Goal: Task Accomplishment & Management: Manage account settings

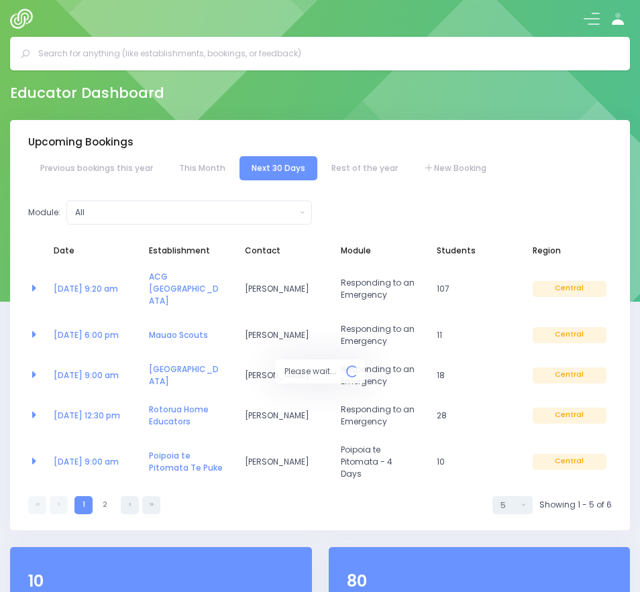
select select "5"
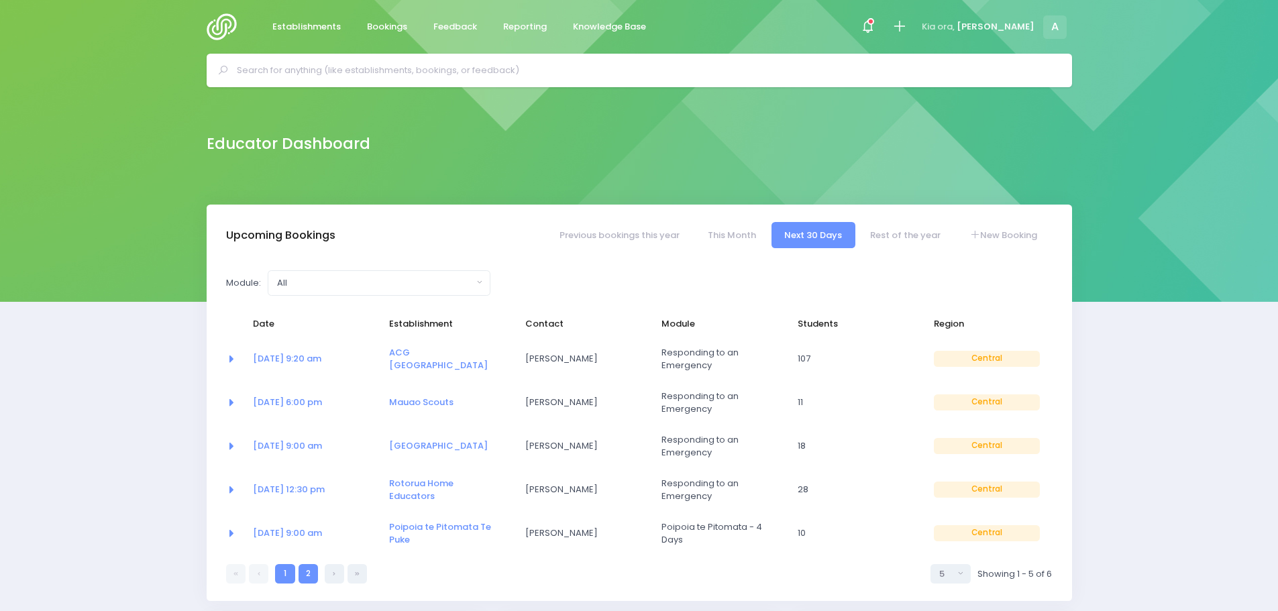
click at [304, 571] on link "2" at bounding box center [307, 573] width 19 height 19
select select "5"
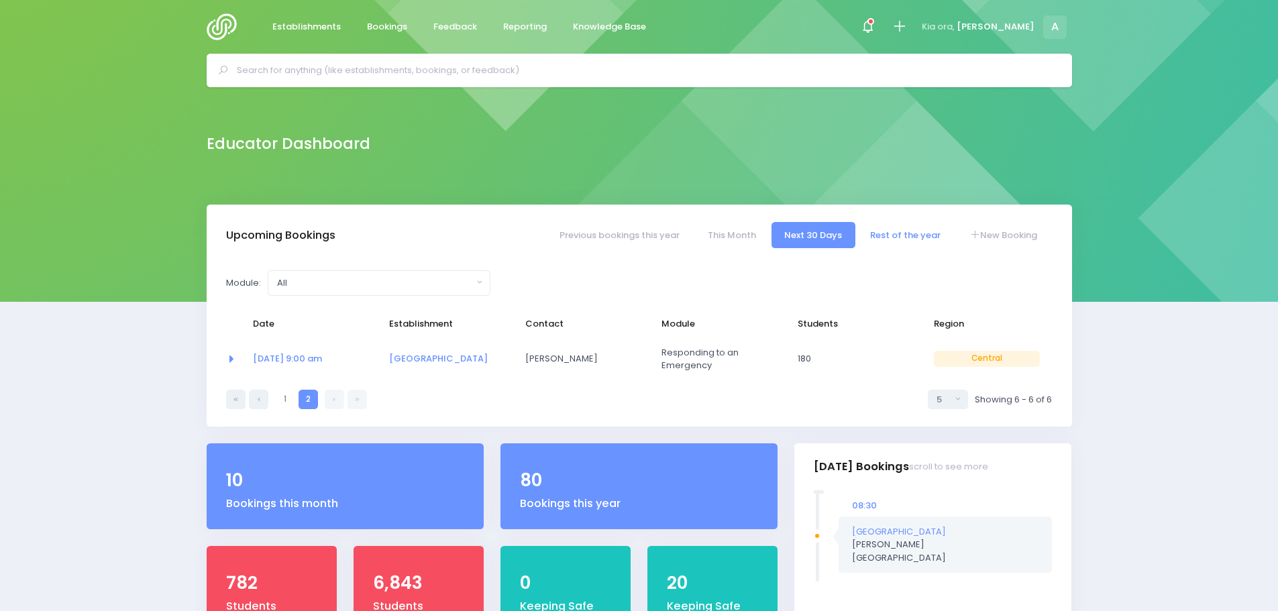
click at [639, 226] on link "Rest of the year" at bounding box center [905, 235] width 97 height 26
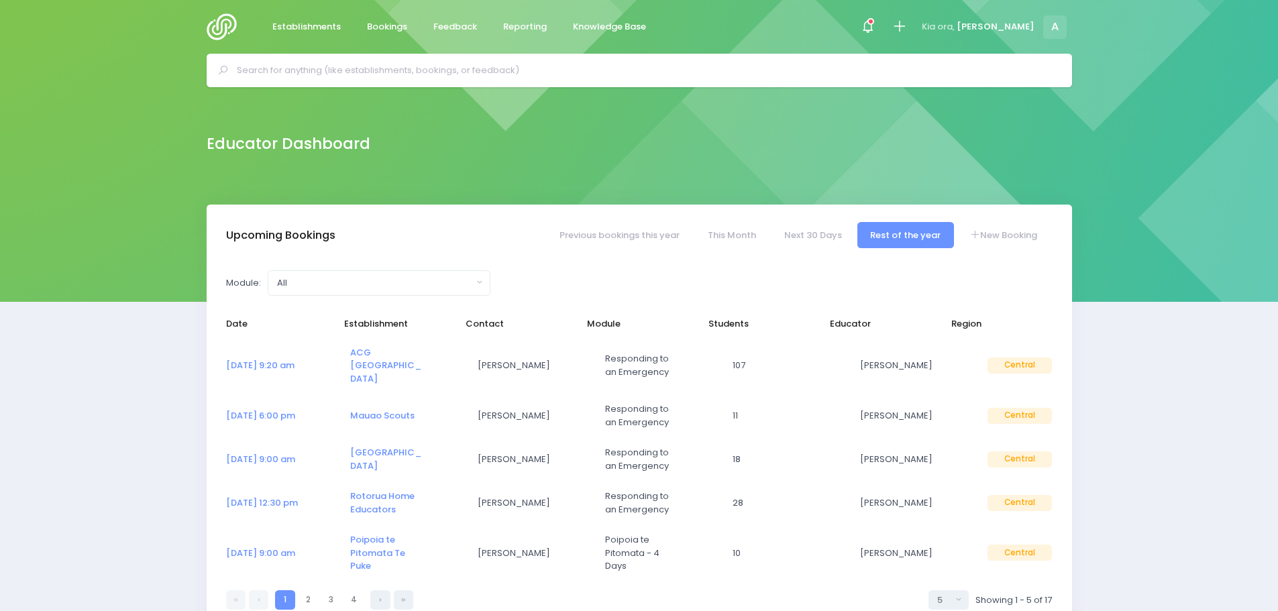
select select "5"
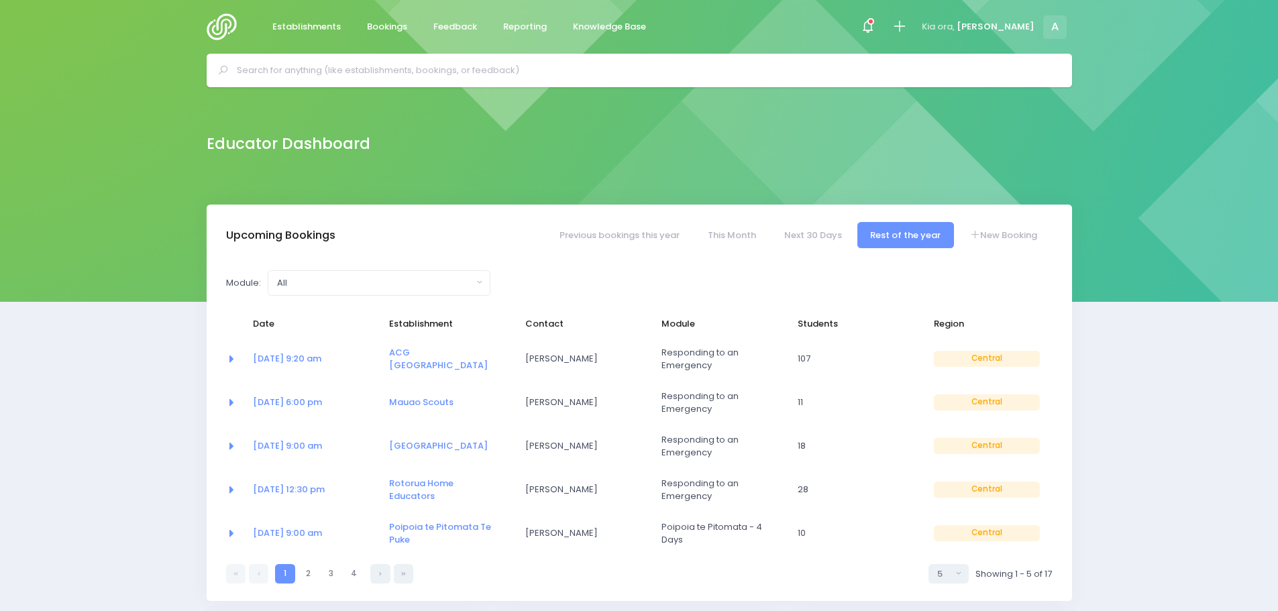
click at [319, 574] on ul "1 1 2 3 4" at bounding box center [319, 573] width 187 height 19
click at [303, 578] on link "2" at bounding box center [307, 573] width 19 height 19
select select "5"
click at [324, 577] on link "3" at bounding box center [330, 573] width 19 height 19
select select "5"
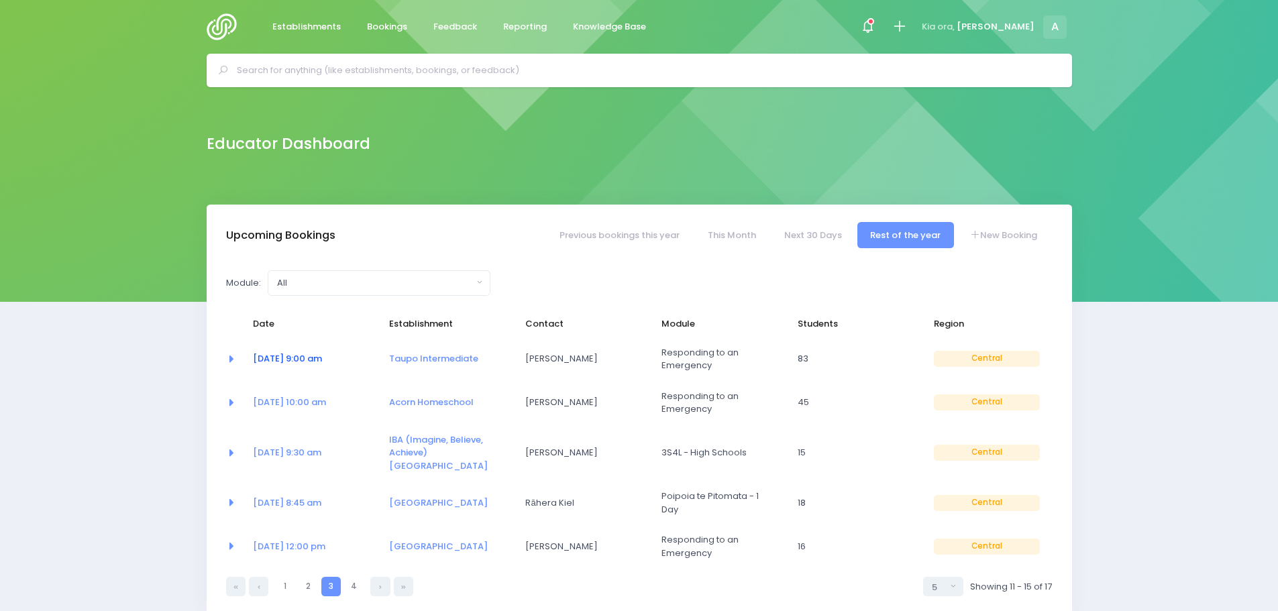
click at [310, 355] on link "29 Oct at 9:00 am" at bounding box center [287, 358] width 69 height 13
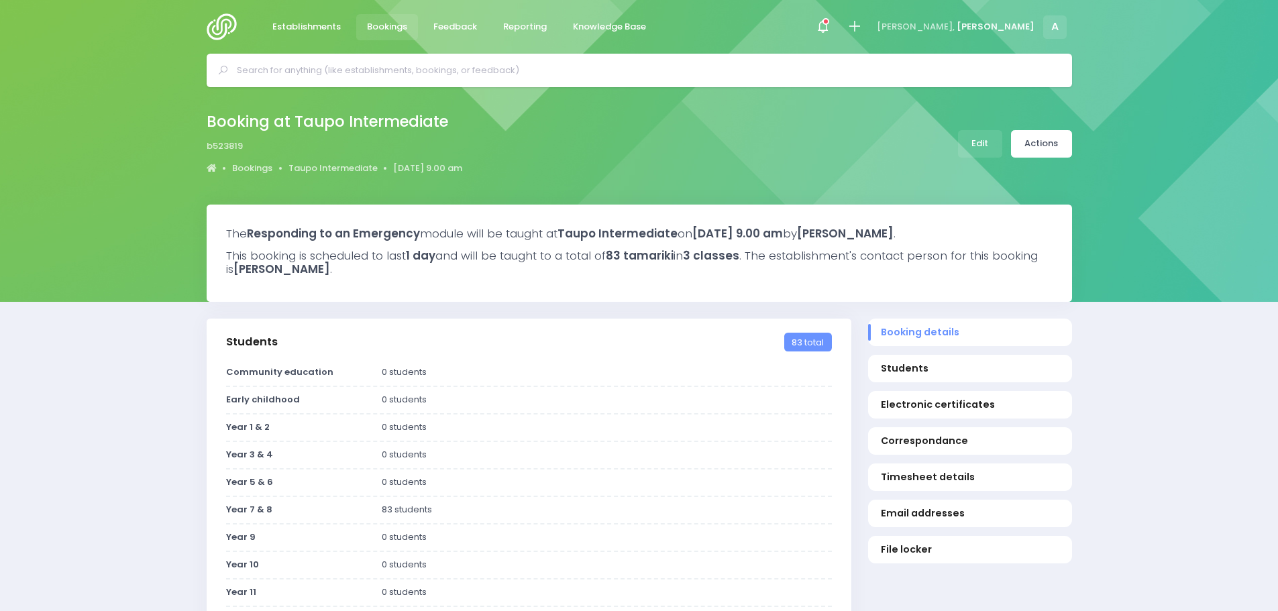
select select "5"
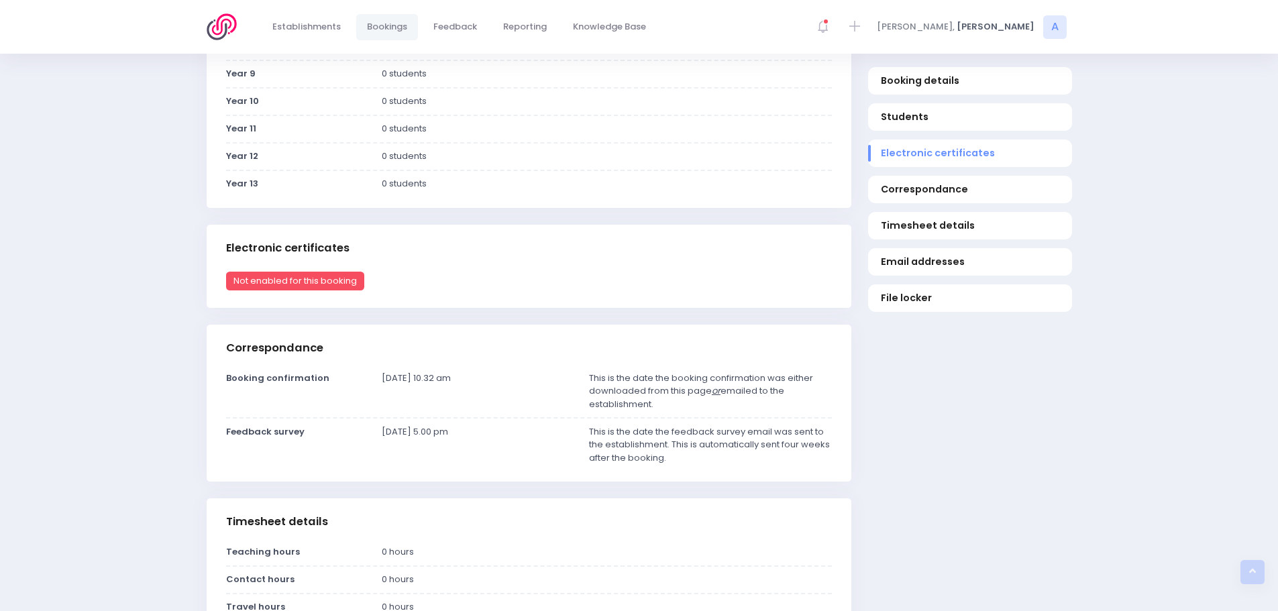
scroll to position [537, 0]
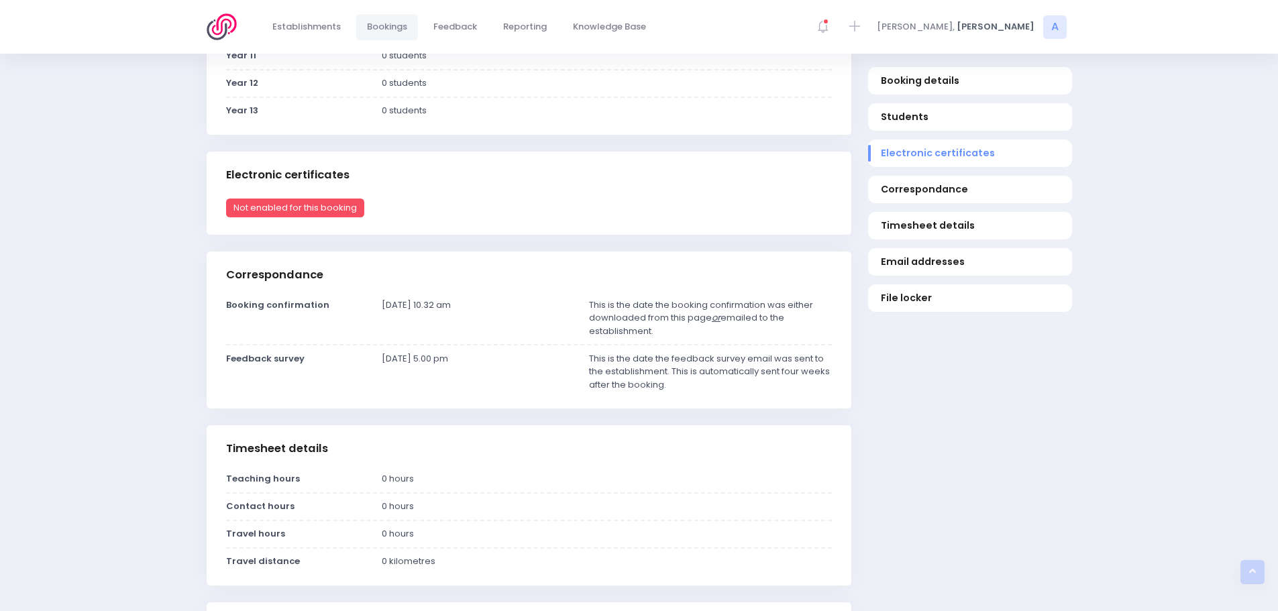
click at [993, 500] on div "Booking details Students Electronic certificates Correspondance Timesheet detai…" at bounding box center [969, 506] width 221 height 1449
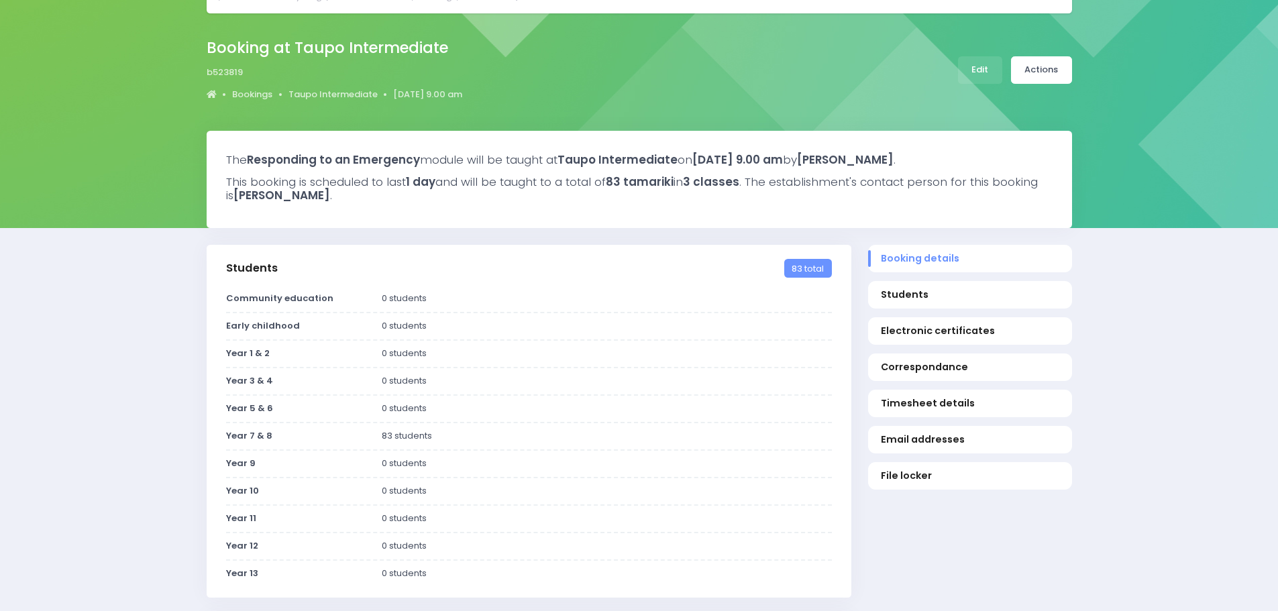
scroll to position [0, 0]
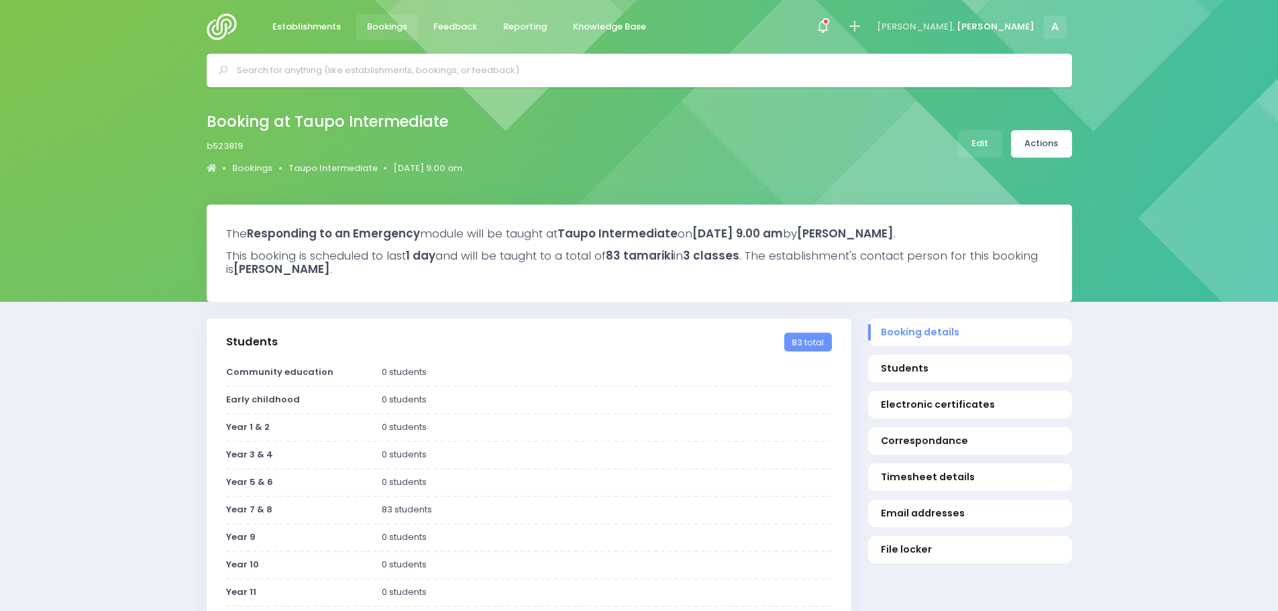
click at [213, 32] on img at bounding box center [226, 26] width 38 height 27
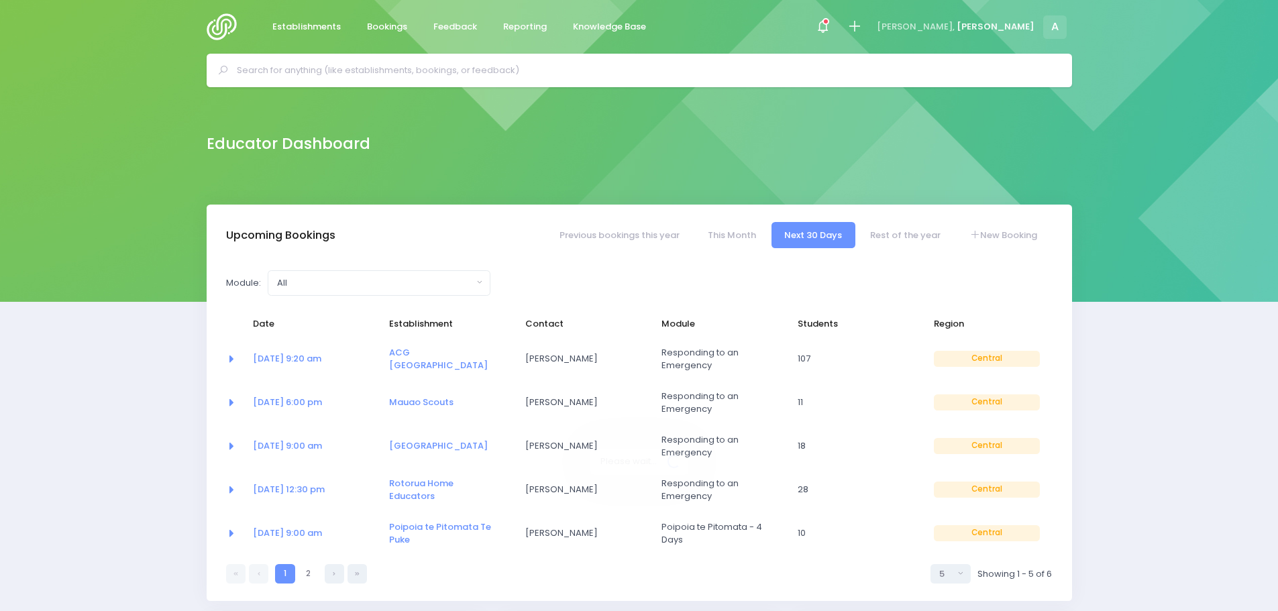
select select "5"
click at [730, 237] on link "This Month" at bounding box center [731, 235] width 74 height 26
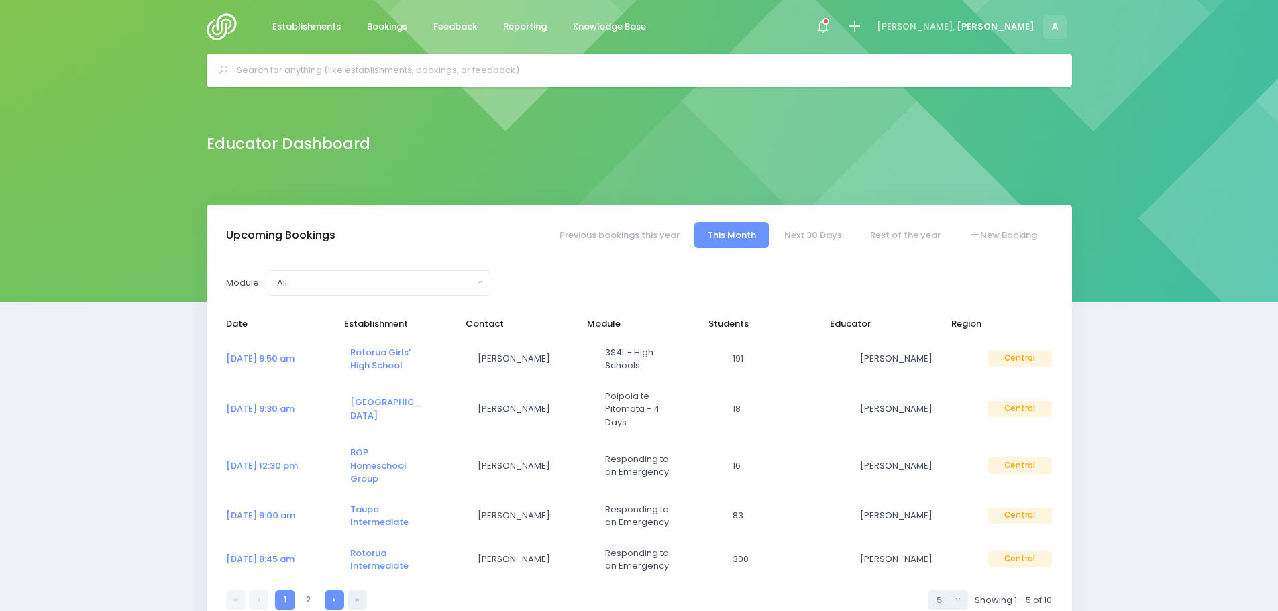
select select "5"
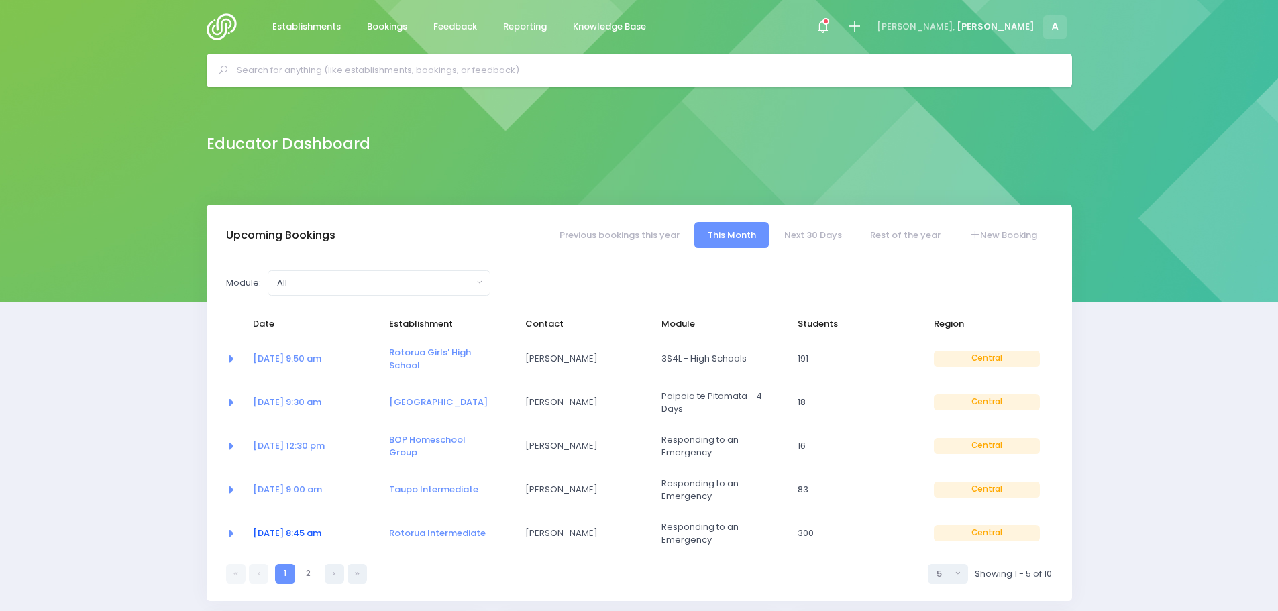
click at [292, 531] on link "08 Sep at 8:45 am" at bounding box center [287, 532] width 68 height 13
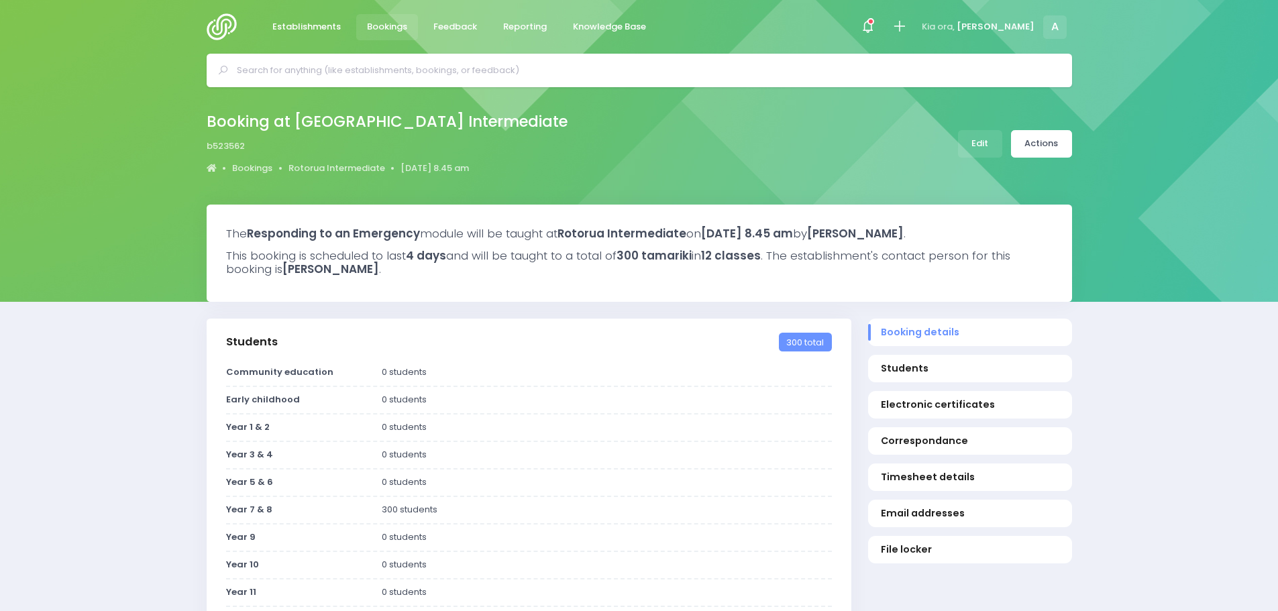
select select "5"
click at [983, 147] on link "Edit" at bounding box center [980, 143] width 44 height 27
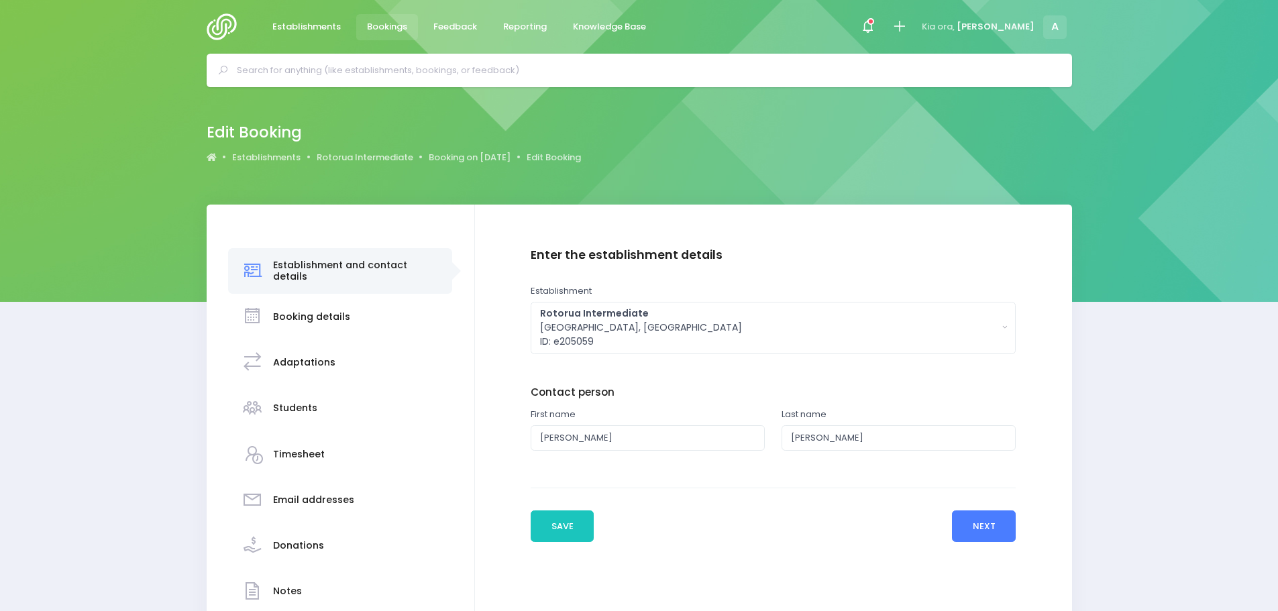
click at [981, 534] on button "Next" at bounding box center [984, 526] width 64 height 32
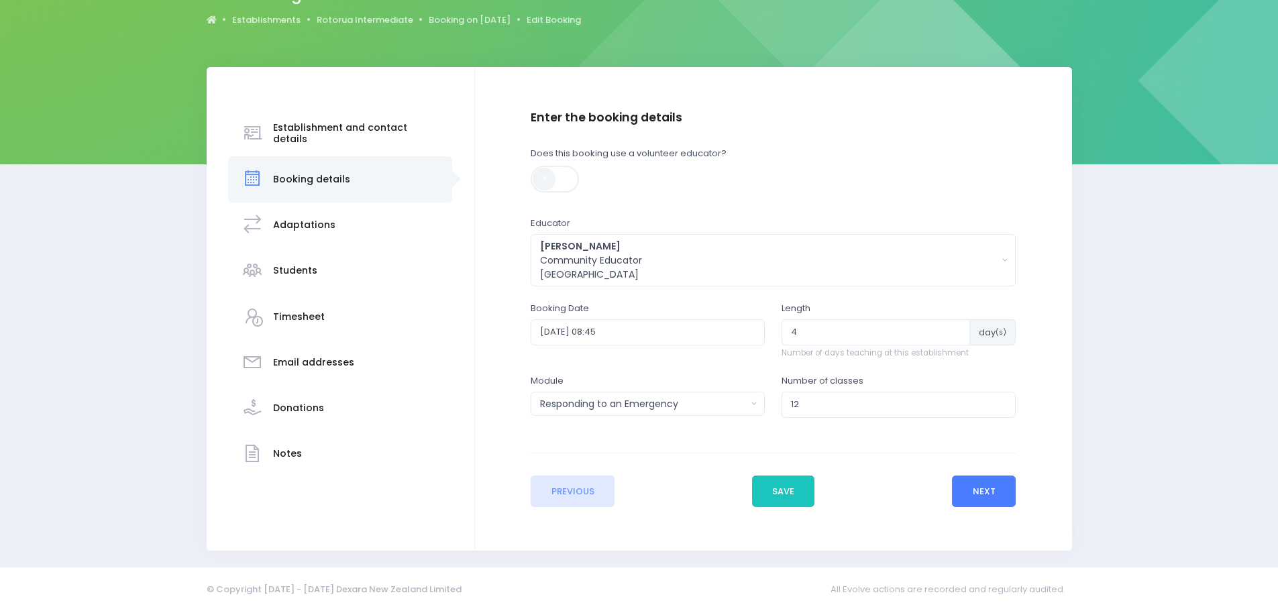
click at [988, 492] on button "Next" at bounding box center [984, 492] width 64 height 32
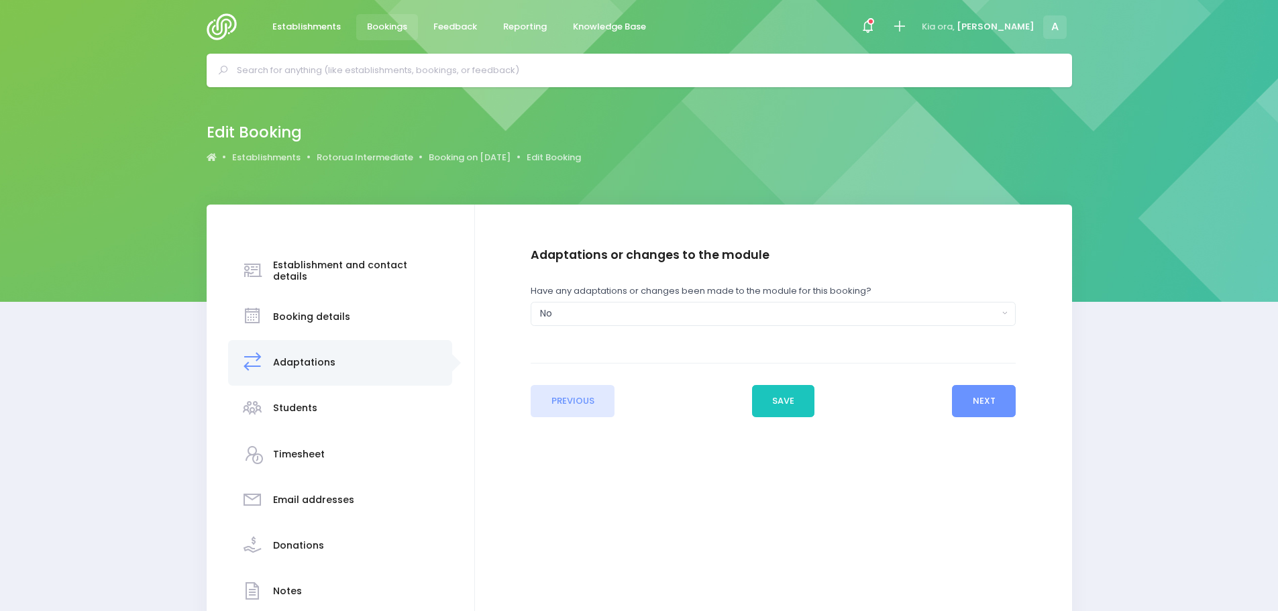
click at [969, 384] on div "Previous Save Next" at bounding box center [773, 390] width 485 height 54
click at [970, 404] on button "Next" at bounding box center [984, 401] width 64 height 32
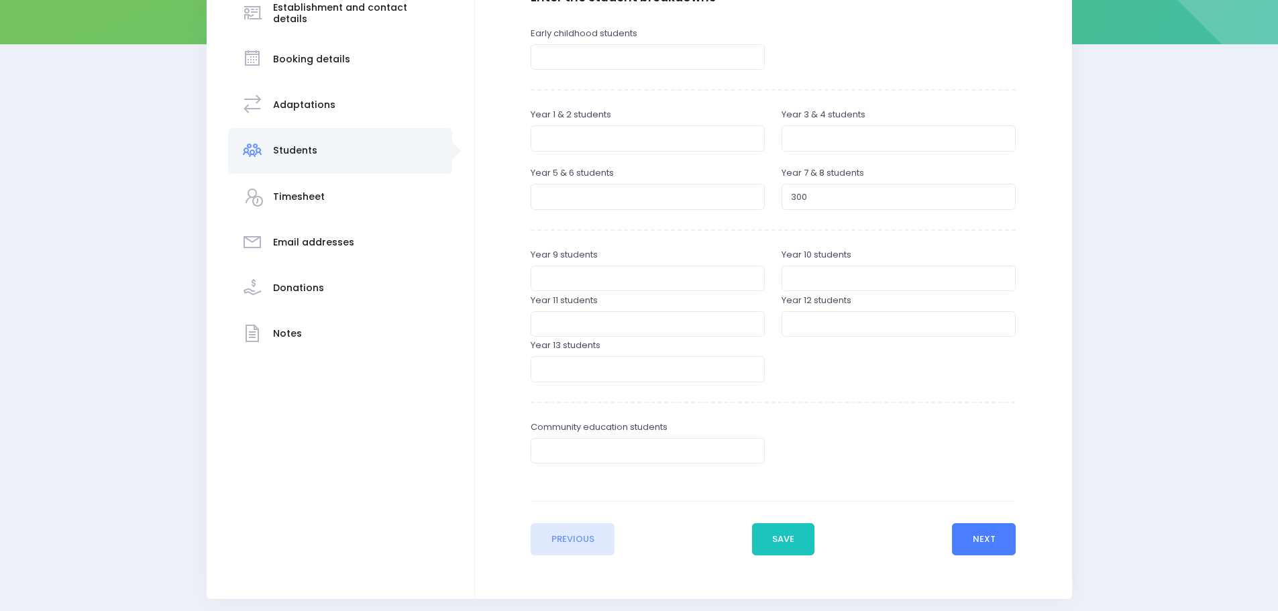
scroll to position [268, 0]
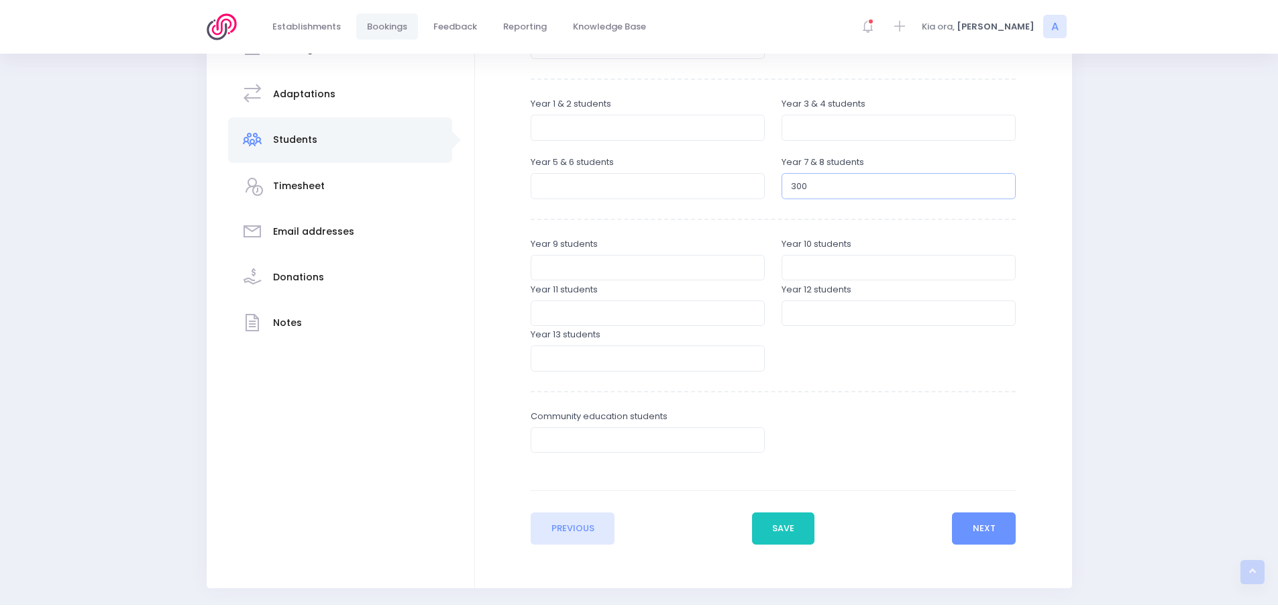
click at [814, 186] on input "300" at bounding box center [898, 185] width 234 height 25
type input "3"
type input "294"
click at [979, 533] on button "Next" at bounding box center [984, 528] width 64 height 32
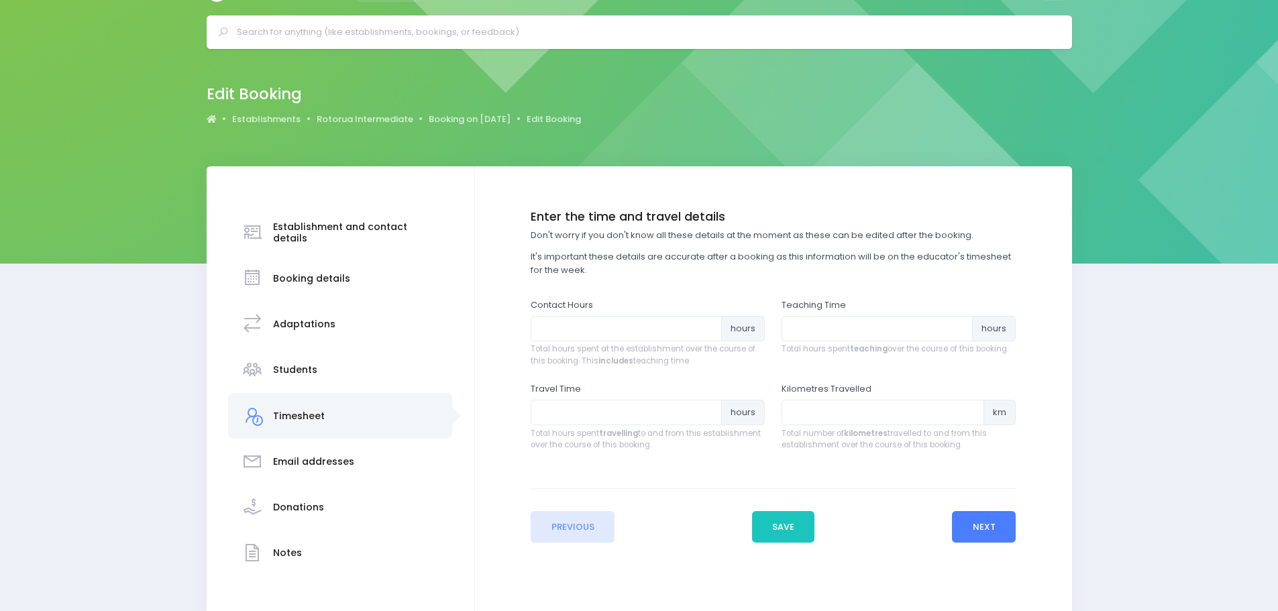
scroll to position [0, 0]
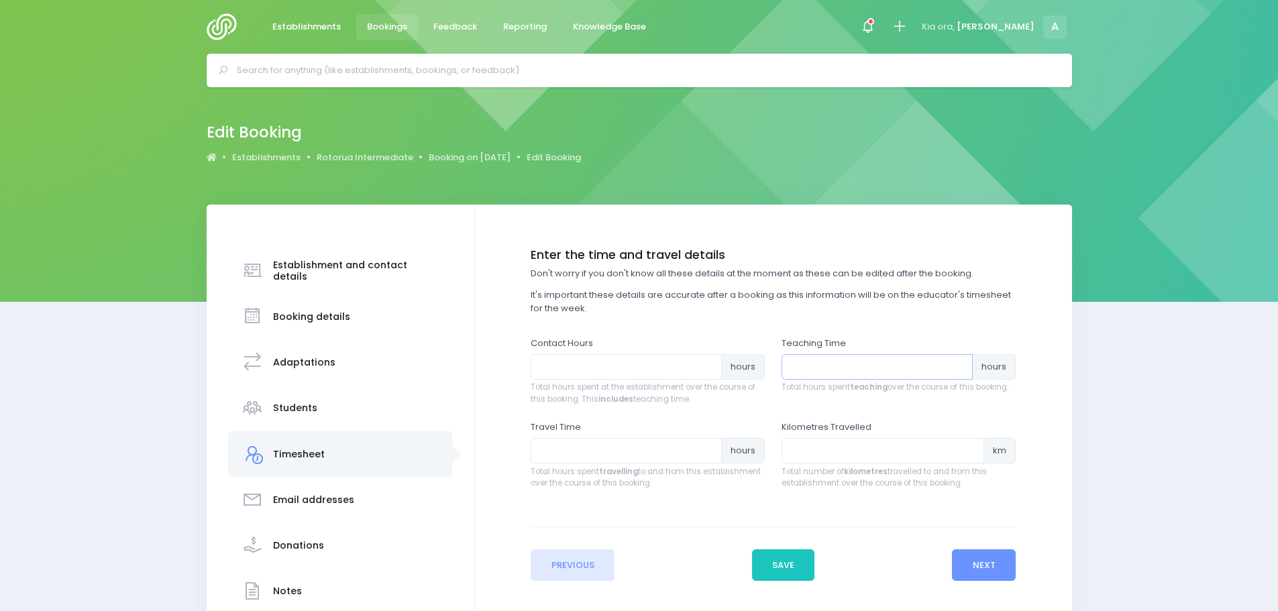
click at [799, 368] on input "number" at bounding box center [876, 366] width 191 height 25
type input "18"
click at [624, 453] on input "number" at bounding box center [626, 450] width 191 height 25
type input "1"
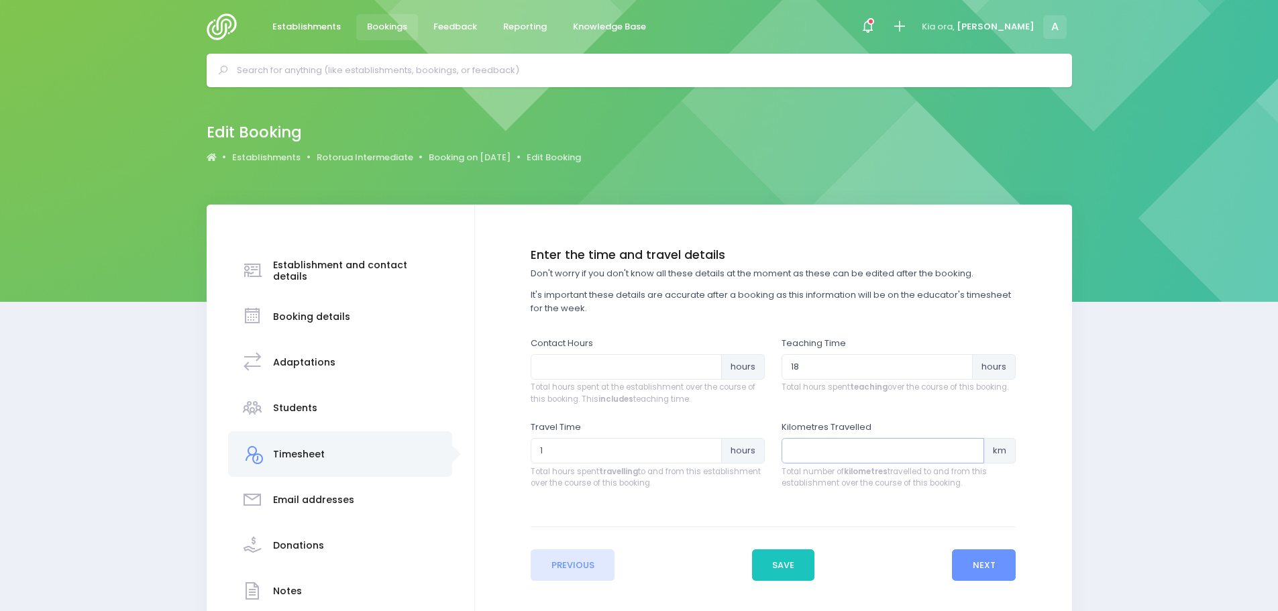
click at [857, 455] on input "number" at bounding box center [882, 450] width 203 height 25
type input "32"
click at [596, 366] on input "number" at bounding box center [626, 366] width 191 height 25
type input "23"
click at [983, 569] on button "Next" at bounding box center [984, 565] width 64 height 32
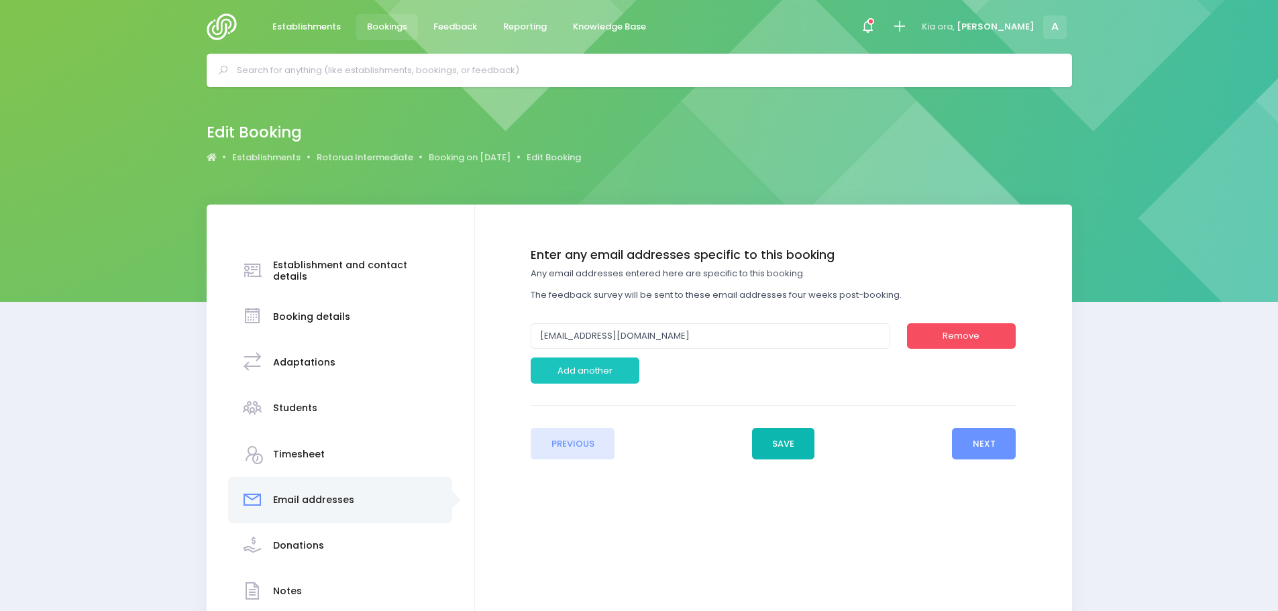
click at [771, 452] on button "Save" at bounding box center [783, 444] width 63 height 32
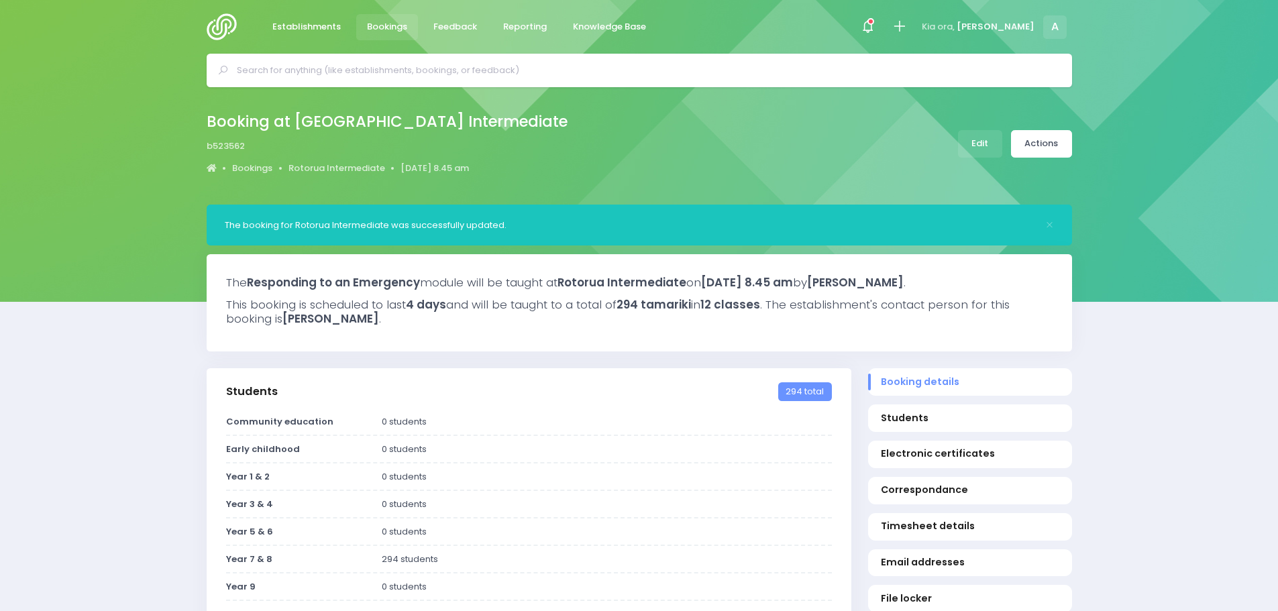
select select "5"
click at [984, 142] on link "Edit" at bounding box center [980, 143] width 44 height 27
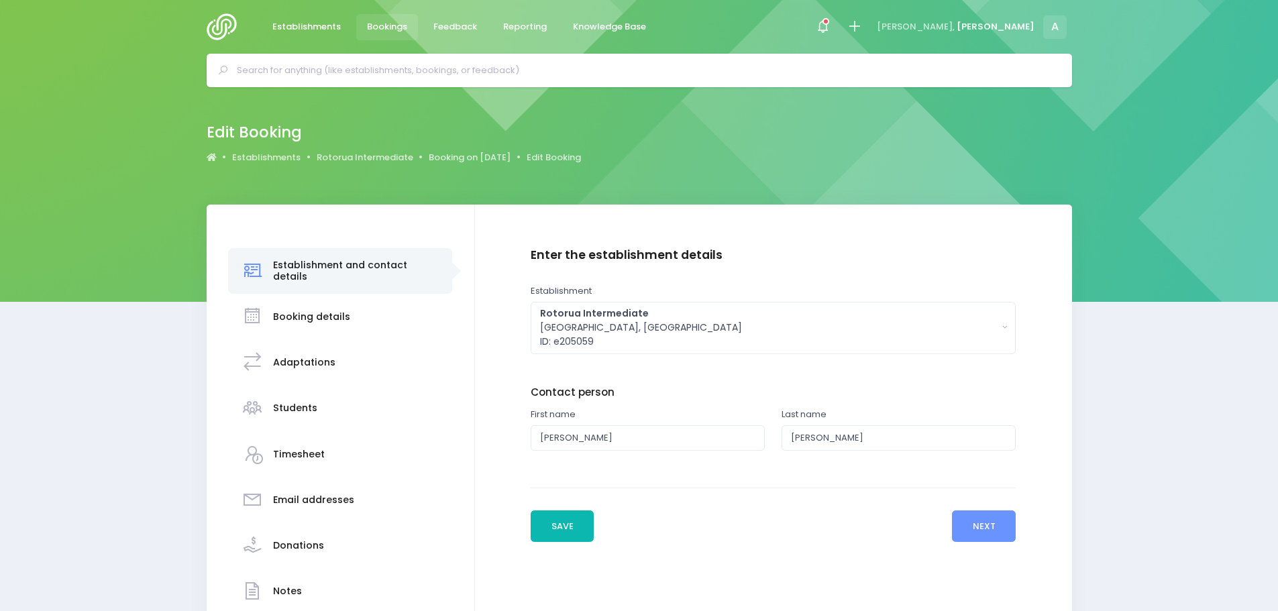
click at [564, 526] on button "Save" at bounding box center [562, 526] width 63 height 32
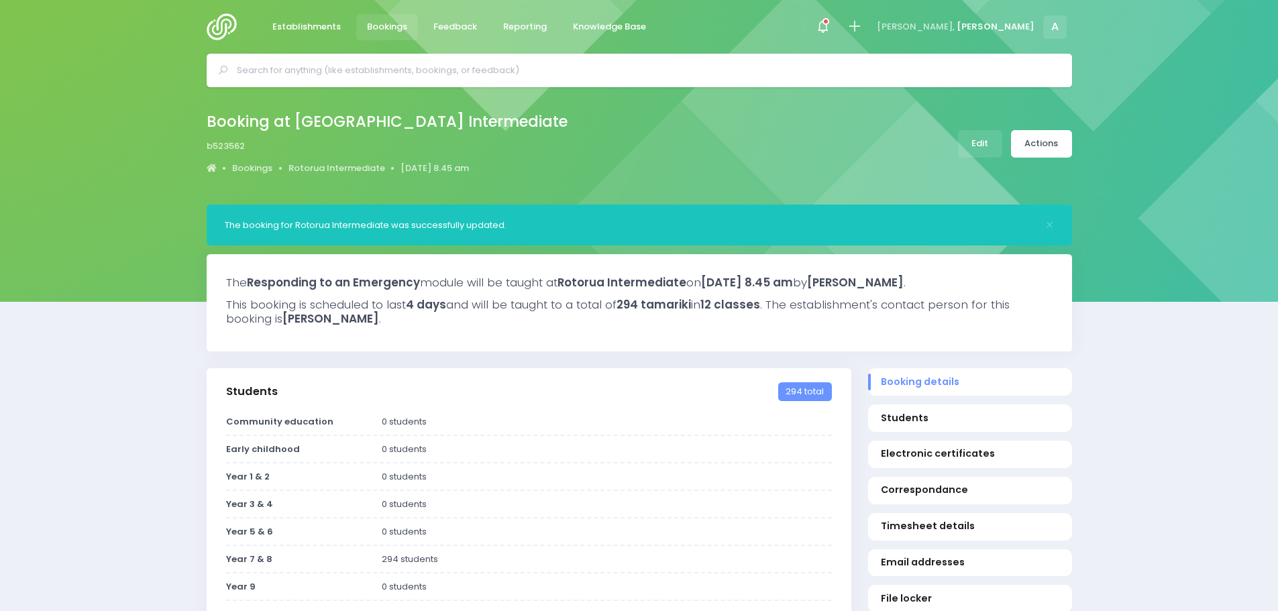
select select "5"
click at [1050, 142] on link "Actions" at bounding box center [1041, 143] width 61 height 27
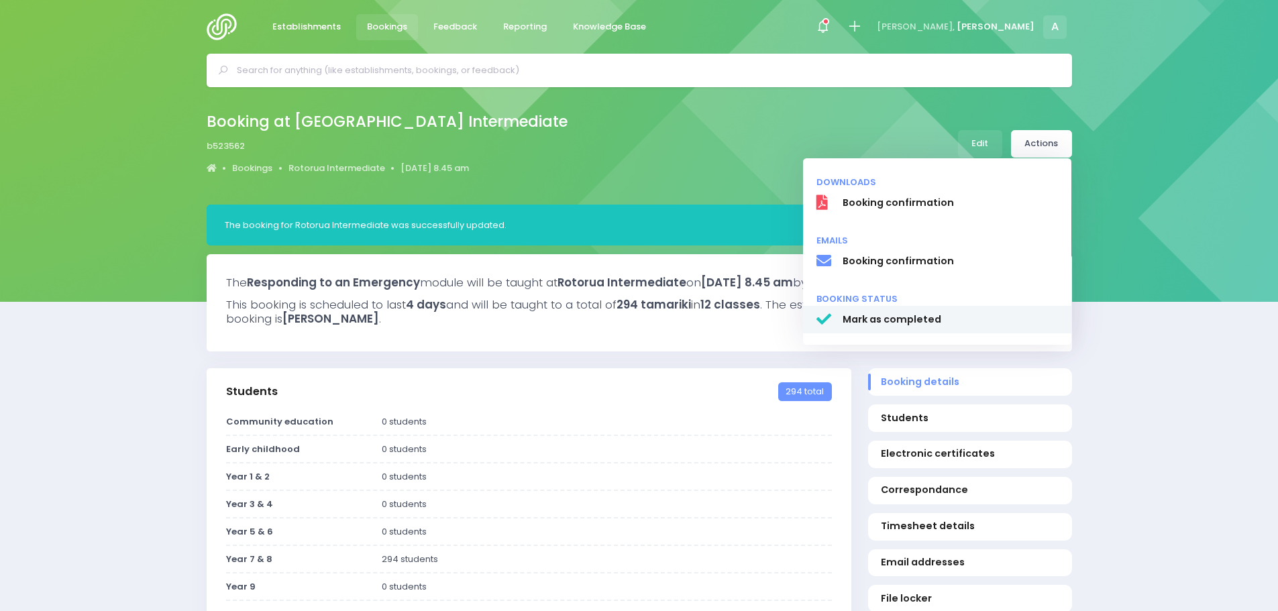
click at [918, 315] on span "Mark as completed" at bounding box center [950, 320] width 216 height 14
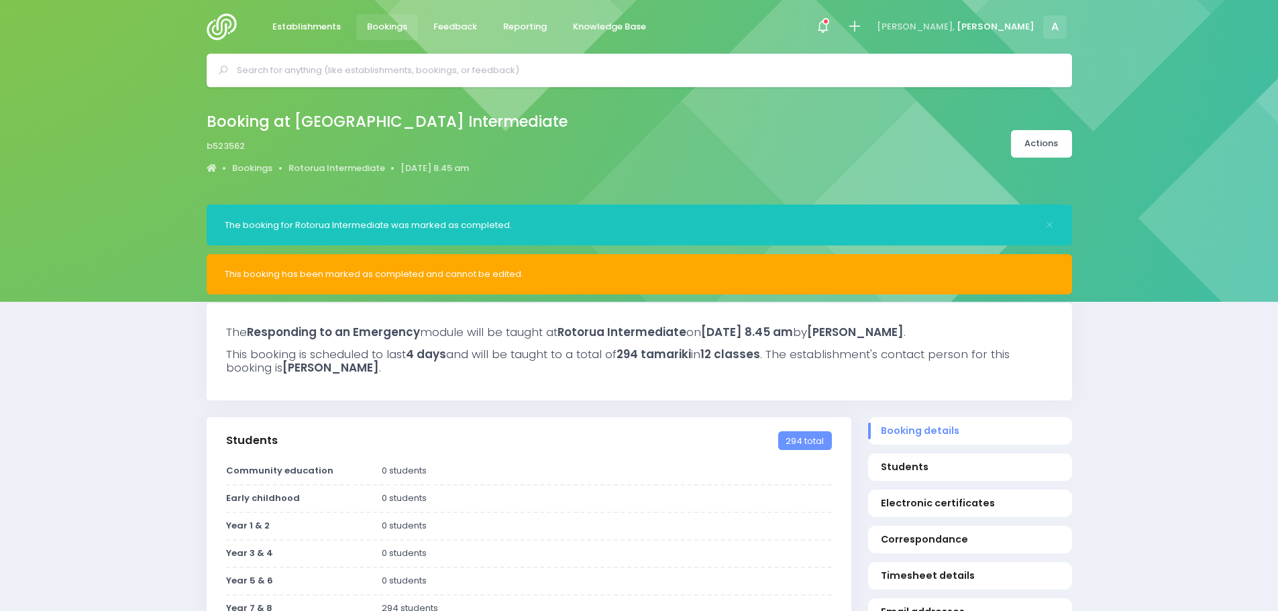
select select "5"
click at [830, 27] on icon at bounding box center [822, 26] width 15 height 15
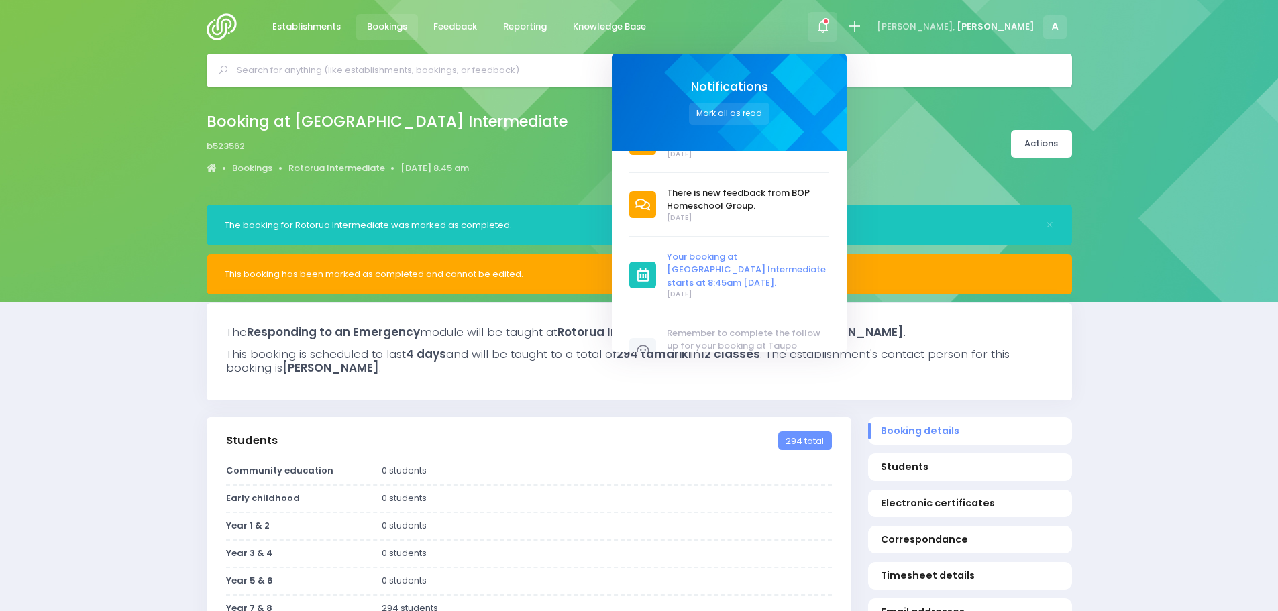
scroll to position [101, 0]
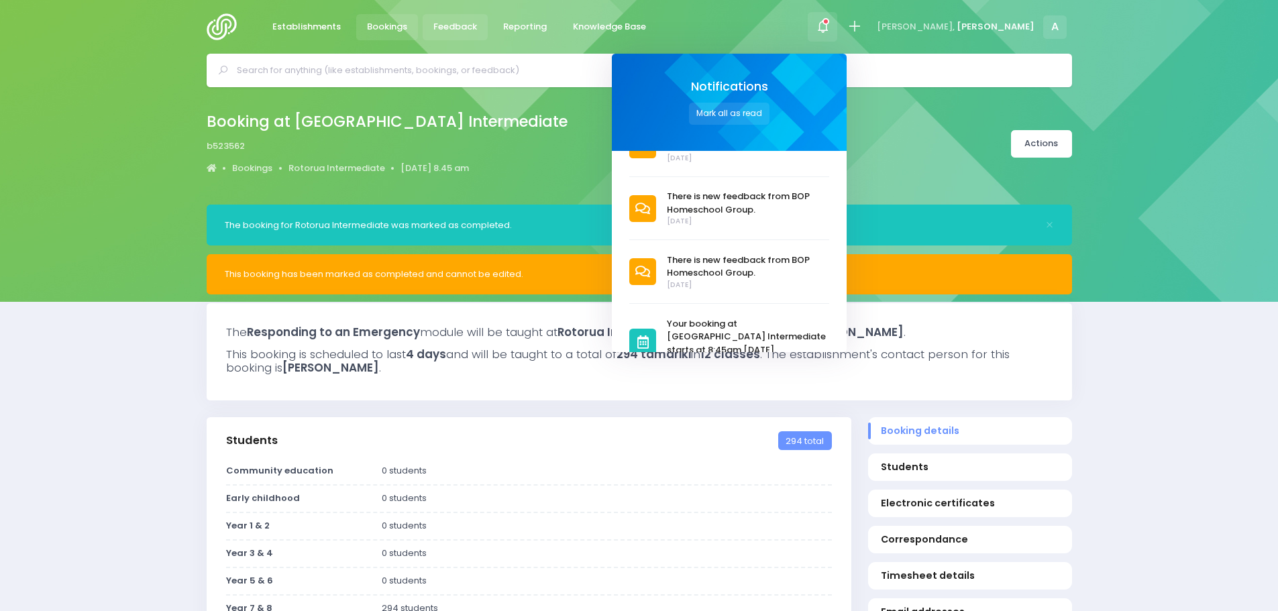
click at [465, 22] on span "Feedback" at bounding box center [455, 26] width 44 height 13
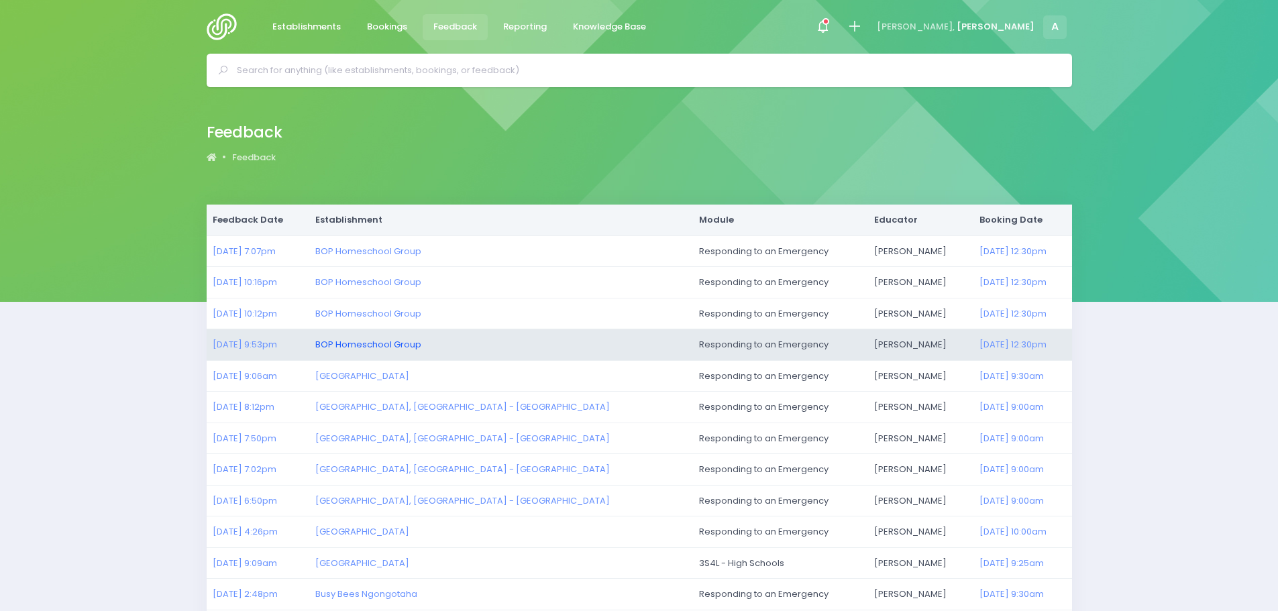
click at [401, 343] on link "BOP Homeschool Group" at bounding box center [368, 344] width 106 height 13
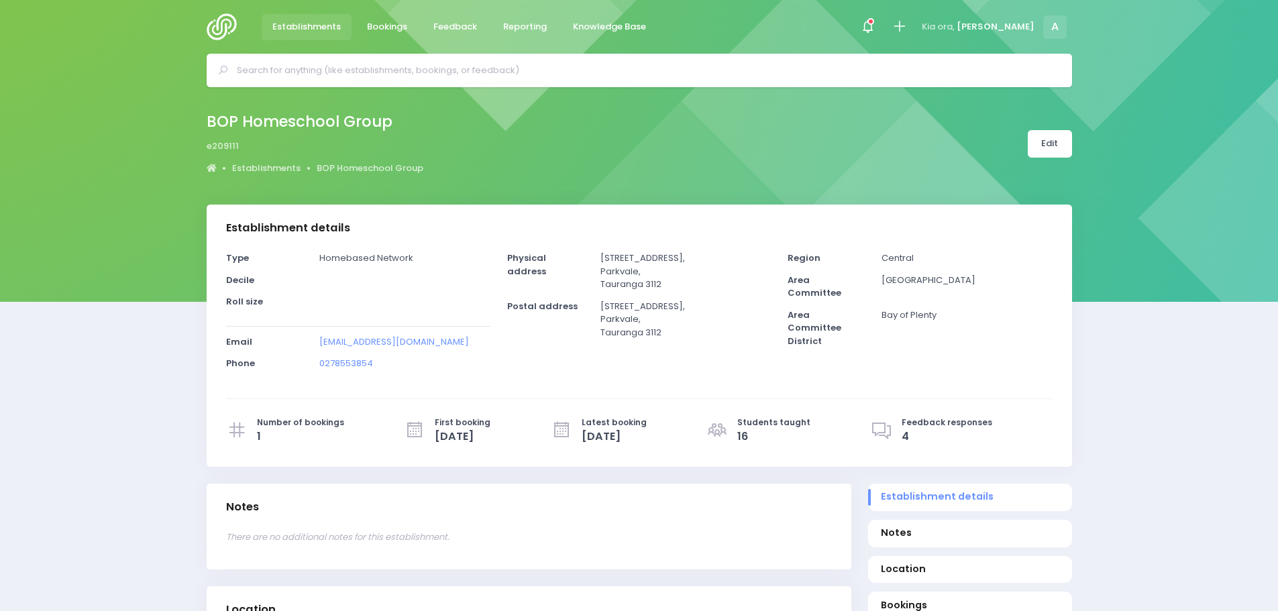
select select "5"
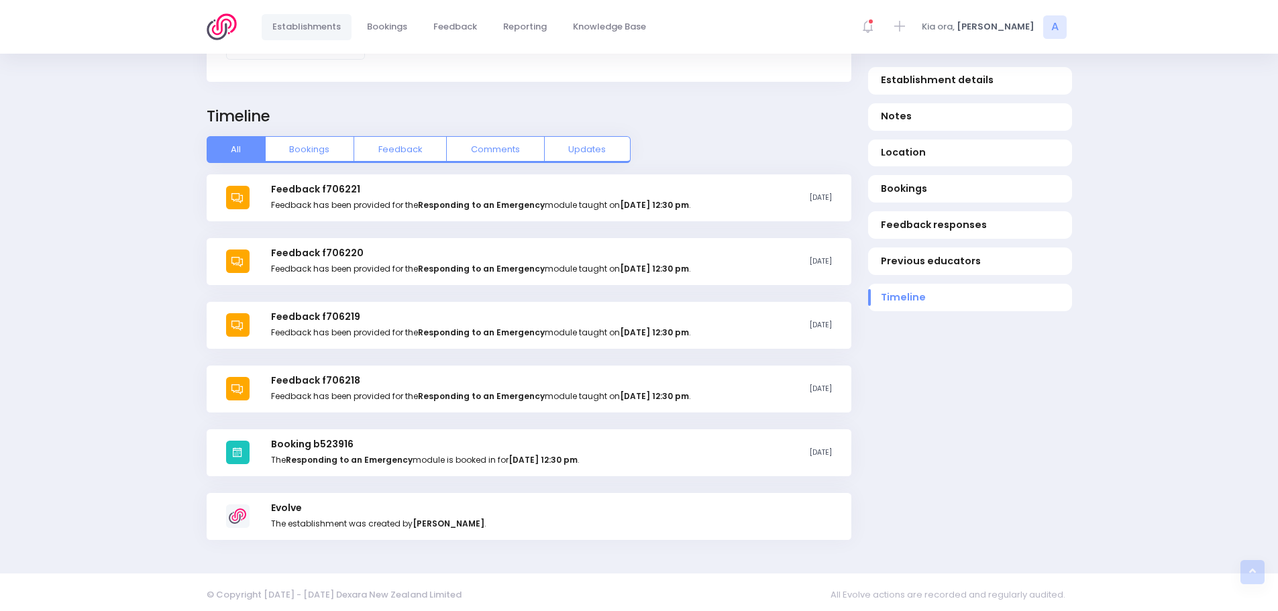
scroll to position [1435, 0]
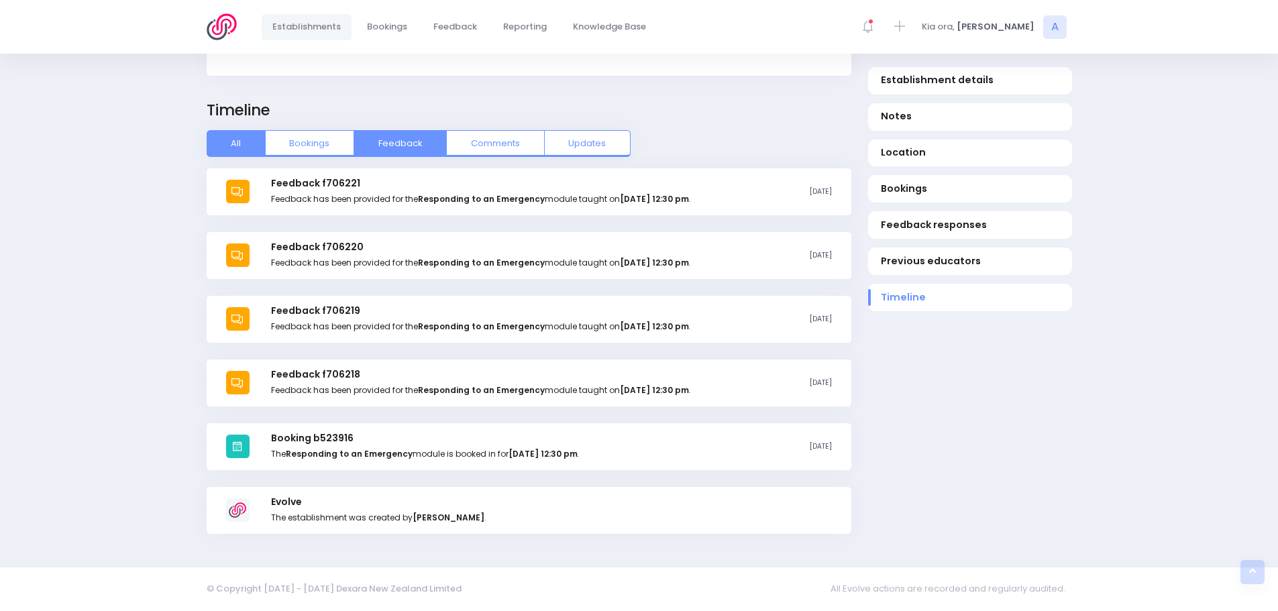
click at [387, 147] on button "Feedback" at bounding box center [399, 143] width 93 height 27
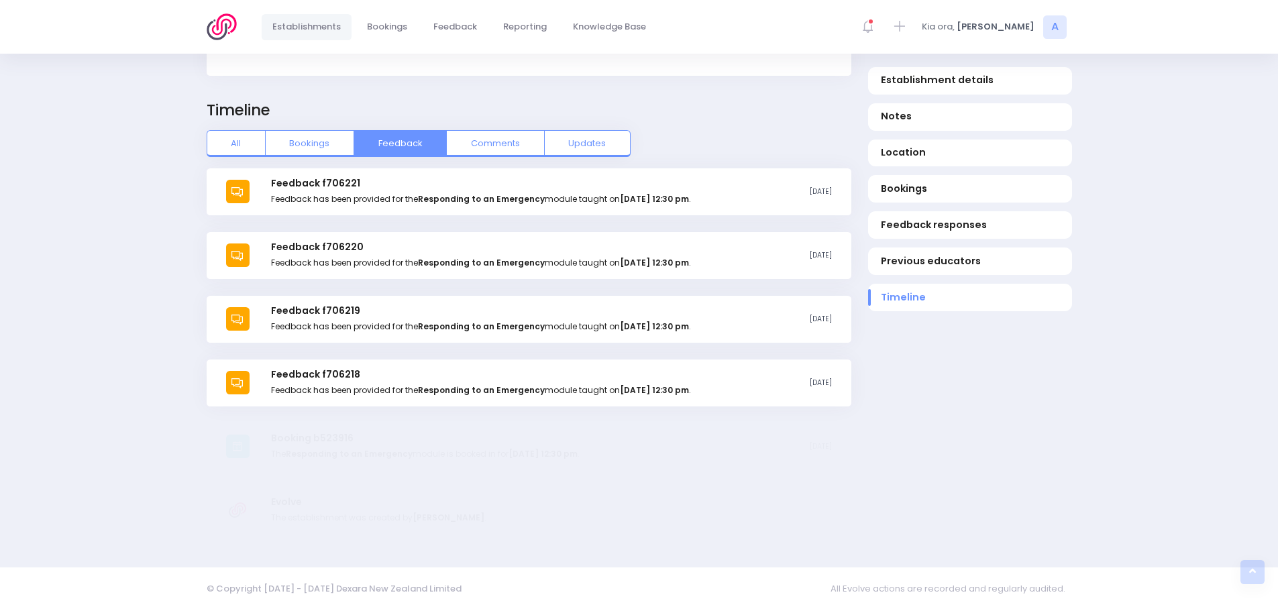
scroll to position [1308, 0]
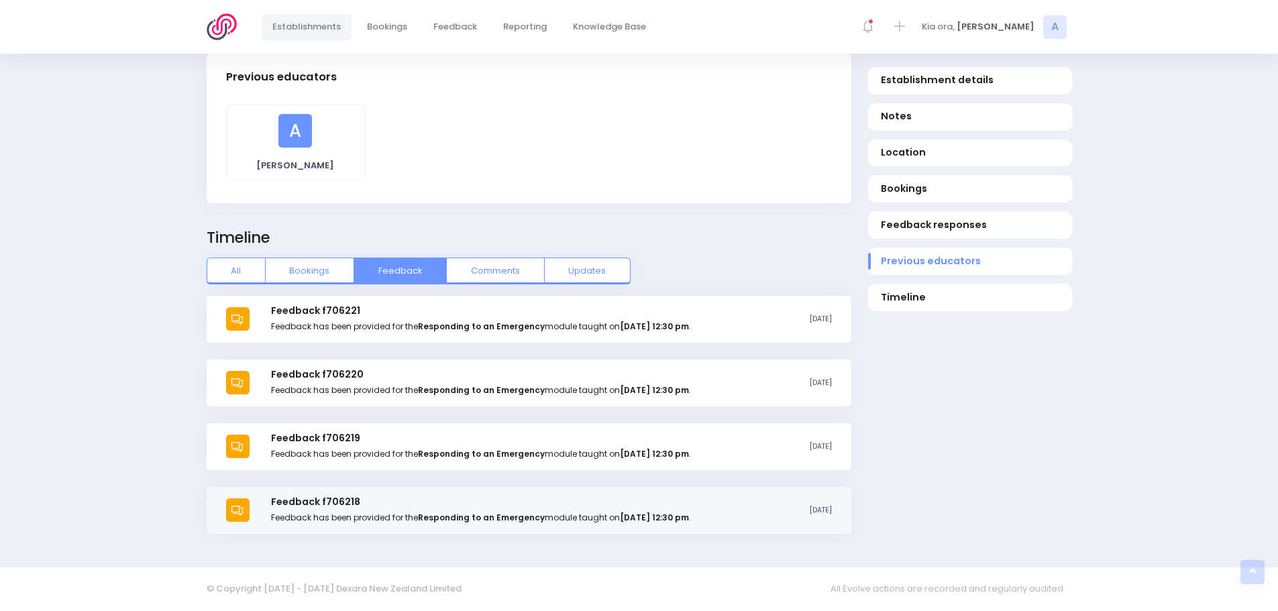
click at [355, 506] on div "Feedback f706218 Feedback has been provided for the Responding to an Emergency …" at bounding box center [480, 509] width 419 height 27
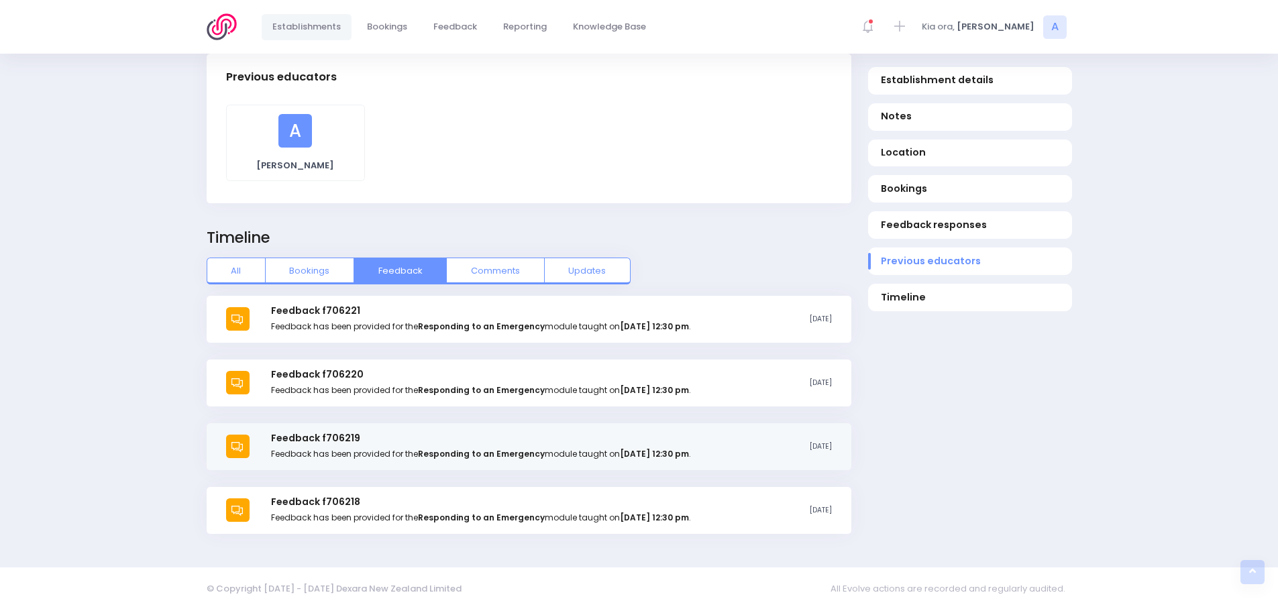
click at [418, 457] on div "Feedback f706219 Feedback has been provided for the Responding to an Emergency …" at bounding box center [529, 446] width 645 height 47
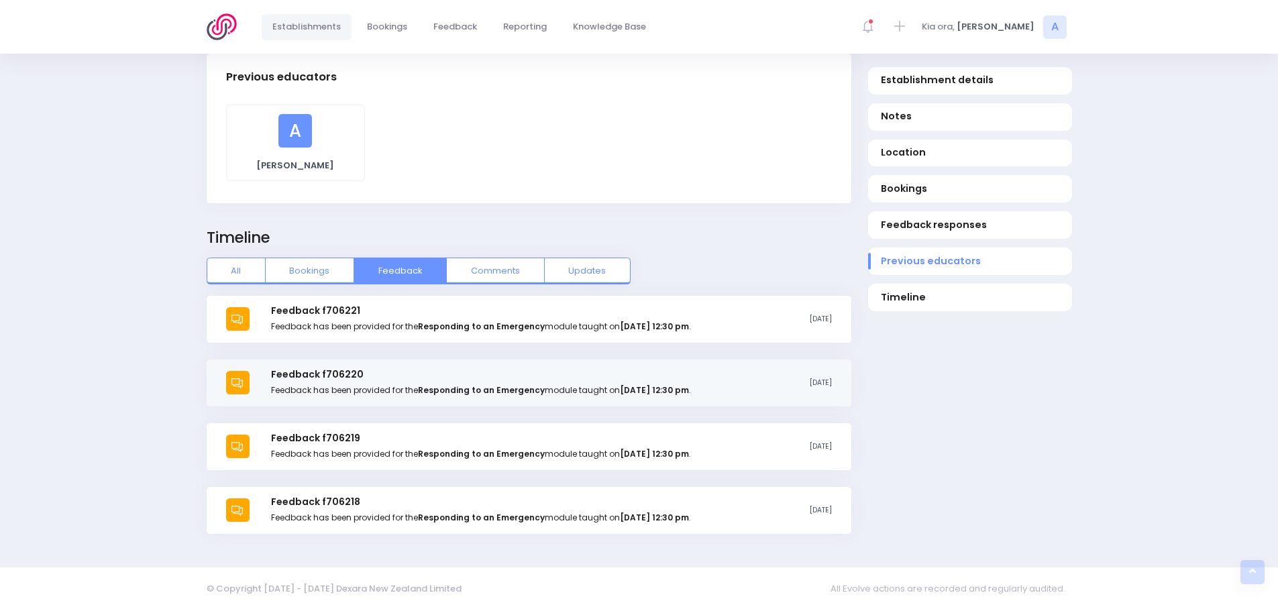
click at [388, 397] on div "Feedback f706220 Feedback has been provided for the Responding to an Emergency …" at bounding box center [529, 382] width 645 height 47
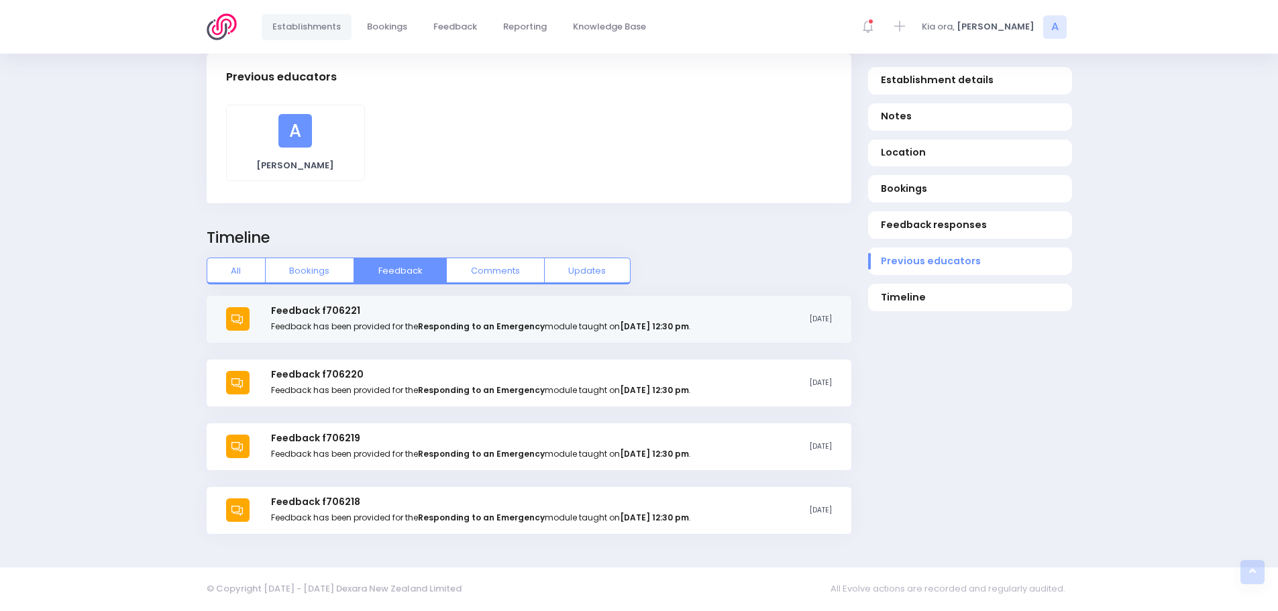
click at [367, 328] on div "Feedback f706221 Feedback has been provided for the Responding to an Emergency …" at bounding box center [529, 319] width 645 height 47
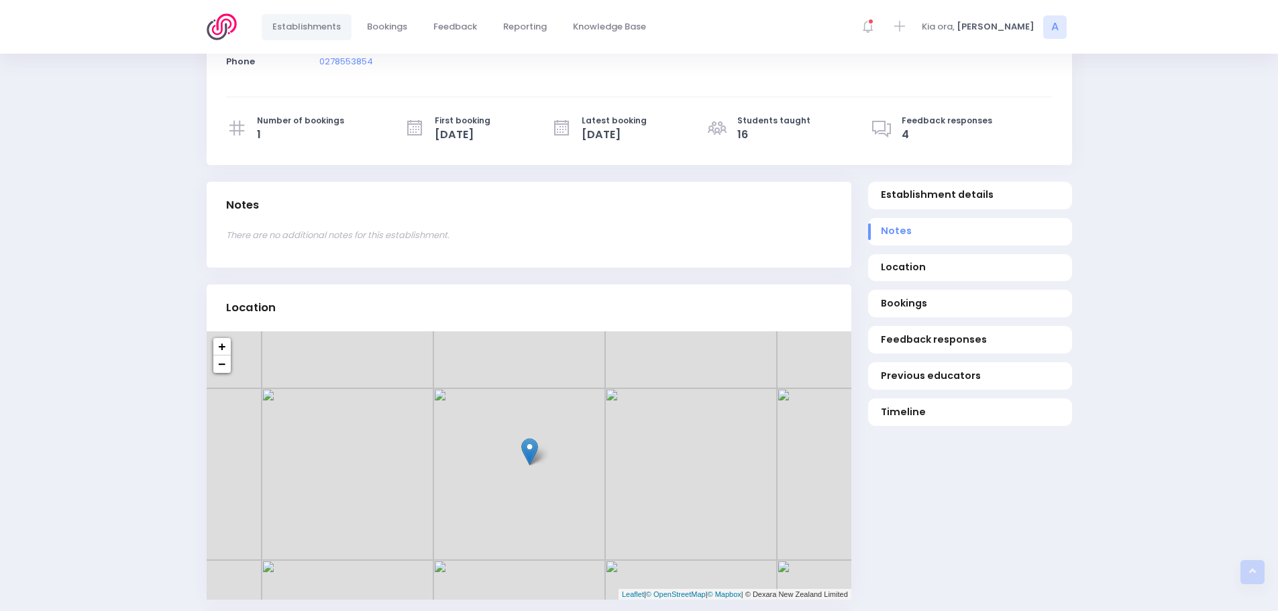
scroll to position [0, 0]
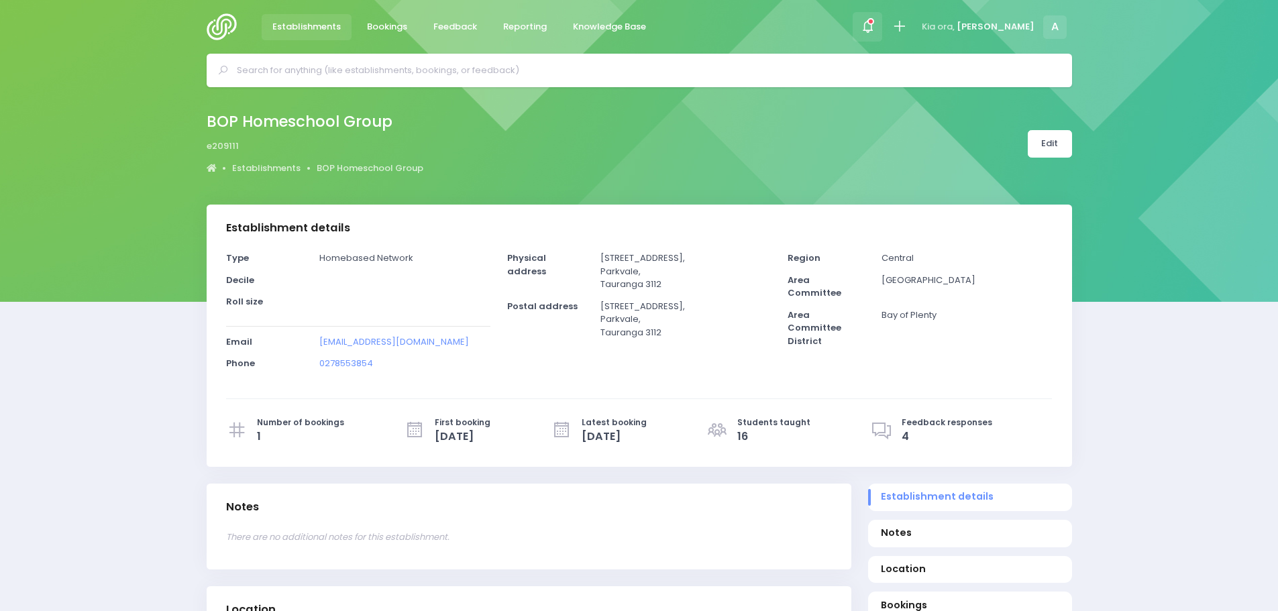
click at [883, 34] on div at bounding box center [867, 27] width 30 height 30
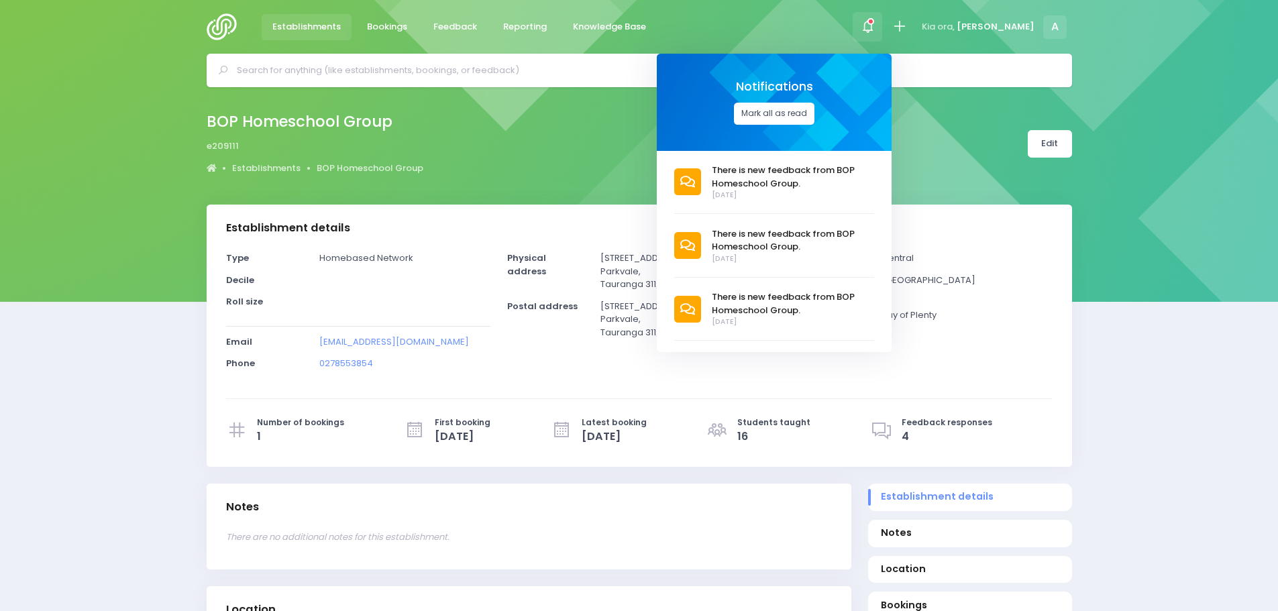
click at [814, 107] on button "Mark all as read" at bounding box center [774, 114] width 80 height 22
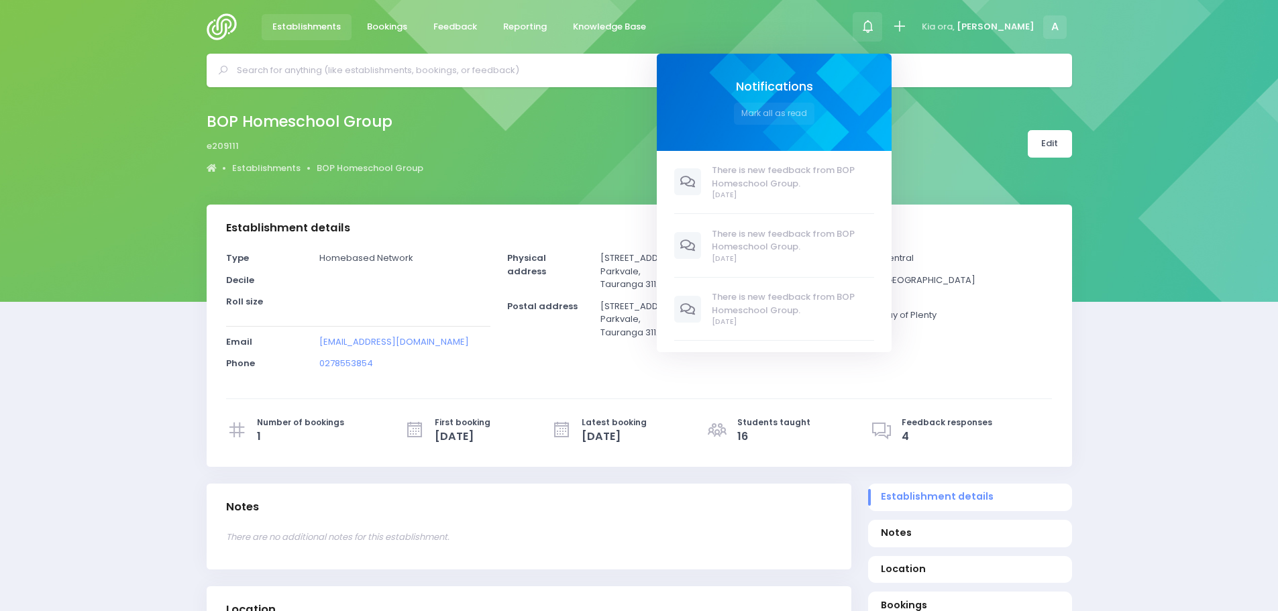
click at [464, 144] on div "BOP Homeschool Group e209111 Establishments BOP Homeschool Group Edit" at bounding box center [639, 144] width 899 height 70
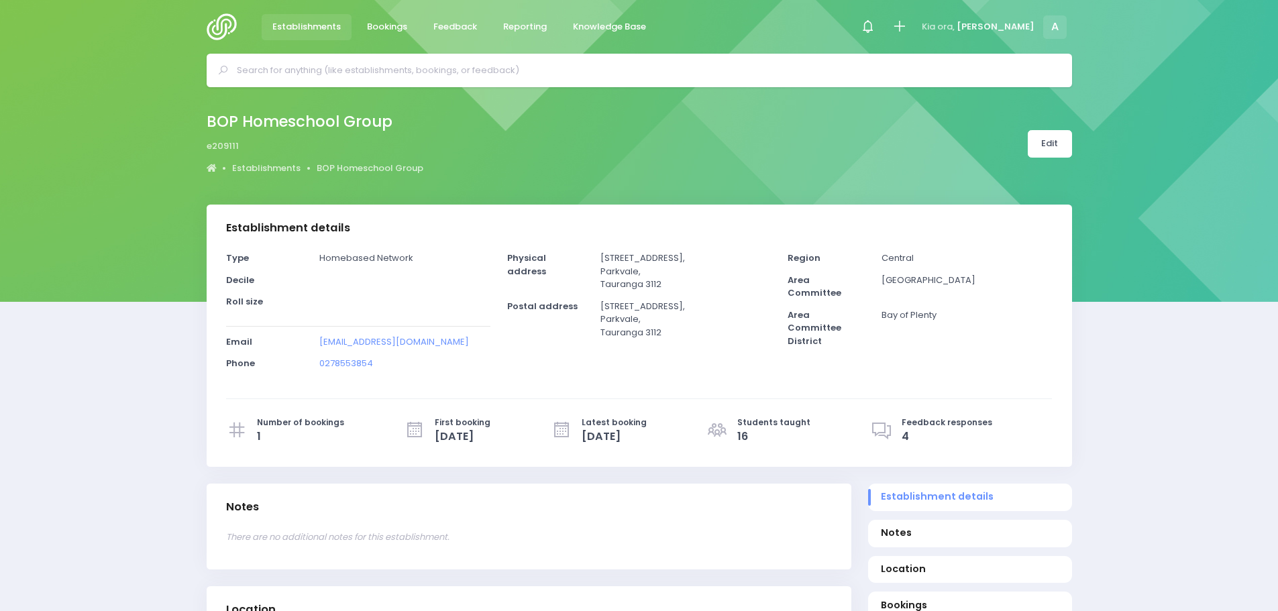
click at [220, 28] on img at bounding box center [226, 26] width 38 height 27
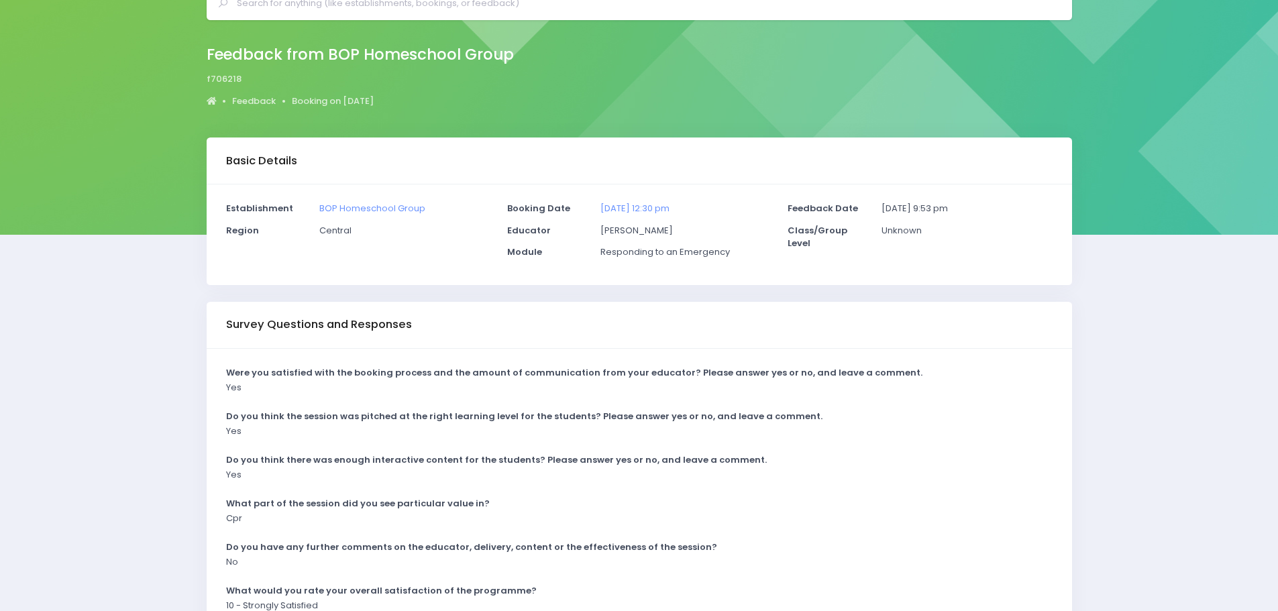
scroll to position [134, 0]
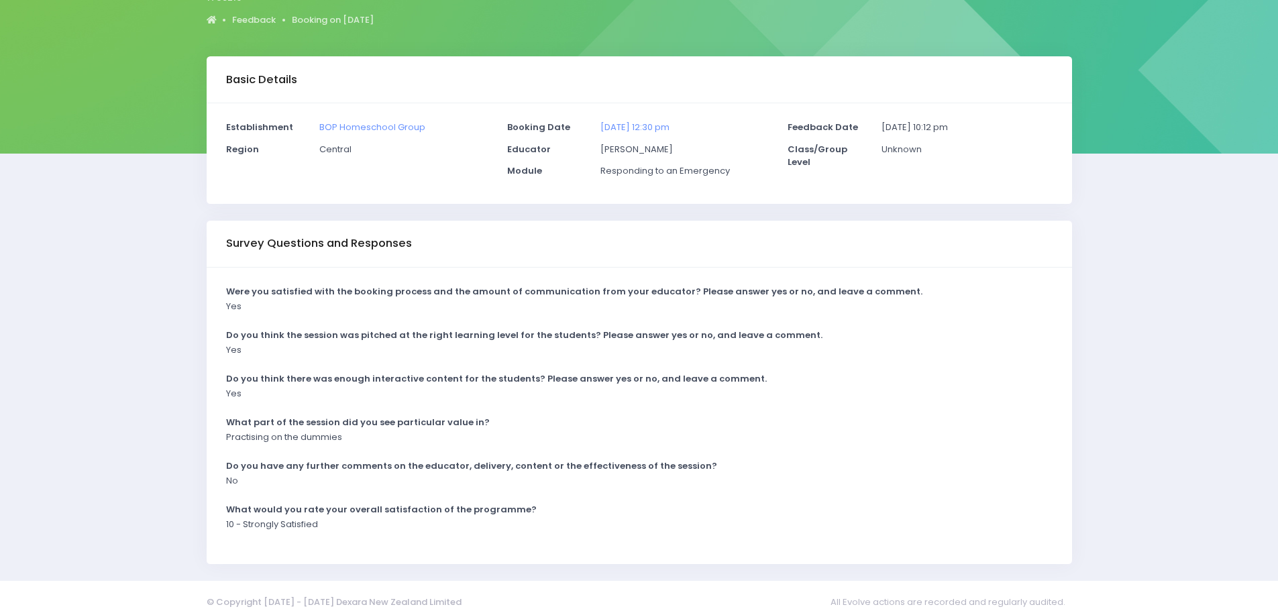
scroll to position [162, 0]
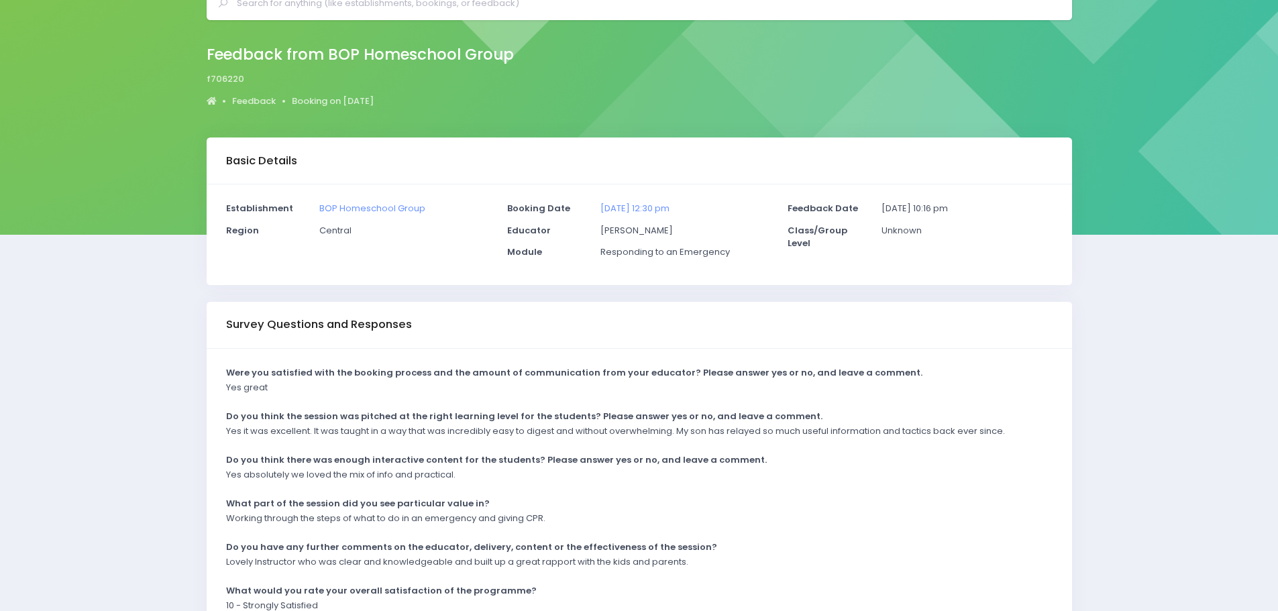
scroll to position [134, 0]
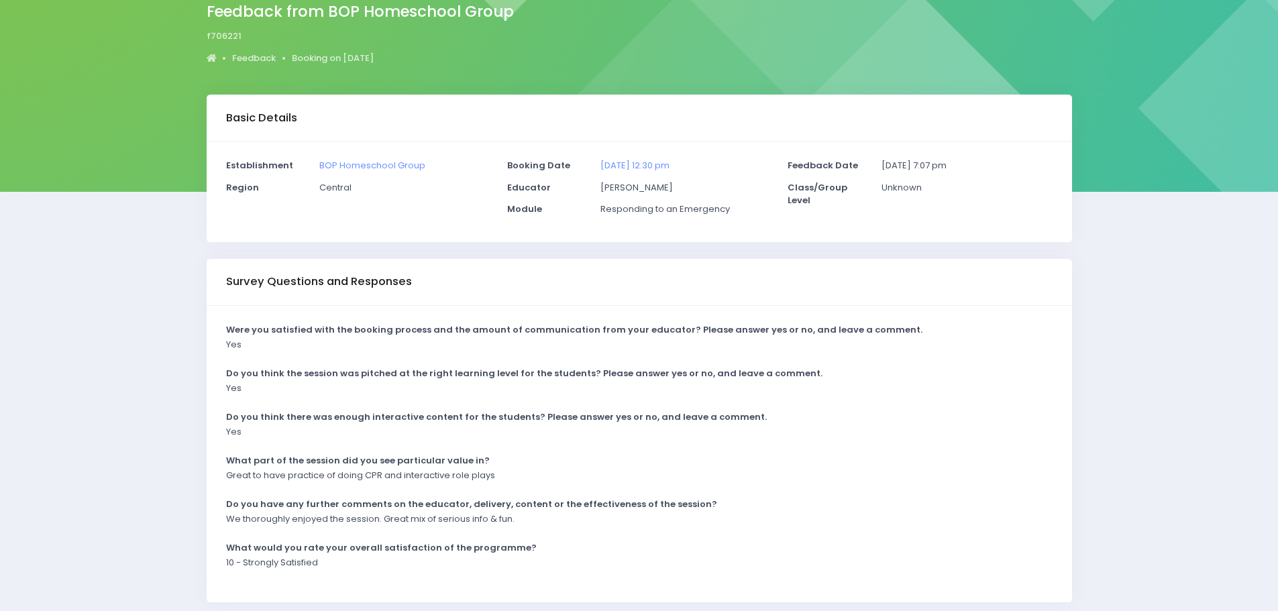
scroll to position [134, 0]
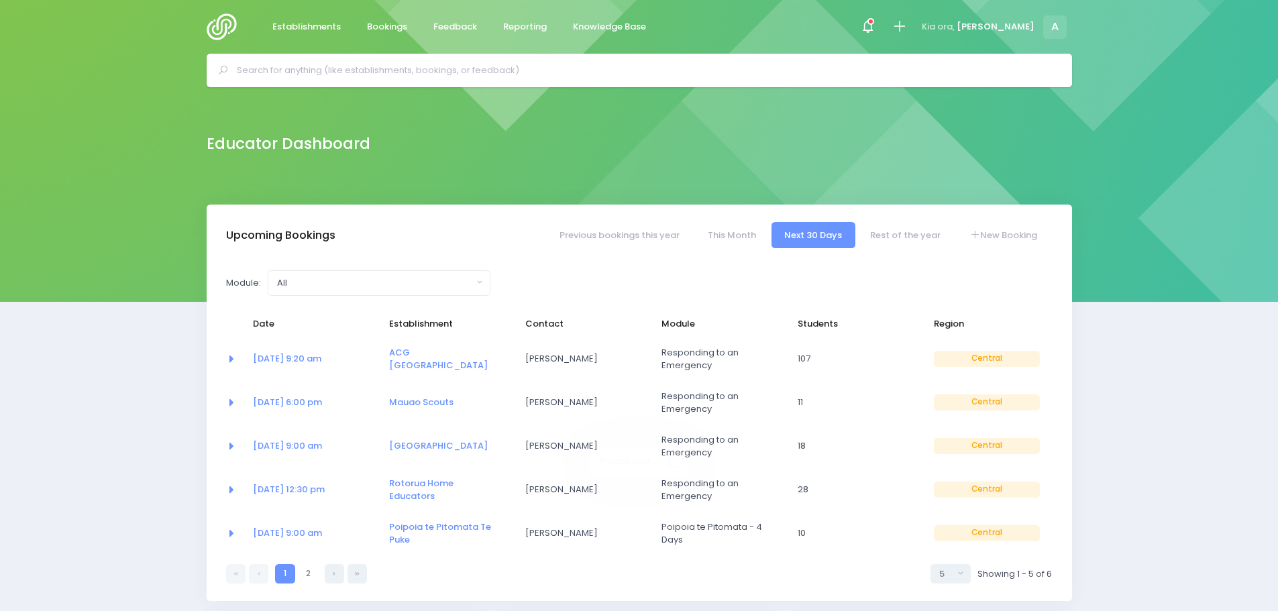
select select "5"
click at [295, 32] on span "Establishments" at bounding box center [306, 26] width 68 height 13
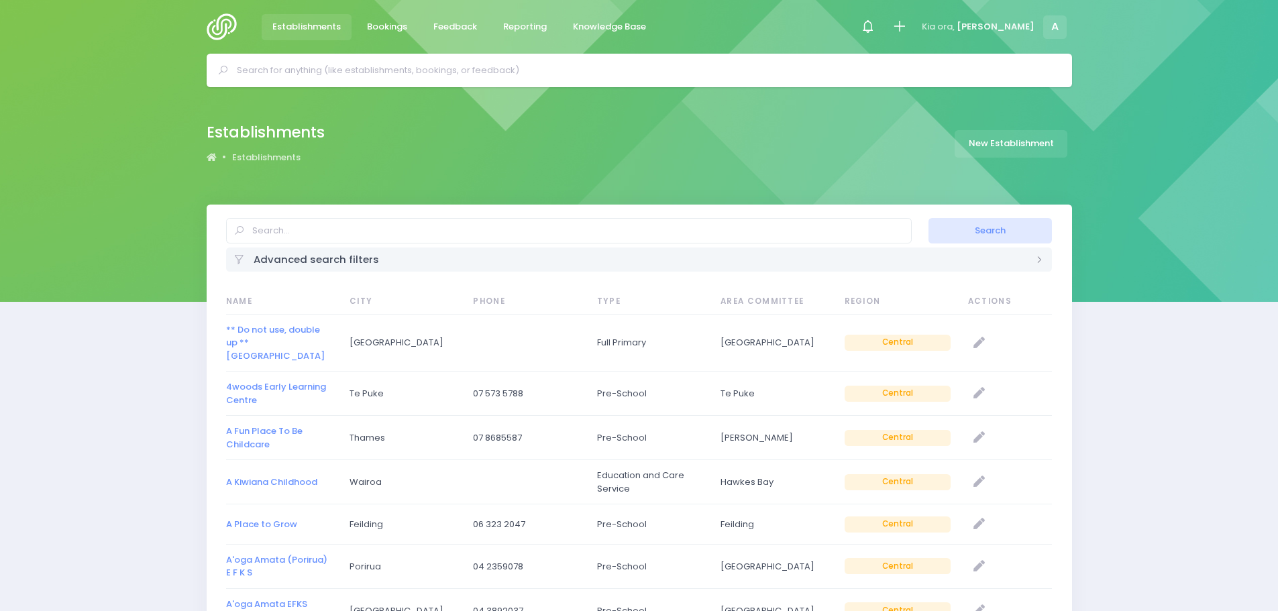
select select "20"
drag, startPoint x: 0, startPoint y: 0, endPoint x: 304, endPoint y: 233, distance: 383.2
click at [304, 233] on input "text" at bounding box center [568, 230] width 685 height 25
type input "[PERSON_NAME]"
click at [928, 218] on button "Search" at bounding box center [989, 230] width 123 height 25
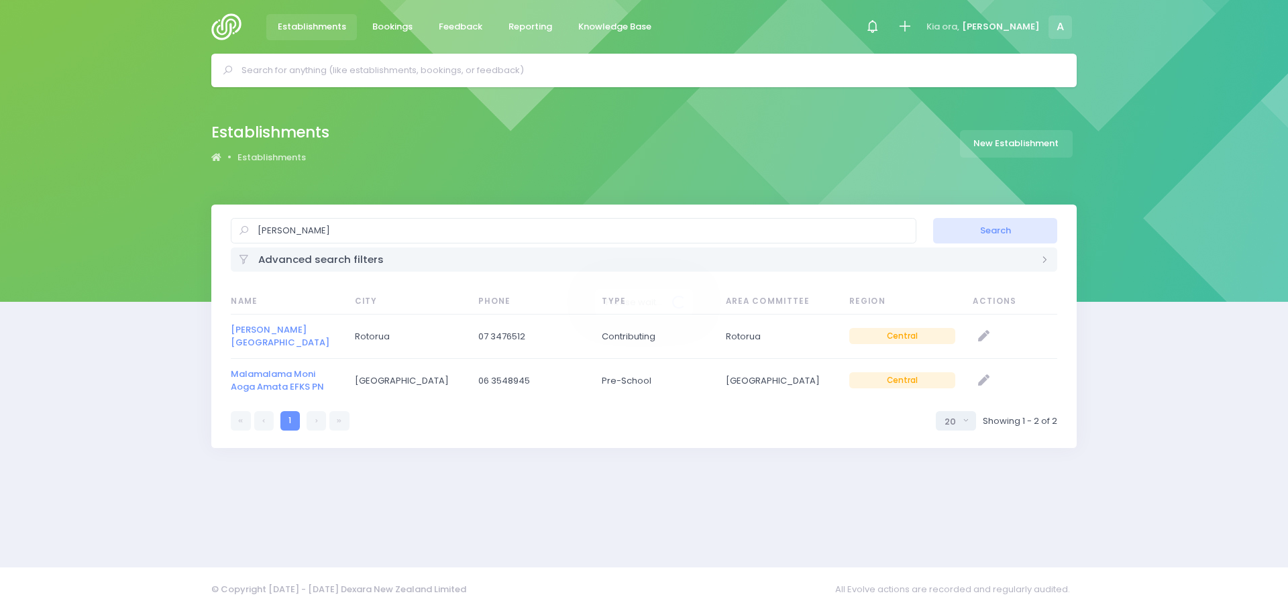
select select "20"
click at [282, 333] on link "[PERSON_NAME][GEOGRAPHIC_DATA]" at bounding box center [280, 336] width 99 height 26
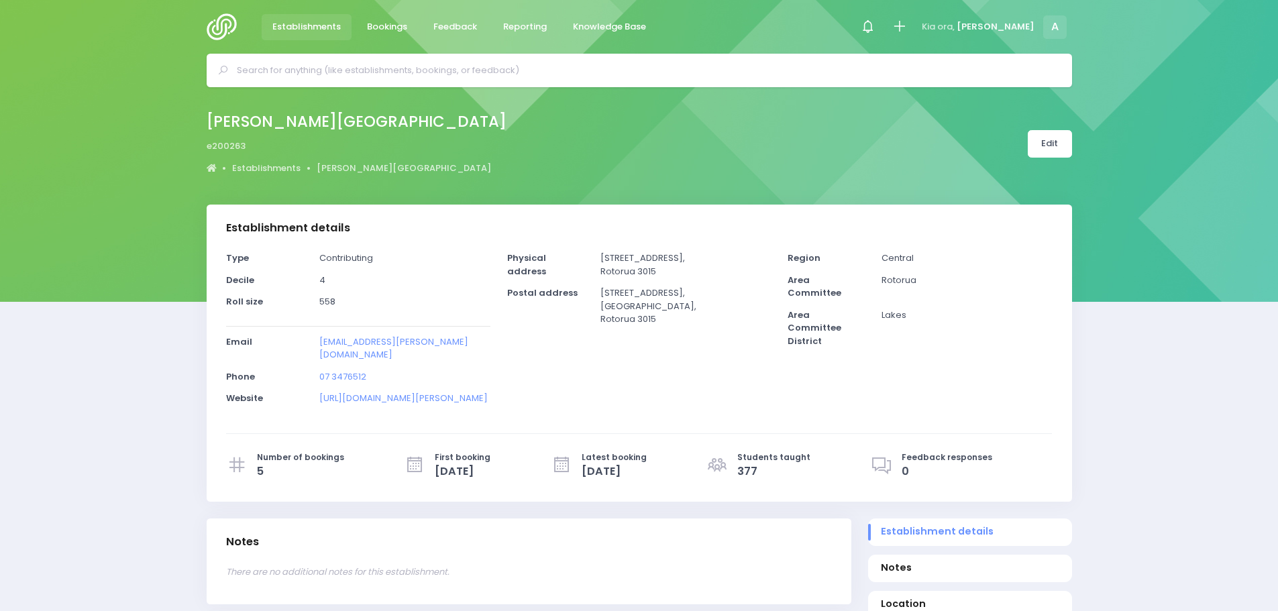
select select "5"
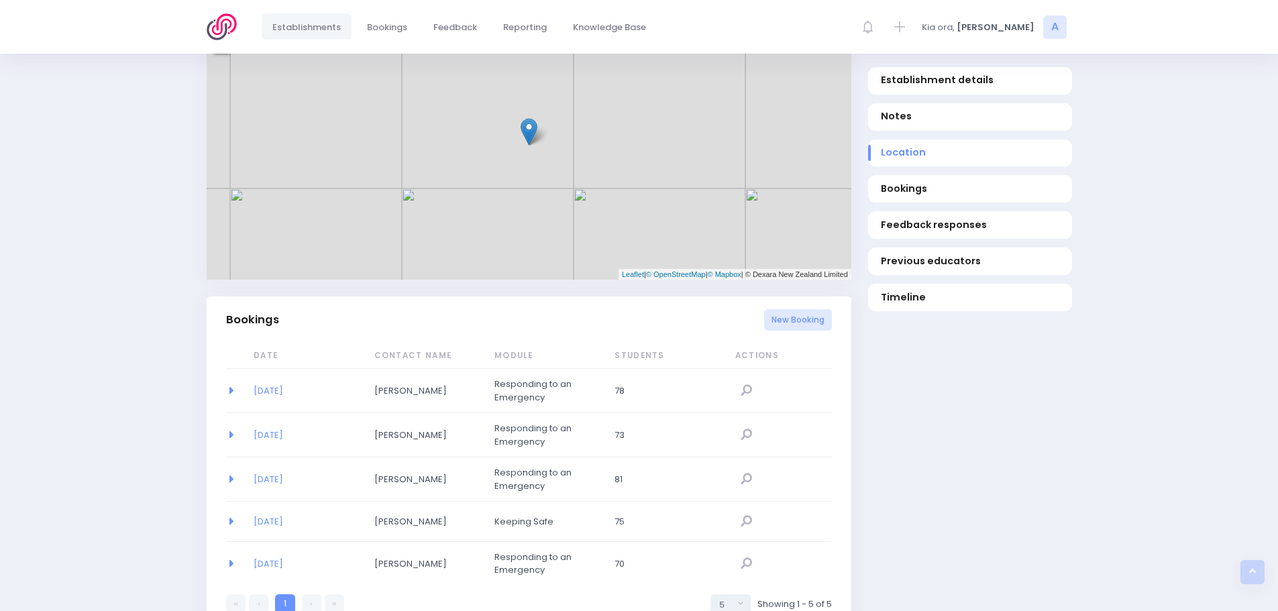
scroll to position [805, 0]
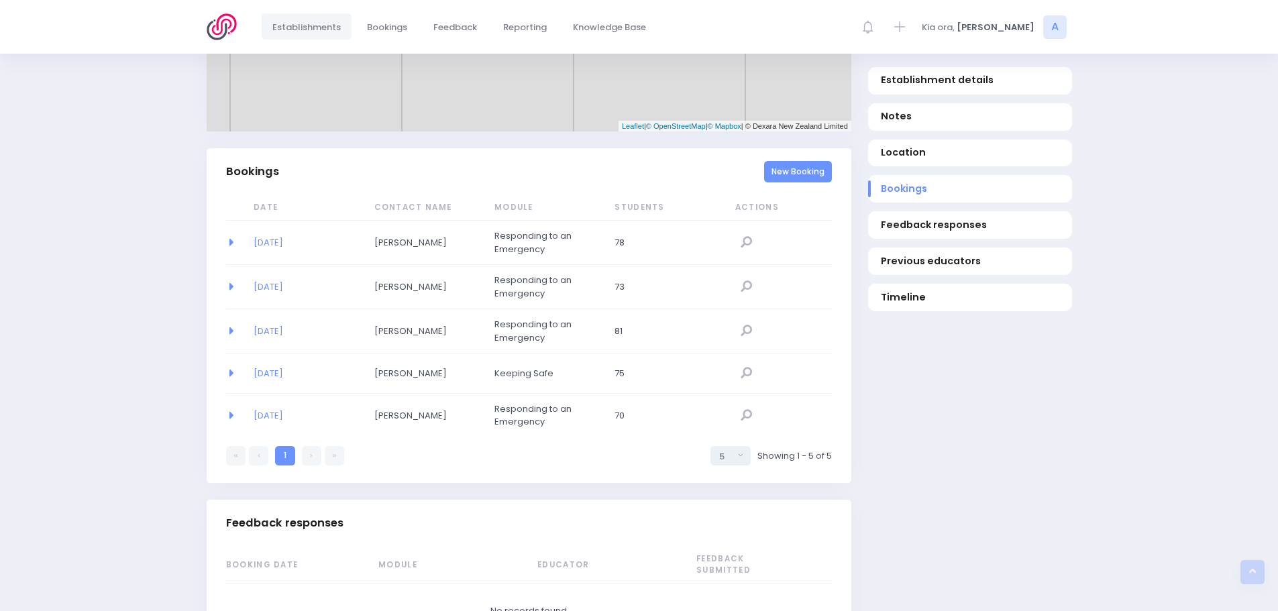
click at [797, 161] on link "New Booking" at bounding box center [798, 172] width 68 height 22
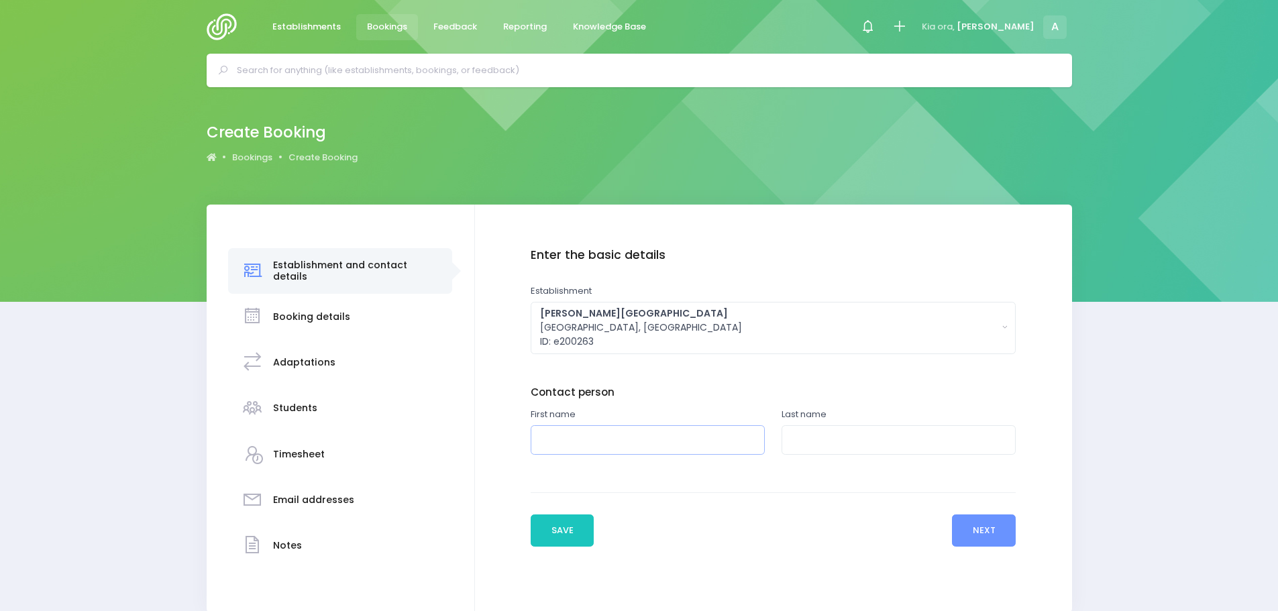
click at [579, 443] on input "text" at bounding box center [648, 440] width 234 height 30
type input "[PERSON_NAME]"
click at [993, 538] on button "Next" at bounding box center [984, 530] width 64 height 32
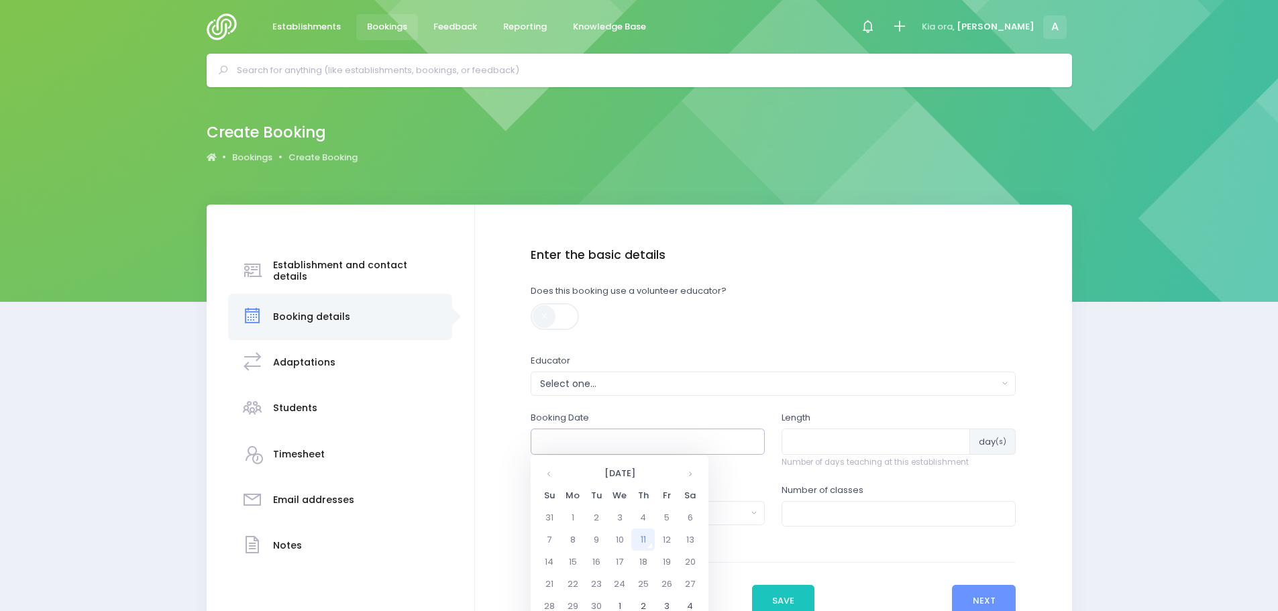
click at [578, 439] on input "text" at bounding box center [648, 441] width 234 height 25
click at [685, 475] on th at bounding box center [689, 473] width 23 height 22
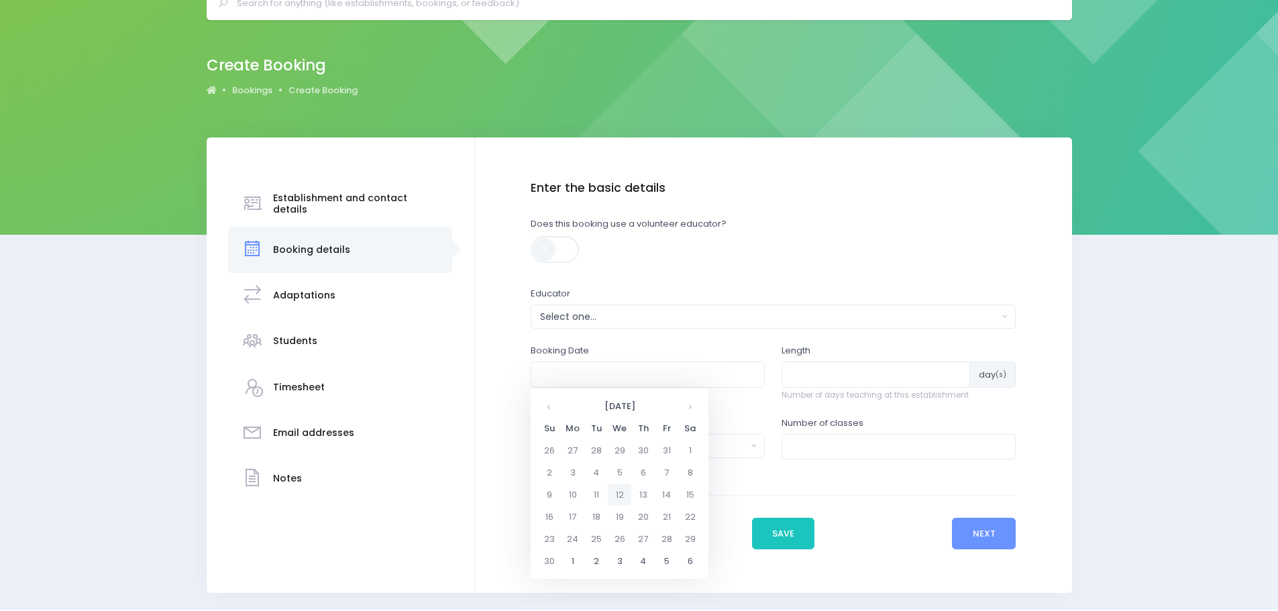
scroll to position [109, 0]
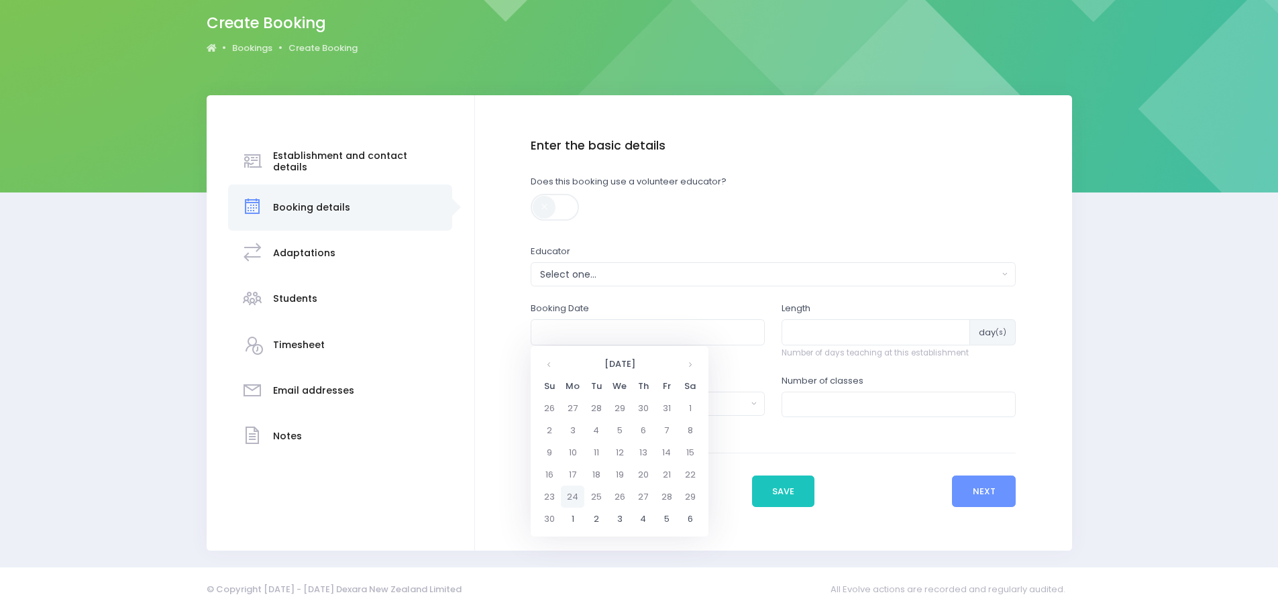
click at [573, 500] on td "24" at bounding box center [572, 497] width 23 height 22
click at [637, 428] on span "9" at bounding box center [632, 426] width 23 height 17
click at [604, 421] on span "9:25" at bounding box center [599, 426] width 38 height 17
type input "24/11/2025 09:25 AM"
click at [798, 336] on input "number" at bounding box center [875, 331] width 188 height 25
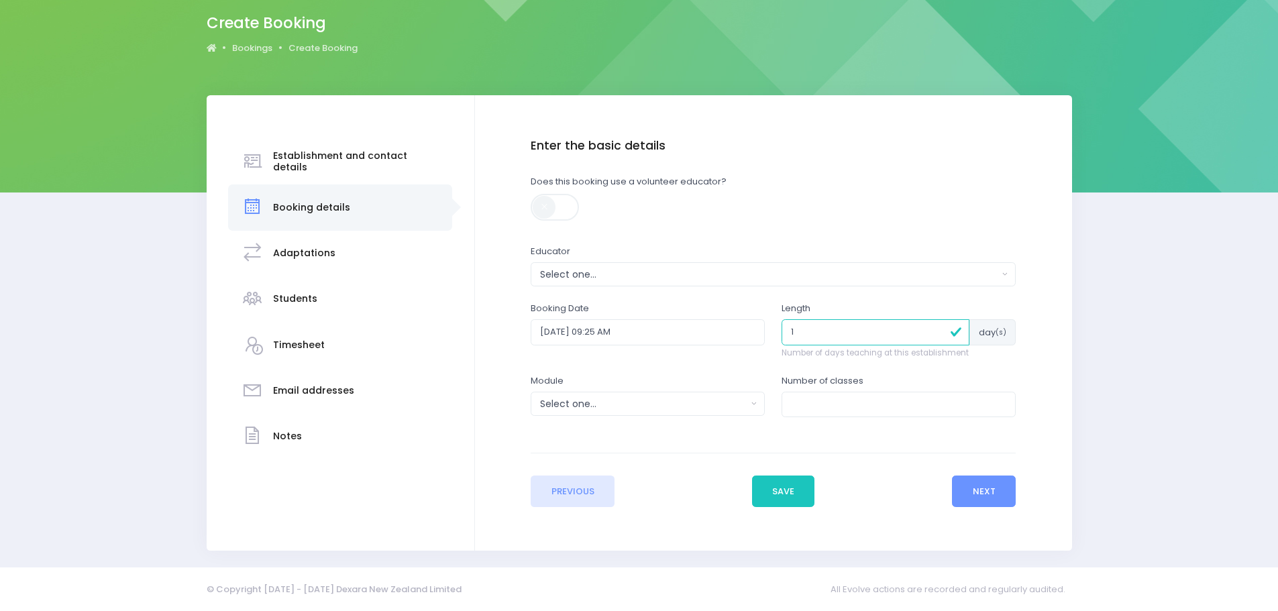
type input "1"
click at [809, 404] on input "number" at bounding box center [898, 404] width 234 height 25
type input "3"
click at [581, 394] on button "Select one..." at bounding box center [648, 404] width 234 height 24
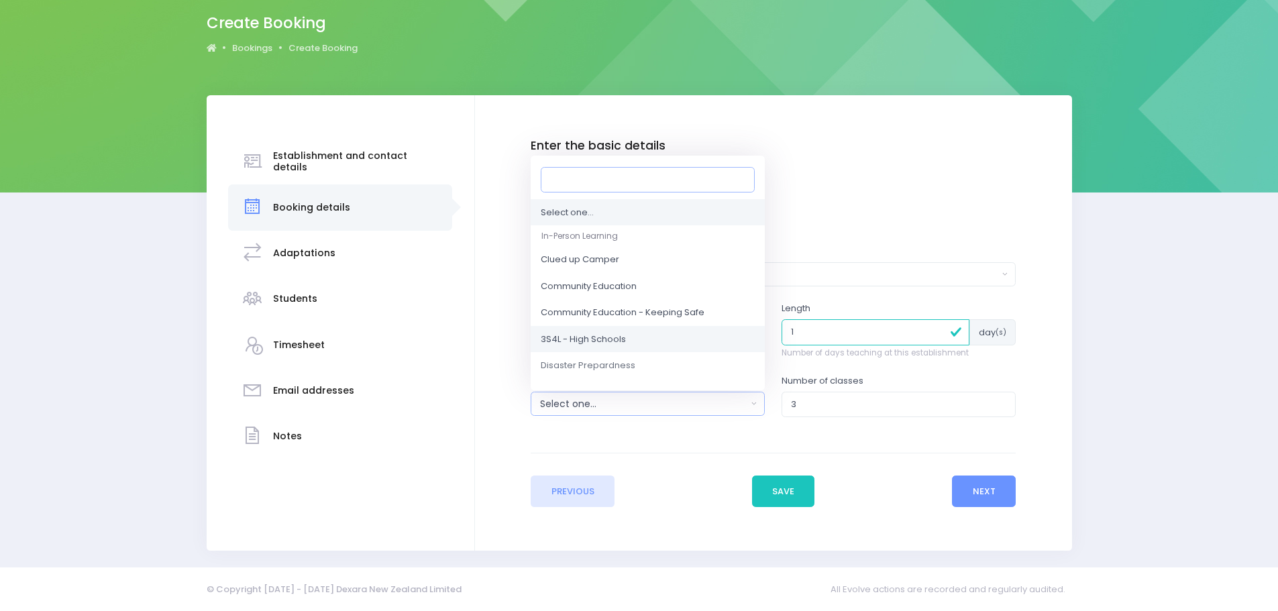
scroll to position [67, 0]
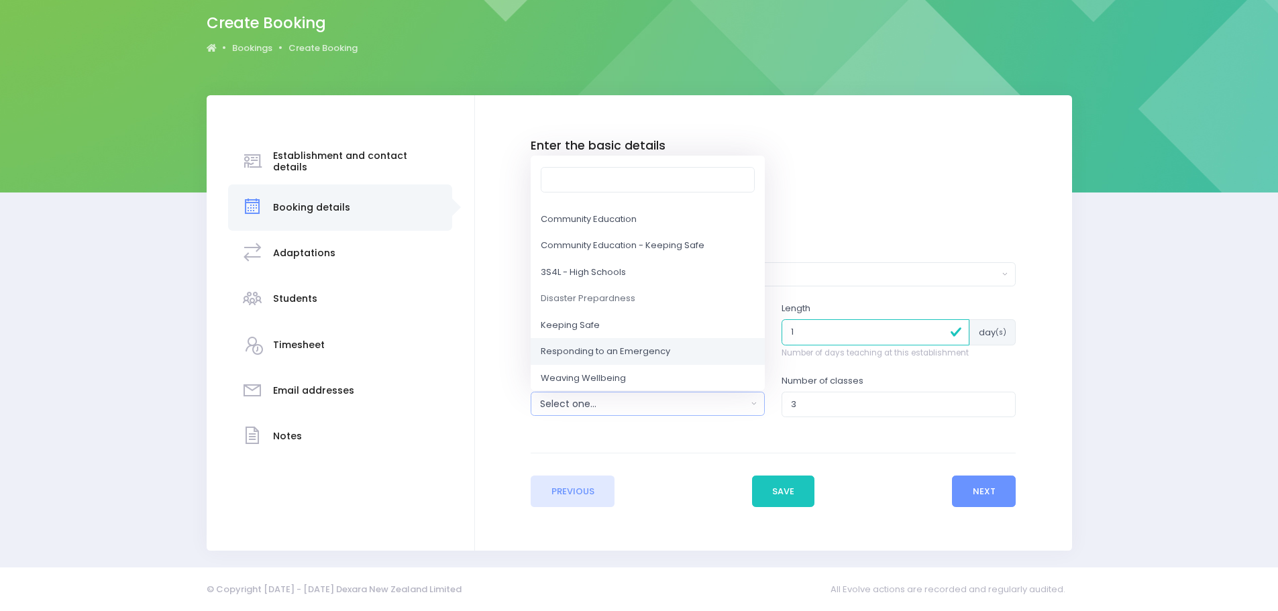
click at [604, 352] on span "Responding to an Emergency" at bounding box center [605, 351] width 129 height 13
select select "Responding to an Emergency"
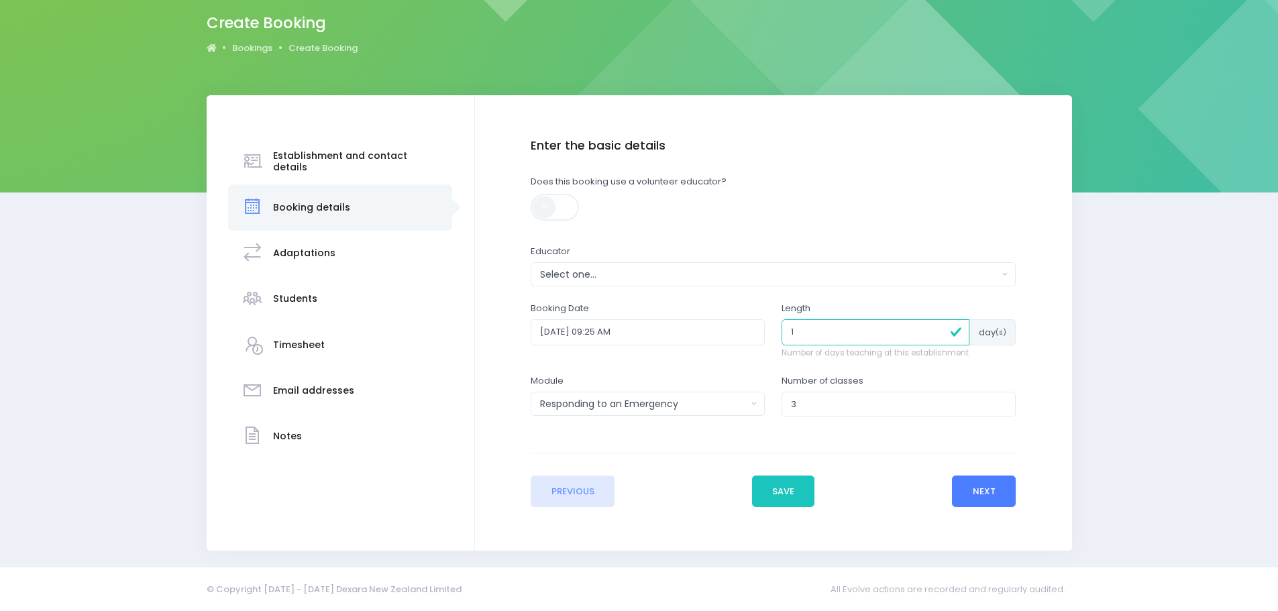
click at [1005, 503] on button "Next" at bounding box center [984, 492] width 64 height 32
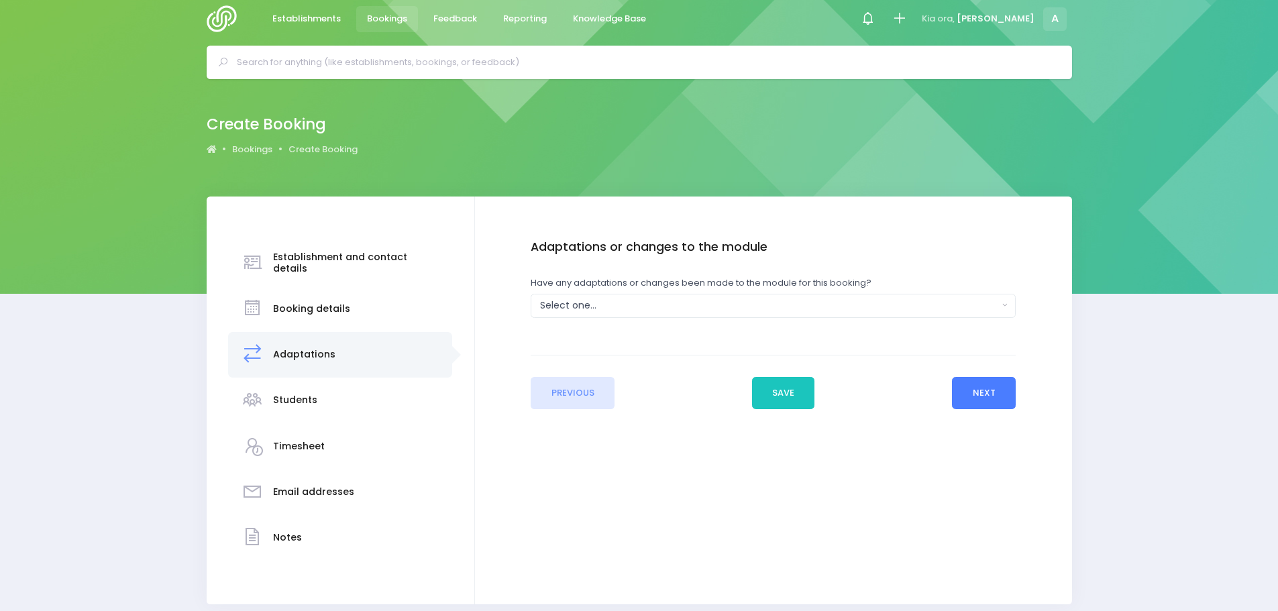
scroll to position [0, 0]
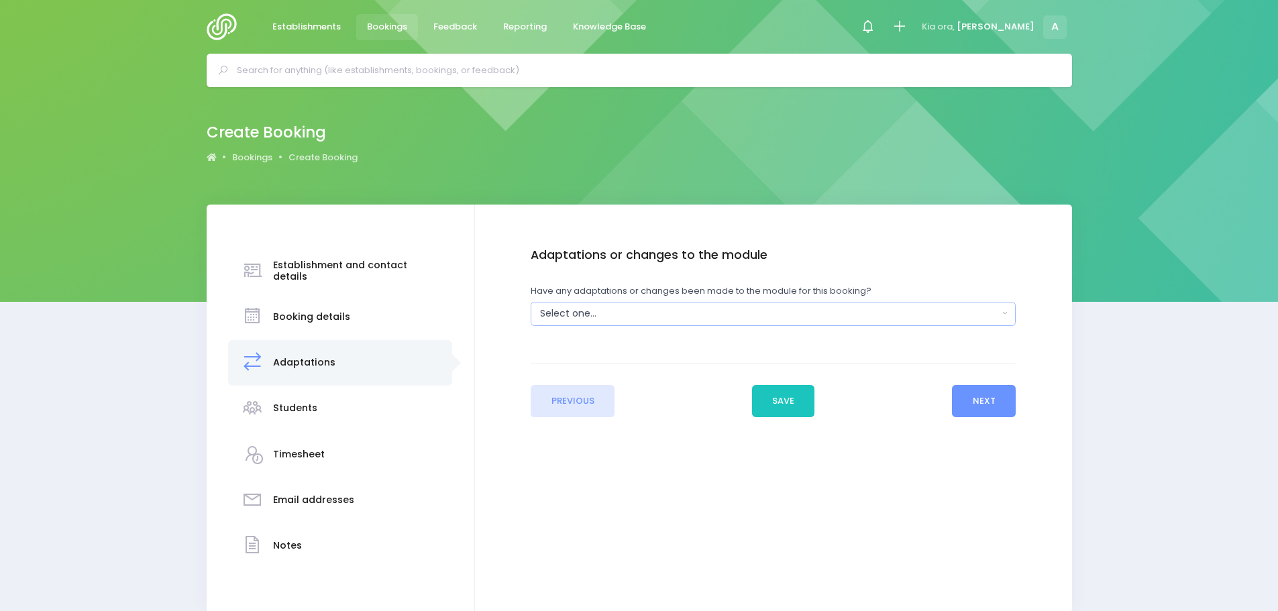
click at [540, 309] on div "Select one..." at bounding box center [768, 313] width 457 height 14
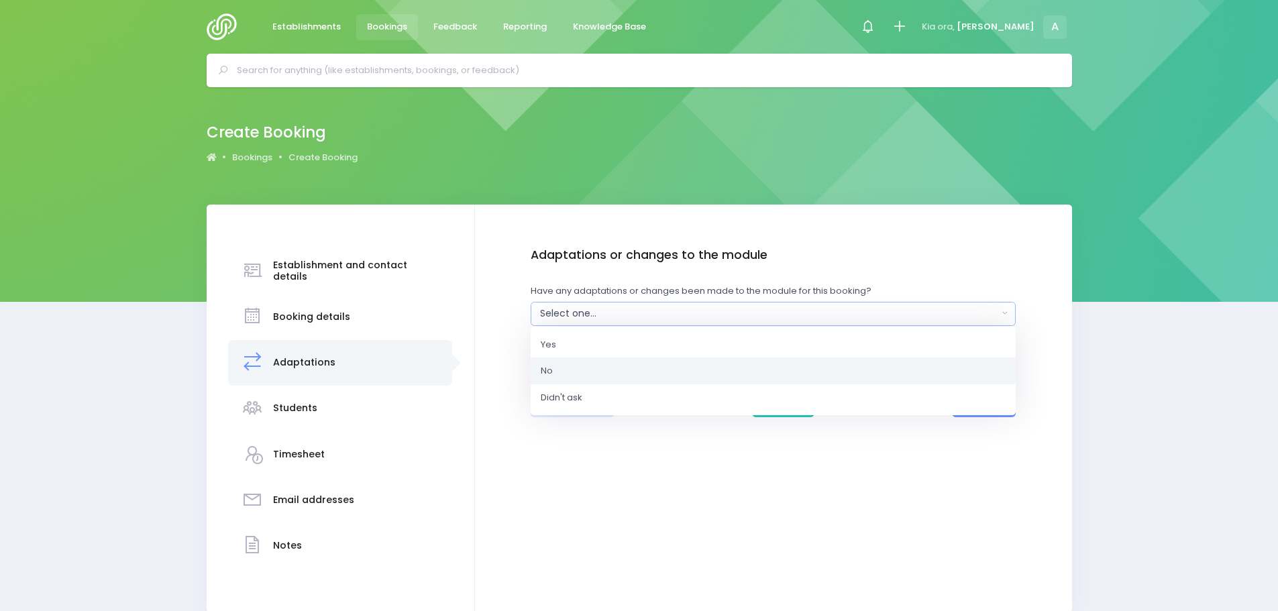
click at [563, 369] on link "No" at bounding box center [773, 370] width 485 height 27
select select "No"
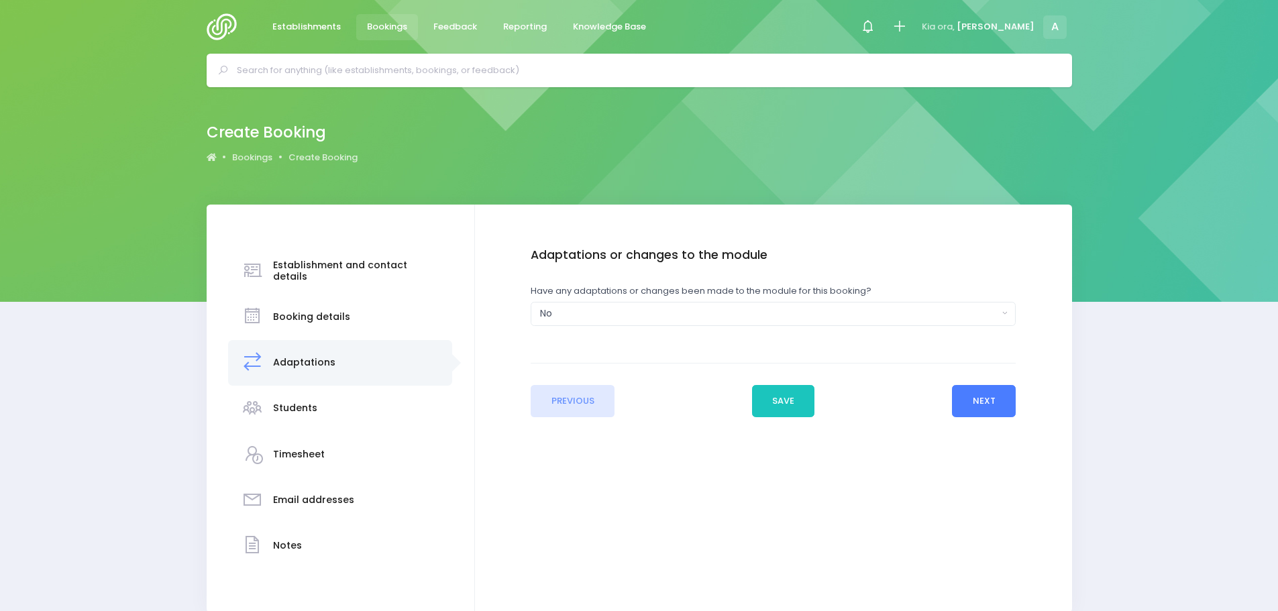
drag, startPoint x: 981, startPoint y: 402, endPoint x: 964, endPoint y: 408, distance: 17.2
click at [980, 402] on button "Next" at bounding box center [984, 401] width 64 height 32
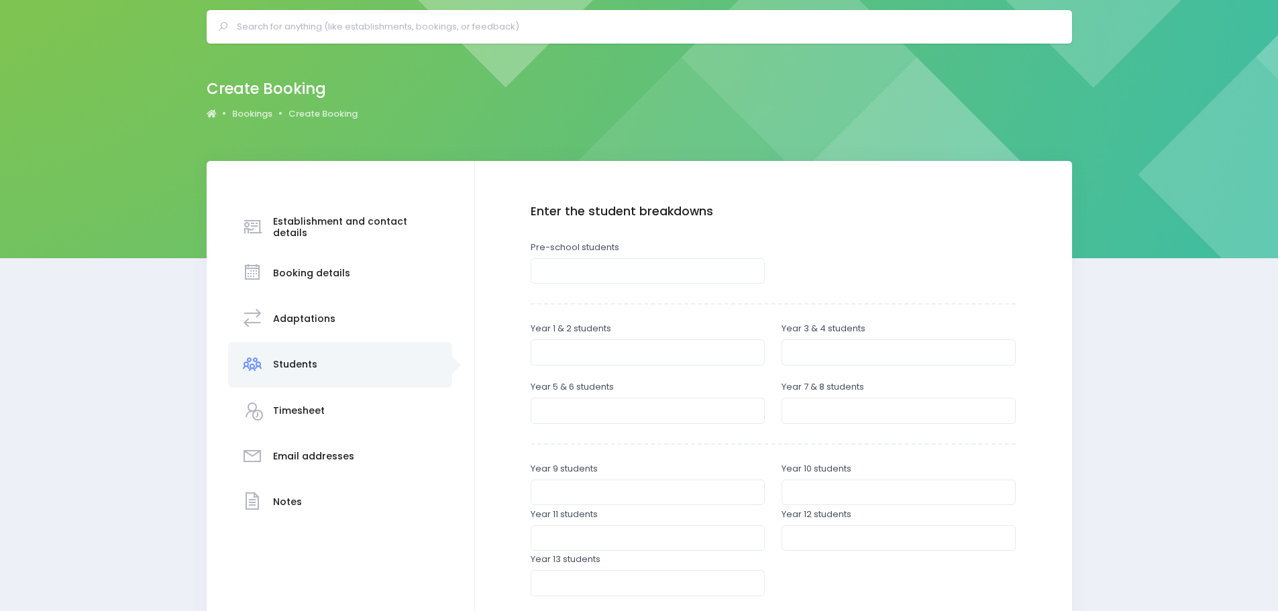
scroll to position [134, 0]
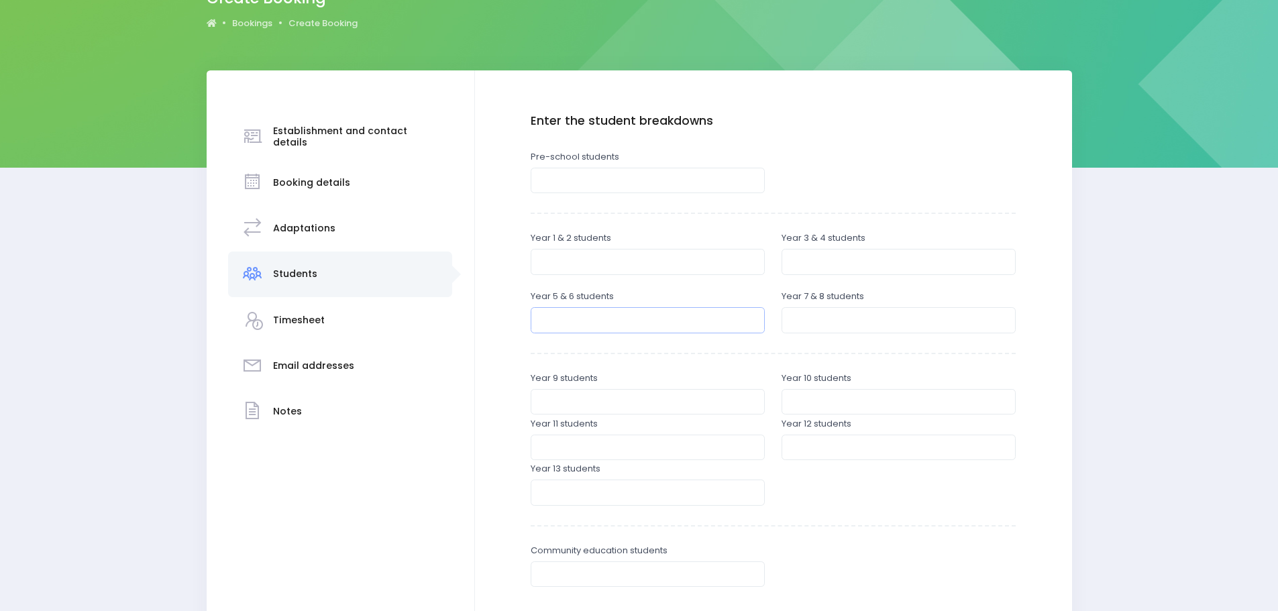
click at [624, 328] on input "number" at bounding box center [648, 319] width 234 height 25
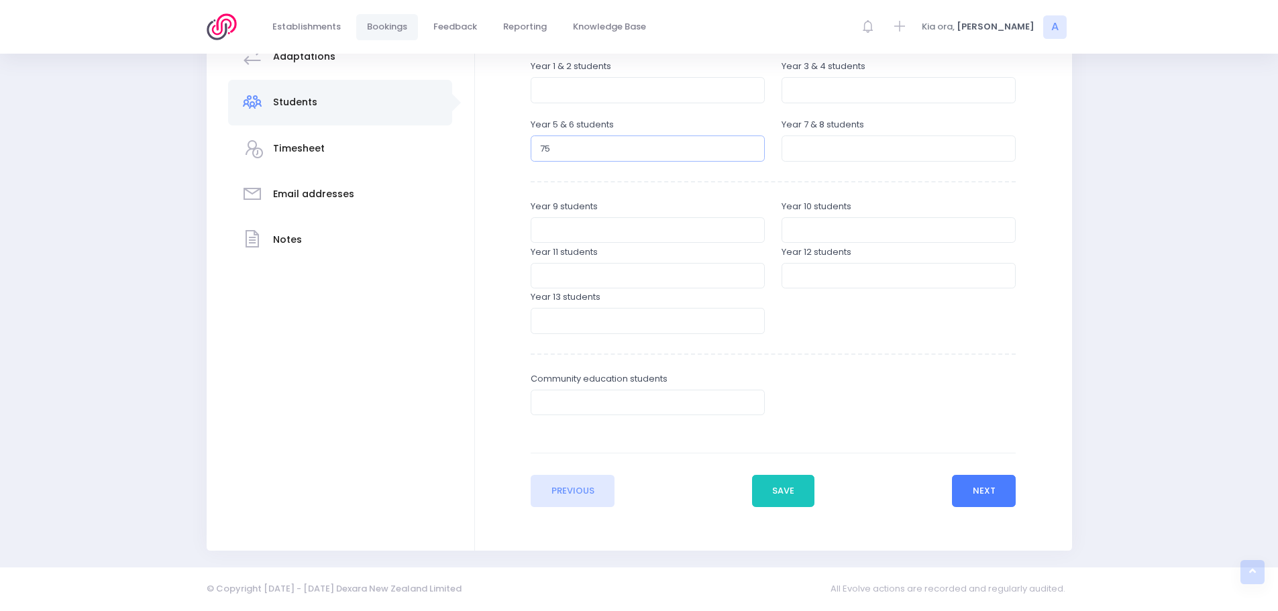
type input "75"
click at [989, 486] on button "Next" at bounding box center [984, 491] width 64 height 32
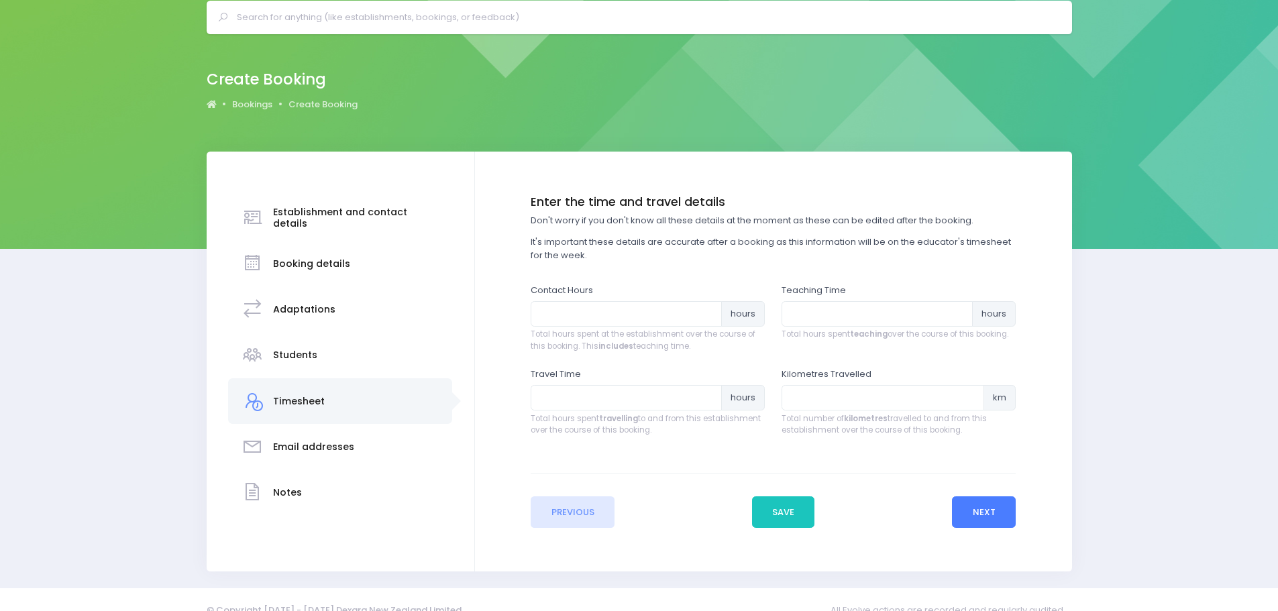
scroll to position [0, 0]
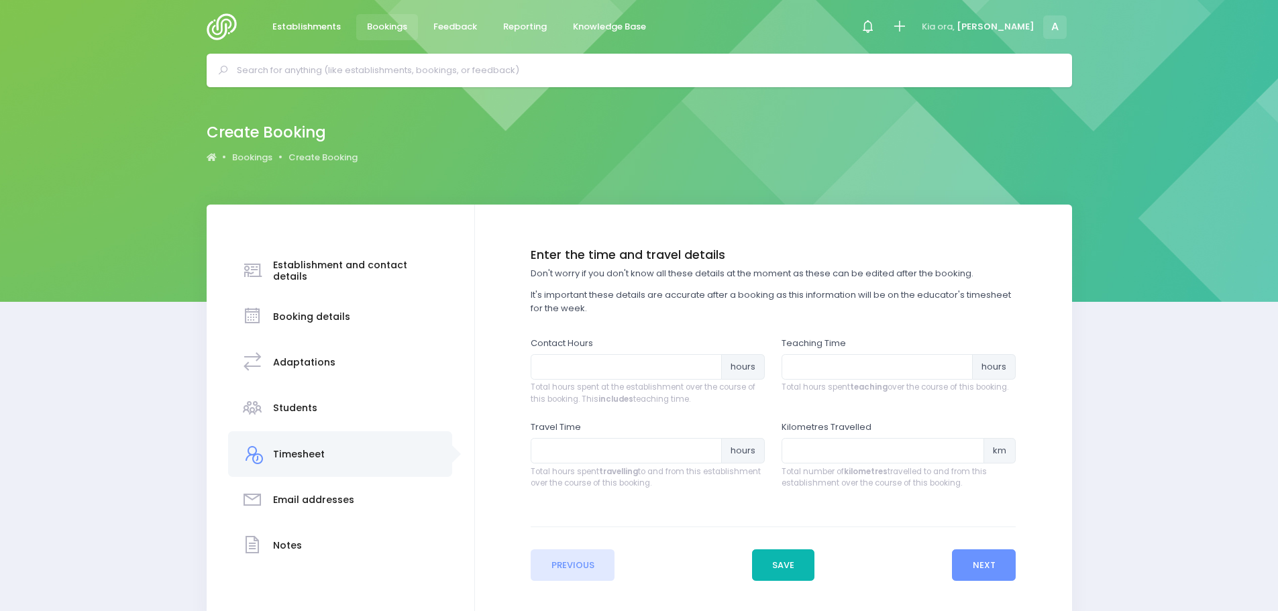
click at [779, 565] on button "Save" at bounding box center [783, 565] width 63 height 32
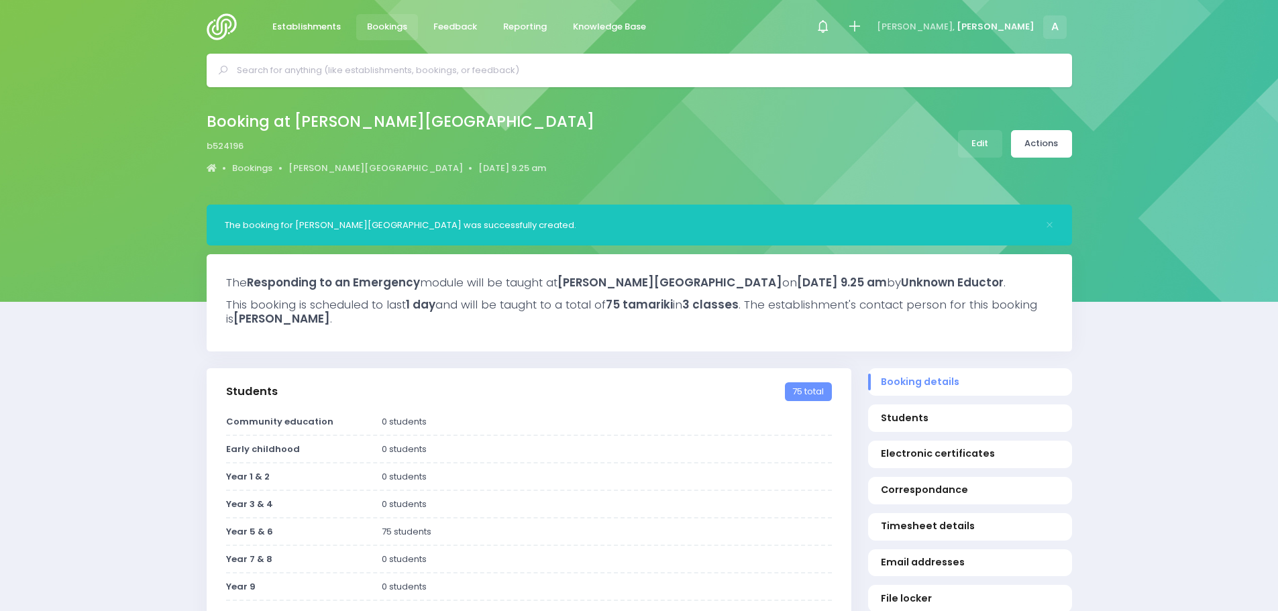
select select "5"
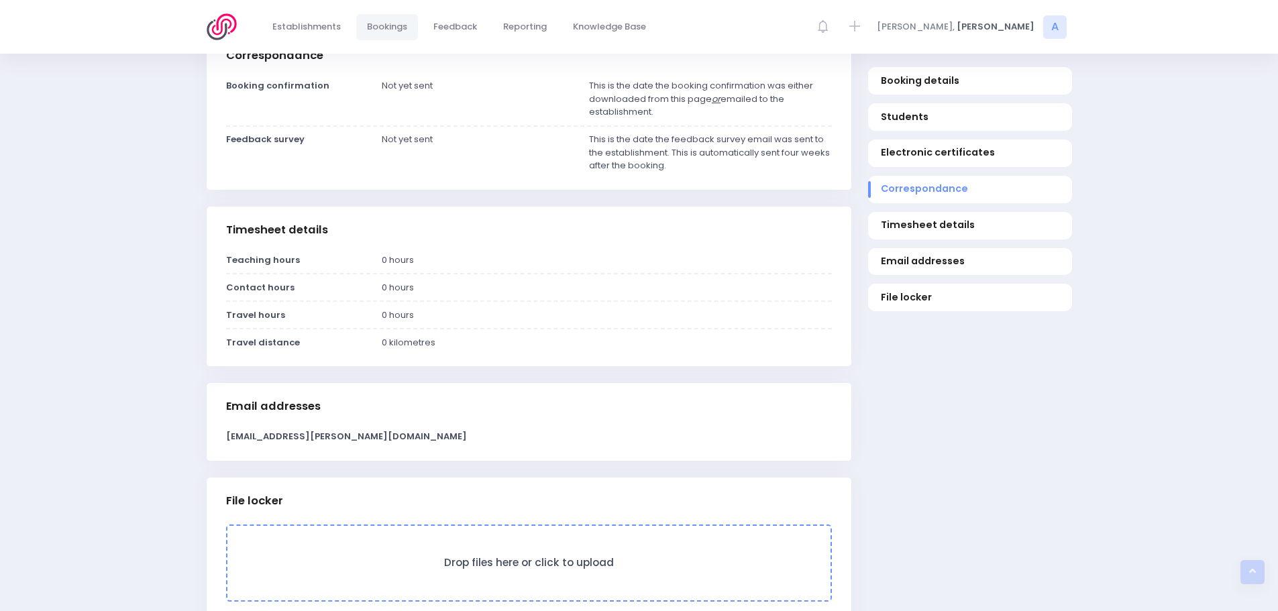
scroll to position [872, 0]
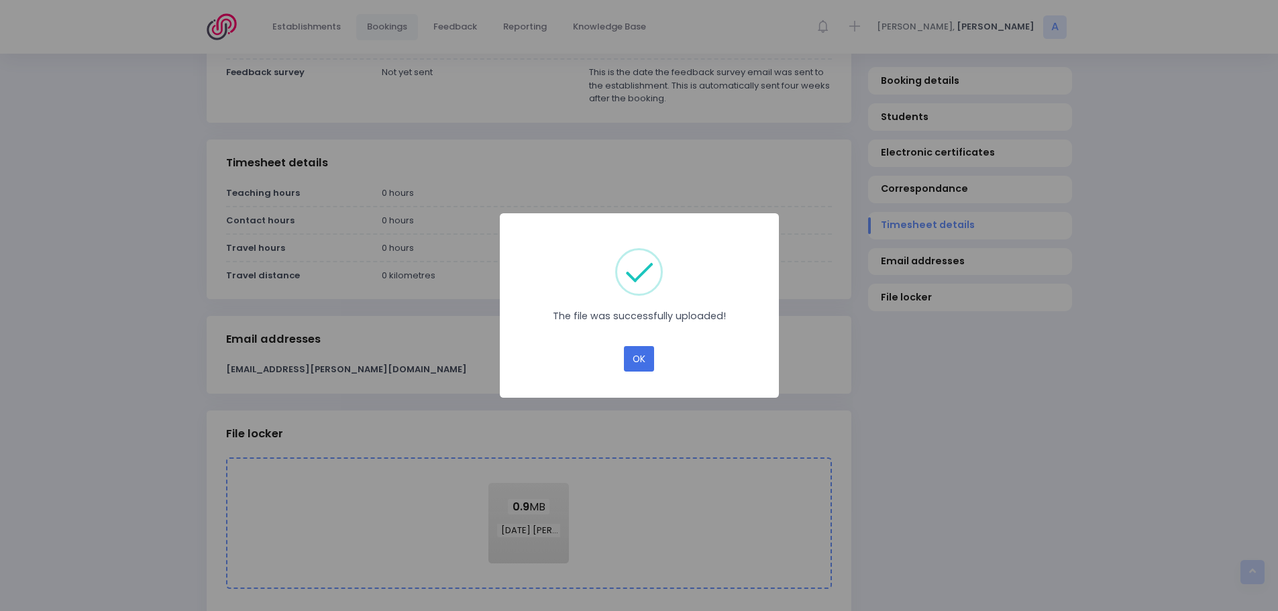
click at [640, 357] on button "OK" at bounding box center [639, 358] width 30 height 25
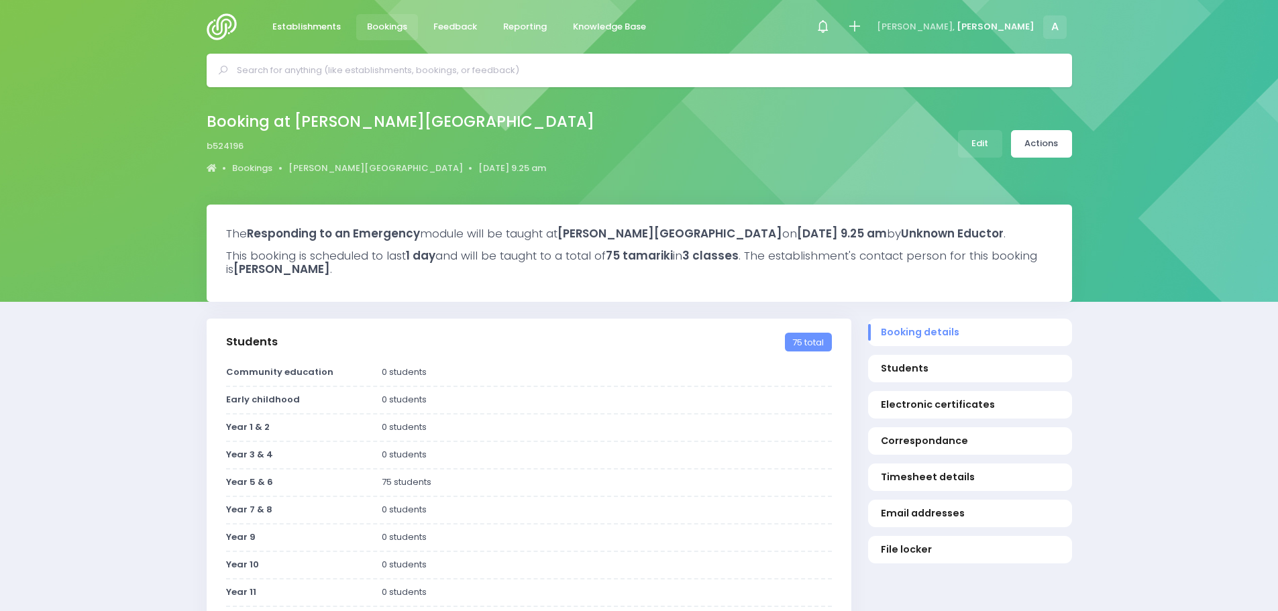
select select "5"
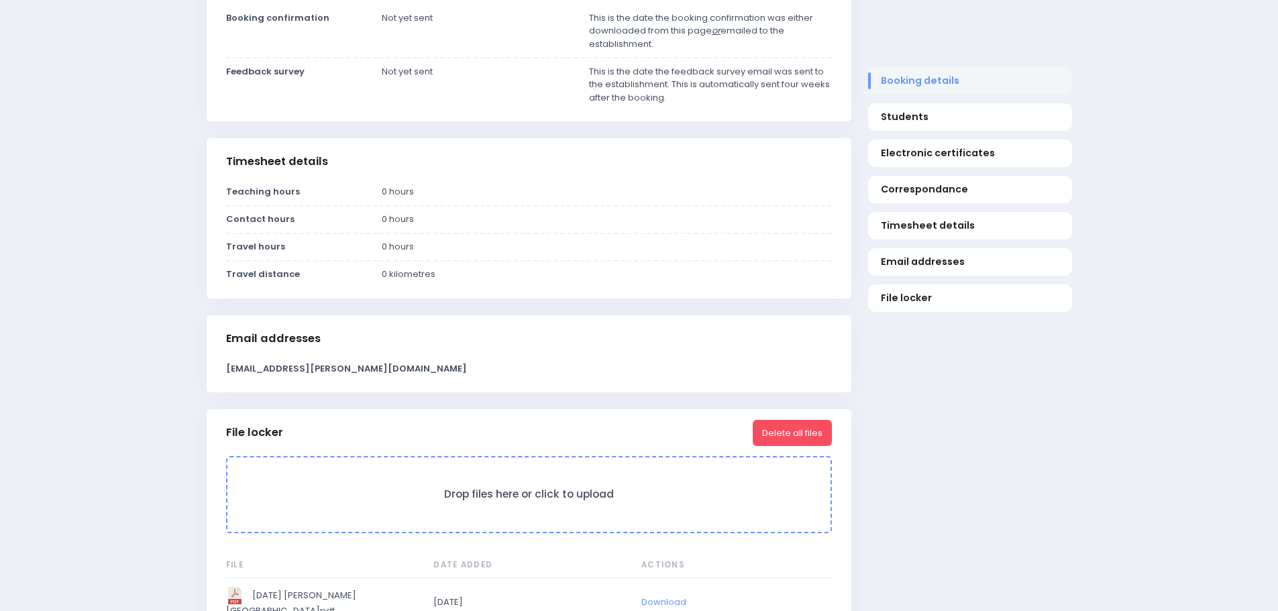
click at [937, 88] on span "Booking details" at bounding box center [970, 81] width 178 height 14
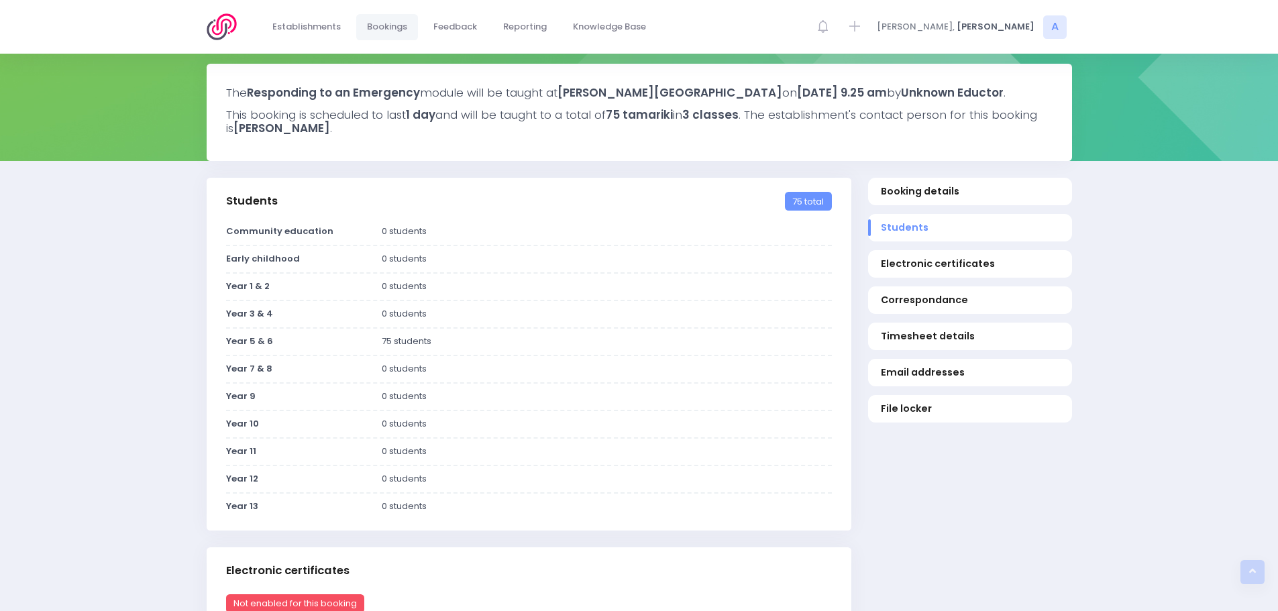
scroll to position [137, 0]
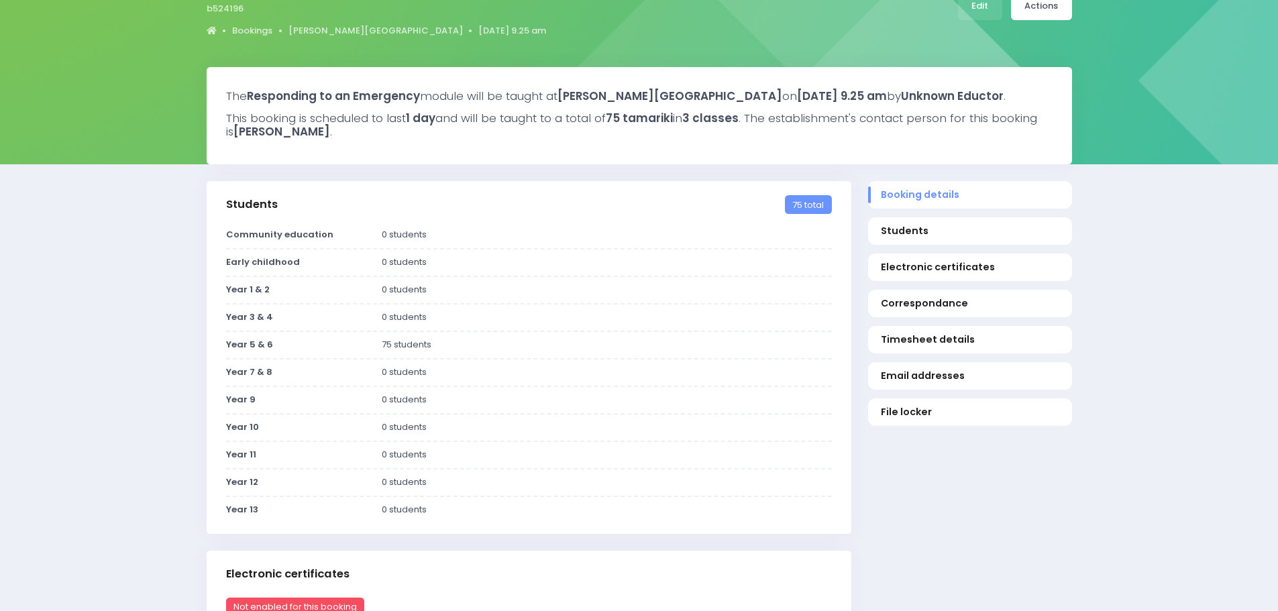
click at [1072, 11] on div "Booking at [PERSON_NAME][GEOGRAPHIC_DATA] b524196 Bookings [PERSON_NAME][GEOGRA…" at bounding box center [639, 6] width 899 height 70
click at [1060, 17] on link "Actions" at bounding box center [1041, 6] width 61 height 27
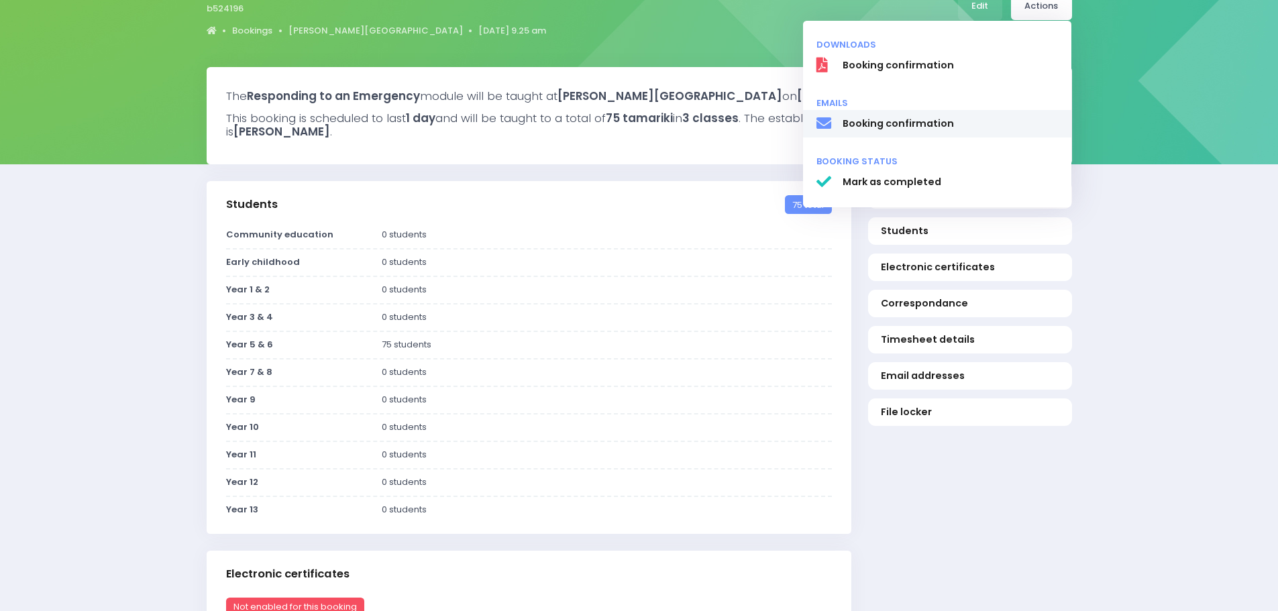
click at [895, 122] on span "Booking confirmation" at bounding box center [950, 124] width 216 height 14
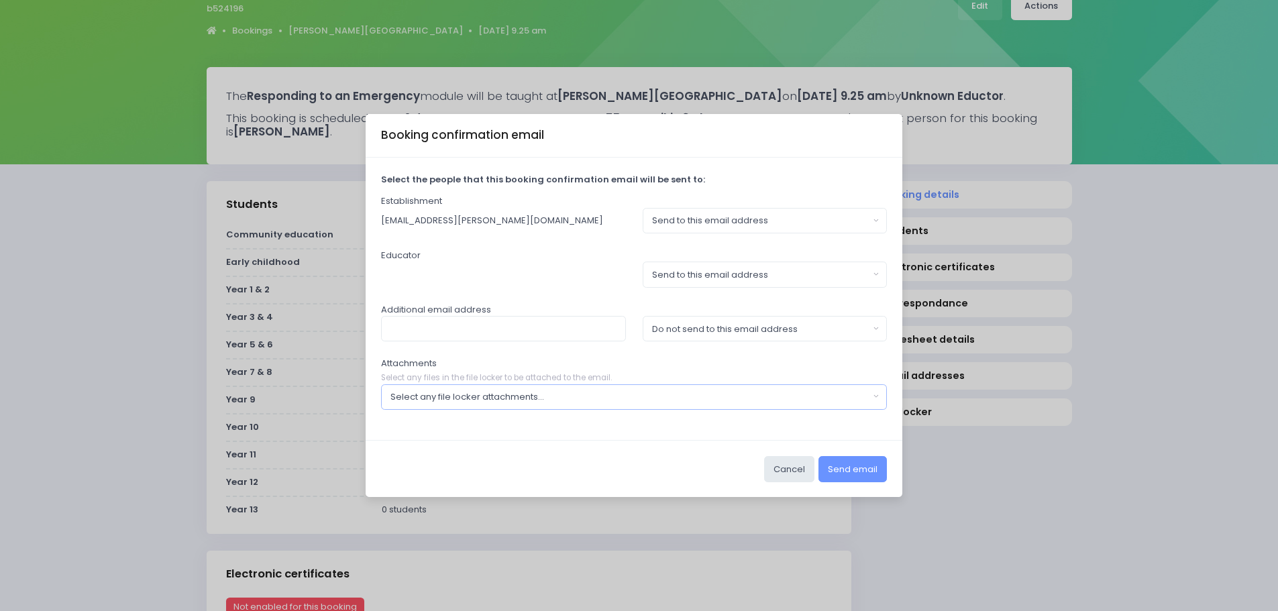
click at [528, 395] on div "Select any file locker attachments..." at bounding box center [629, 396] width 479 height 13
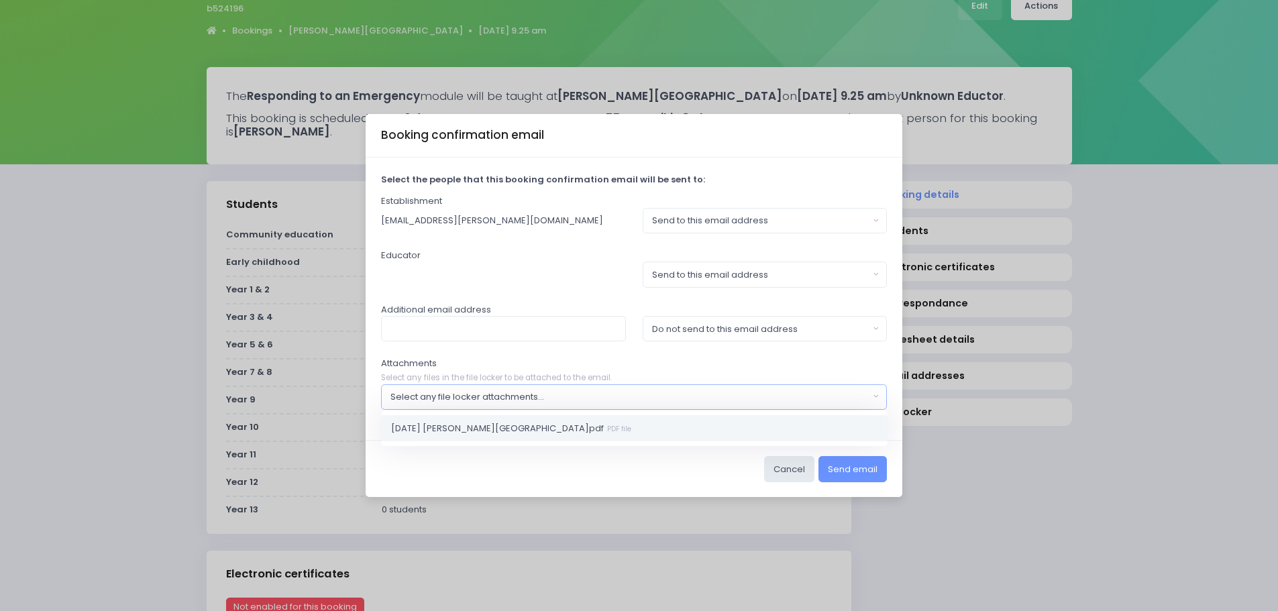
click at [435, 425] on span "2025 11 24 Westbrook.pdf PDF file" at bounding box center [511, 427] width 240 height 13
select select "11303"
click at [437, 333] on input "text" at bounding box center [503, 328] width 245 height 25
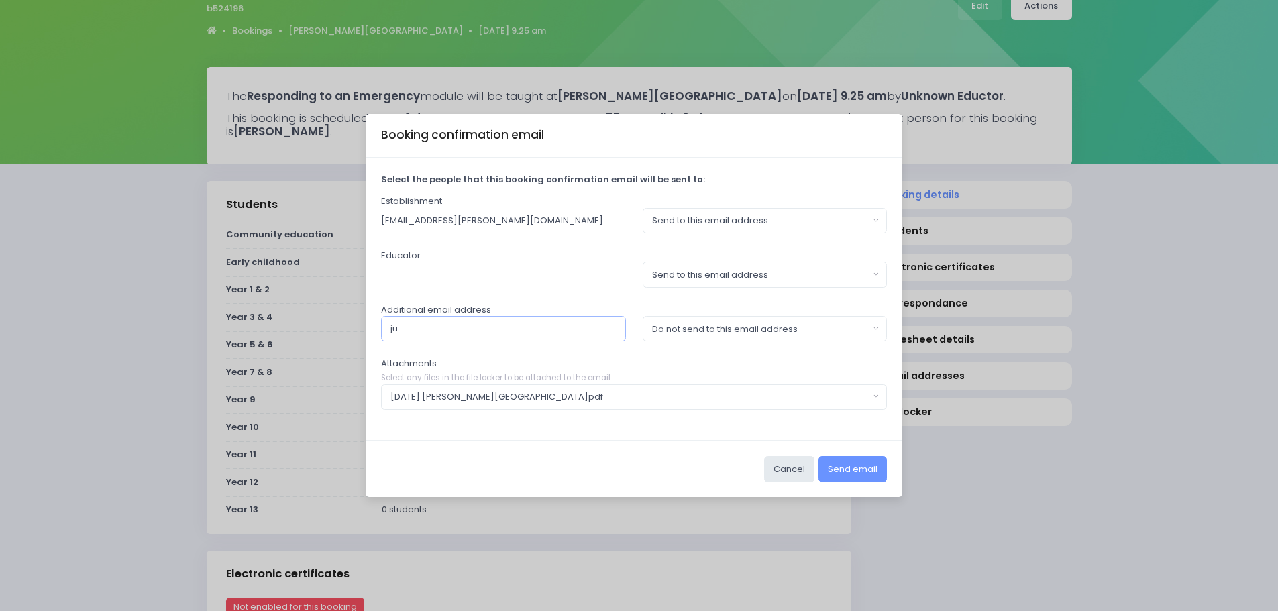
type input "j"
click at [494, 329] on input "text" at bounding box center [503, 328] width 245 height 25
paste input "mclaughlinj@westbrook.school.nz"
type input "mclaughlinj@westbrook.school.nz"
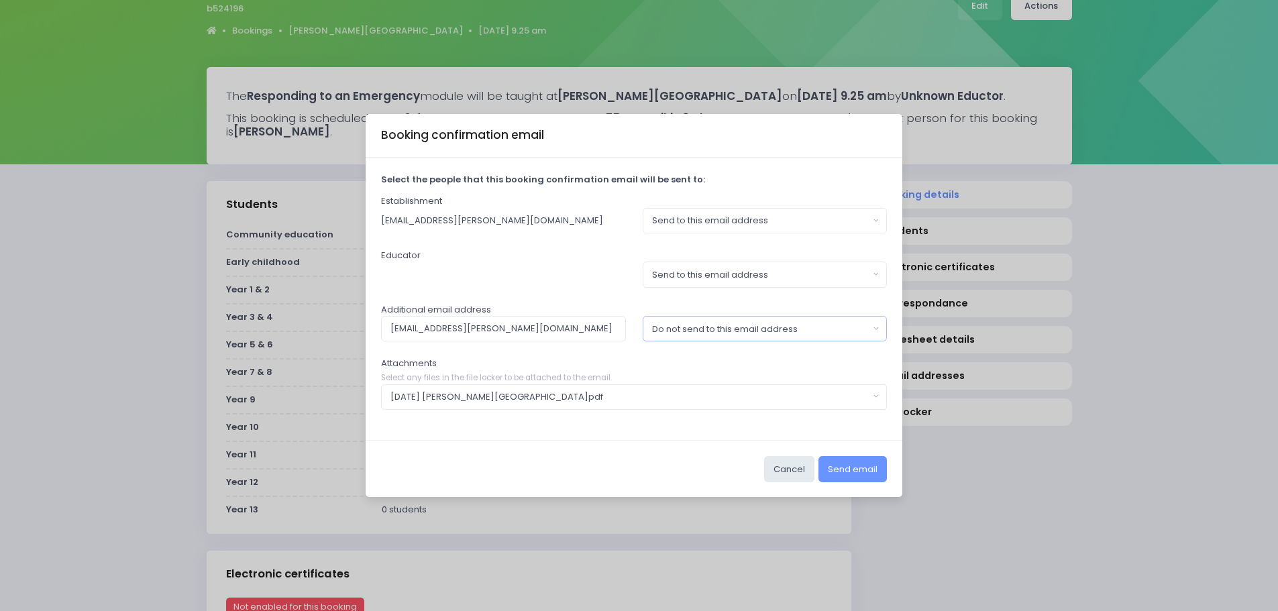
click at [759, 325] on div "Do not send to this email address" at bounding box center [760, 329] width 217 height 13
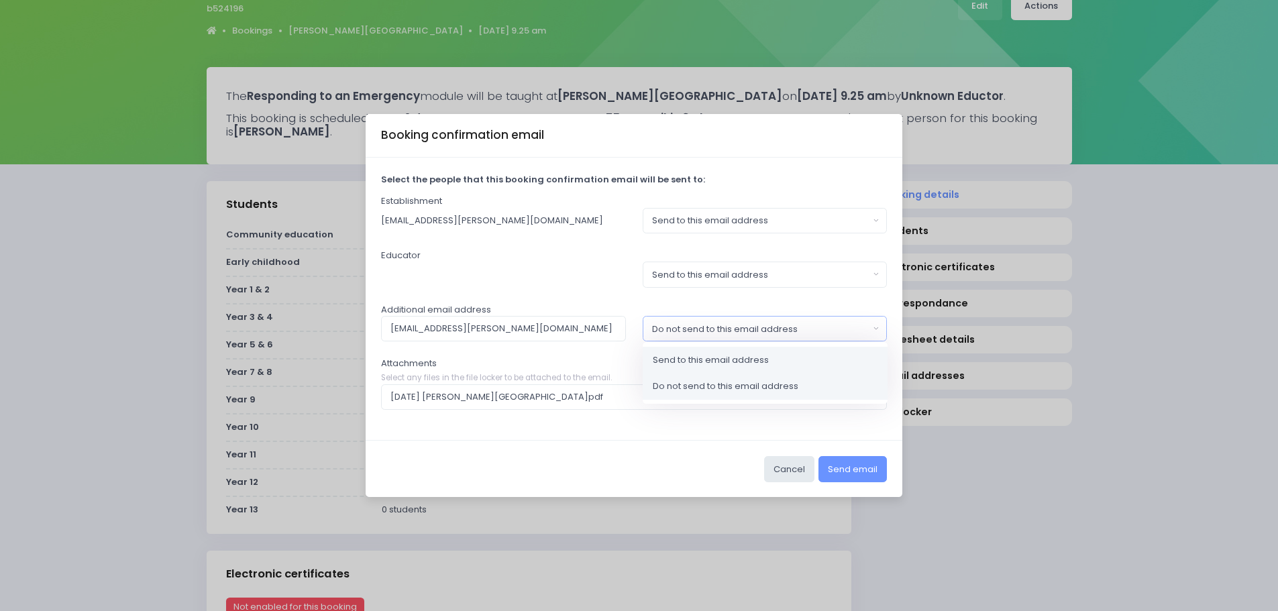
click at [671, 364] on span "Send to this email address" at bounding box center [711, 359] width 116 height 13
select select "send"
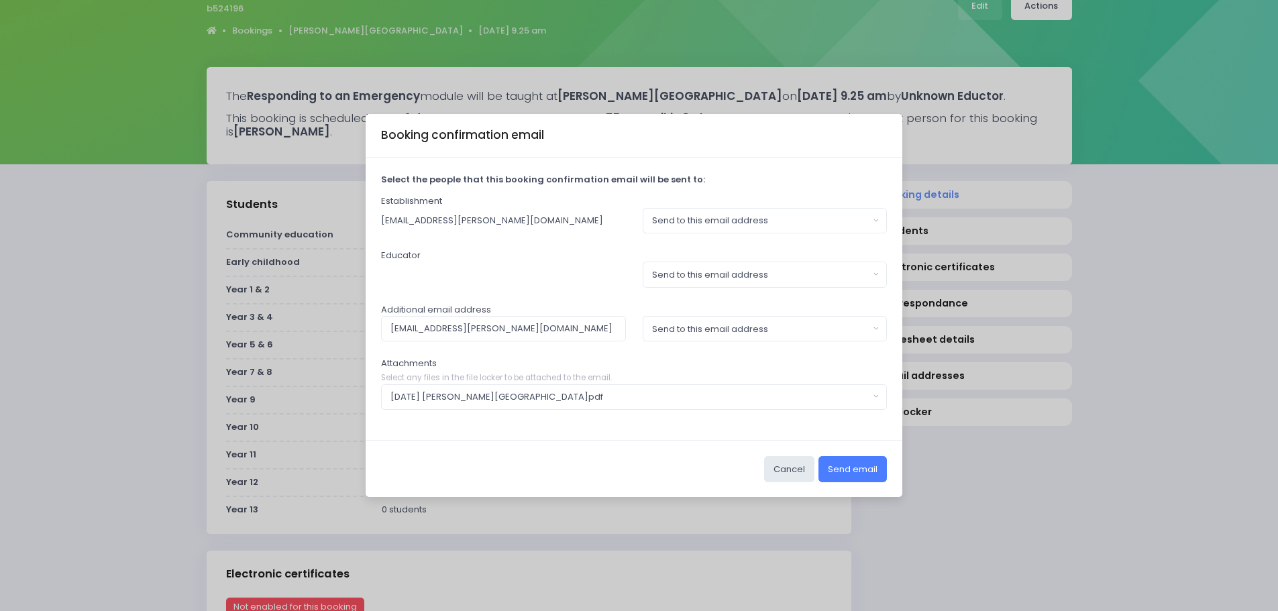
click at [869, 467] on button "Send email" at bounding box center [852, 468] width 68 height 25
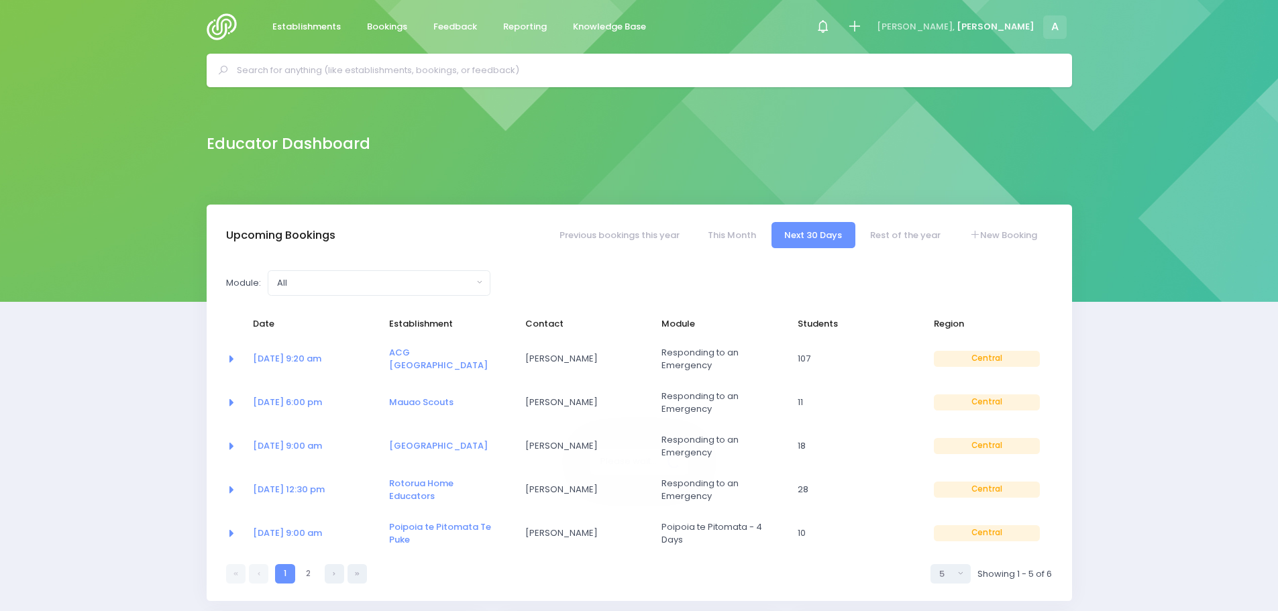
select select "5"
click at [900, 239] on link "Rest of the year" at bounding box center [905, 235] width 97 height 26
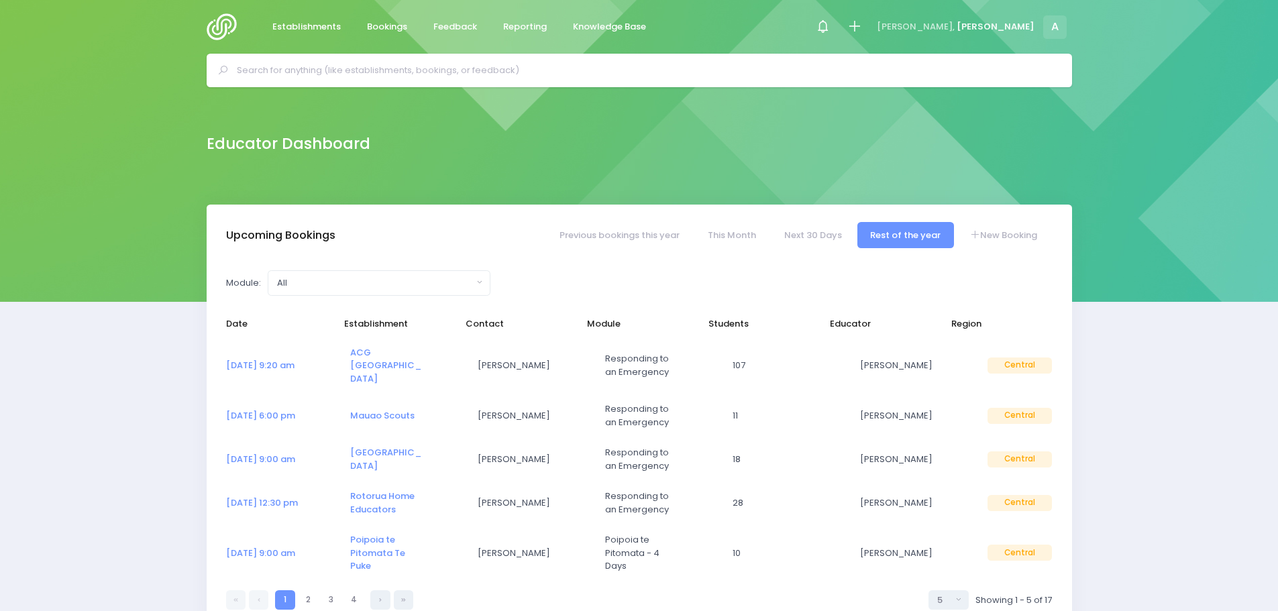
select select "5"
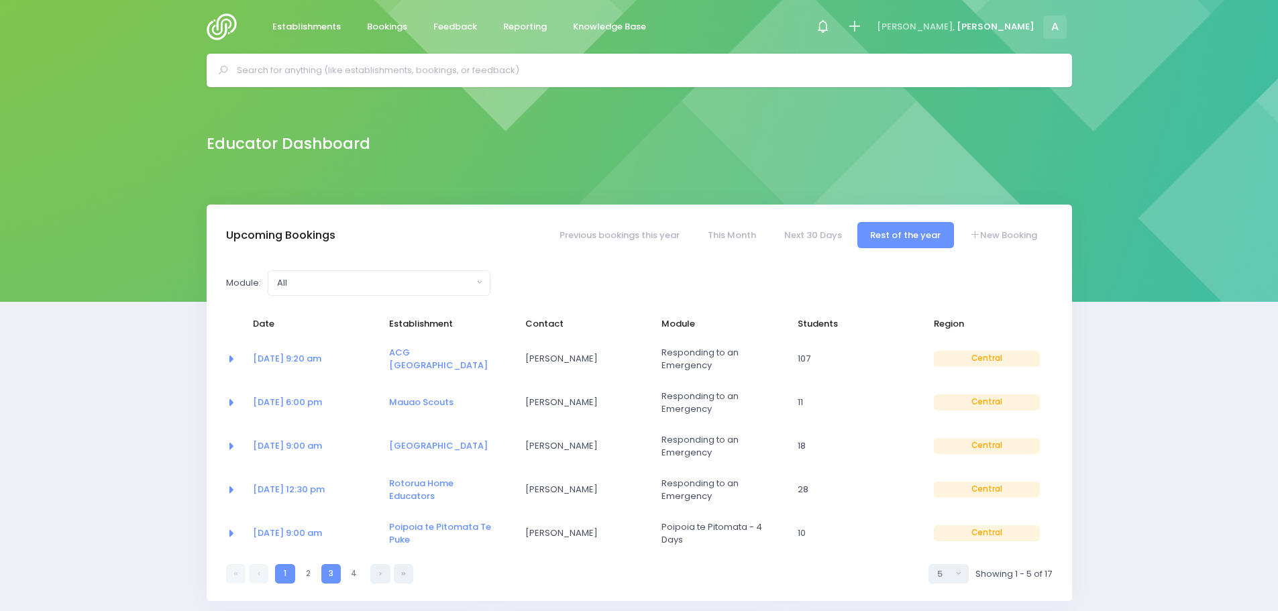
click at [336, 574] on link "3" at bounding box center [330, 573] width 19 height 19
select select "5"
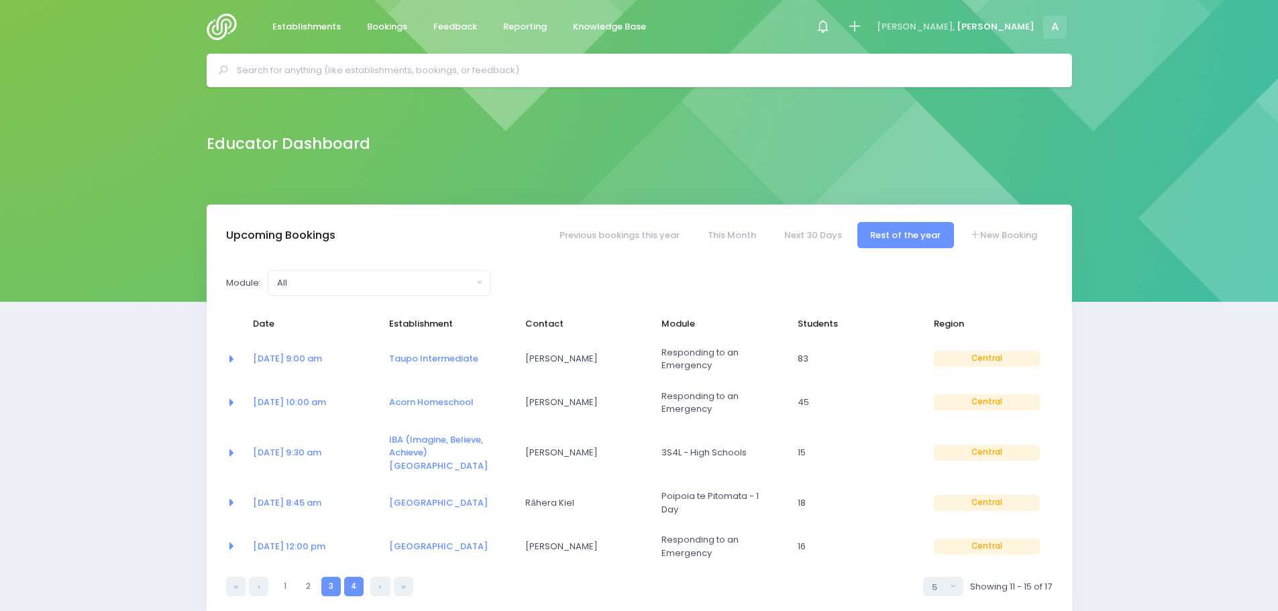
click at [360, 577] on link "4" at bounding box center [353, 586] width 19 height 19
select select "5"
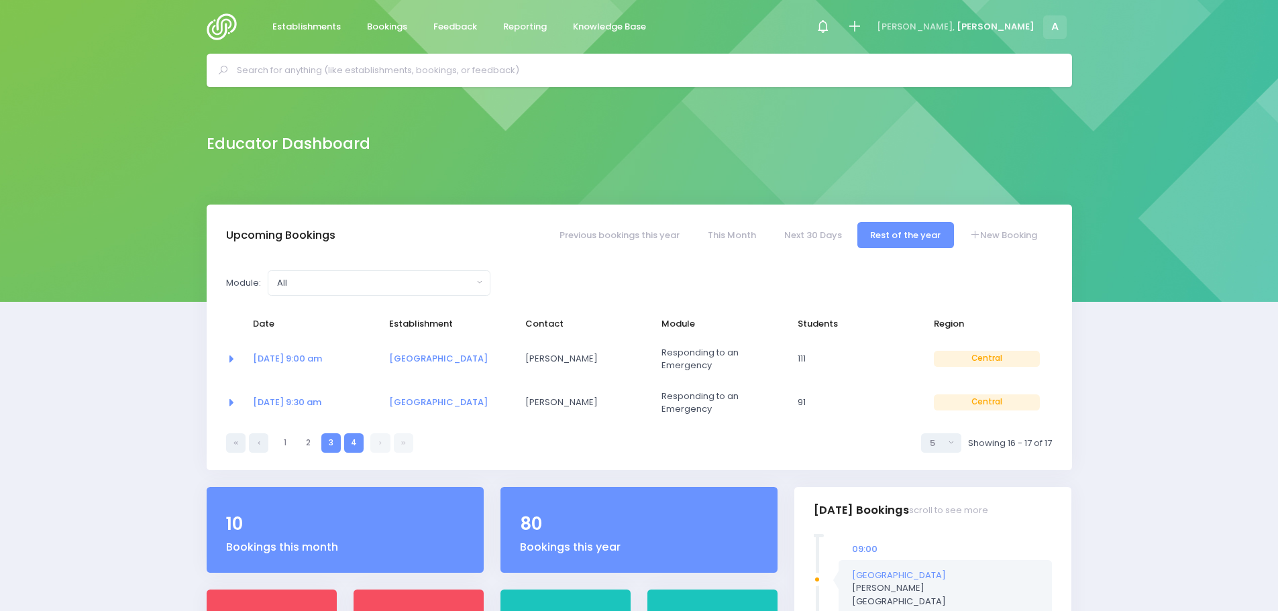
click at [324, 444] on link "3" at bounding box center [330, 442] width 19 height 19
select select "5"
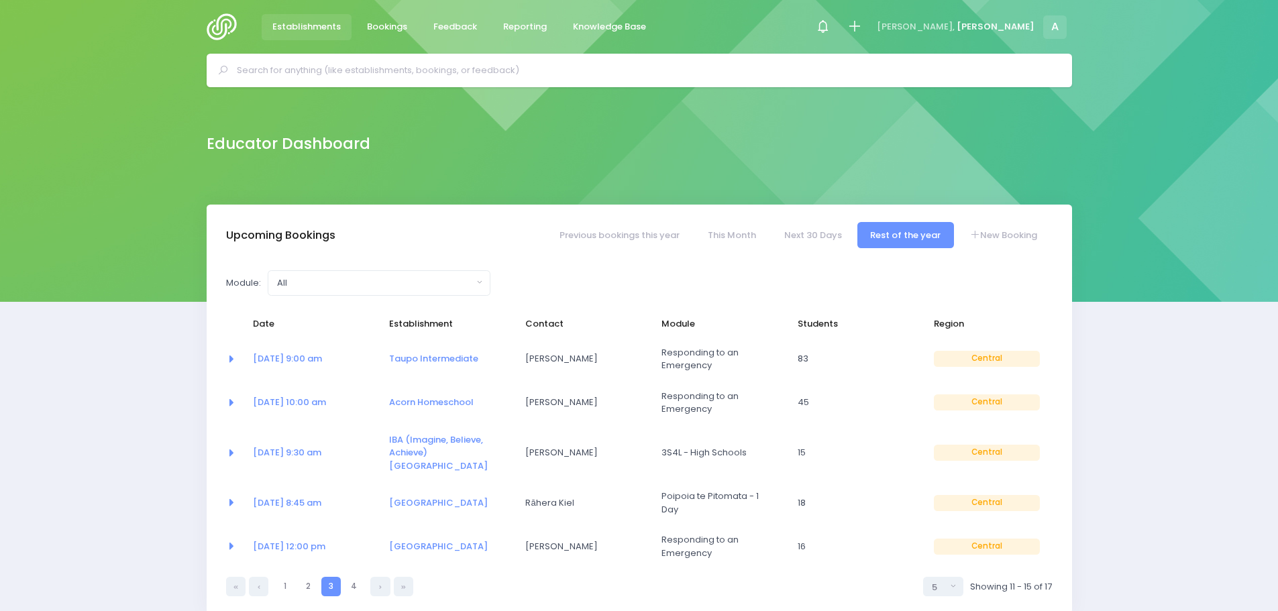
click at [294, 33] on span "Establishments" at bounding box center [306, 26] width 68 height 13
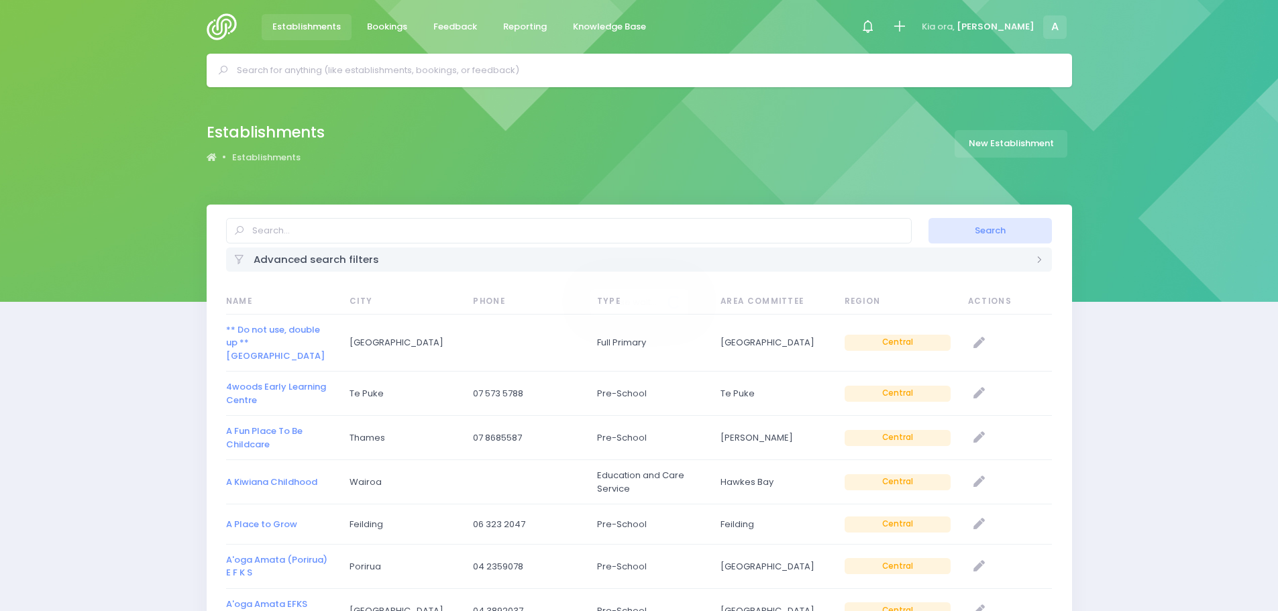
select select "20"
click at [351, 231] on input "text" at bounding box center [568, 230] width 685 height 25
type input "[PERSON_NAME]"
click at [928, 218] on button "Search" at bounding box center [989, 230] width 123 height 25
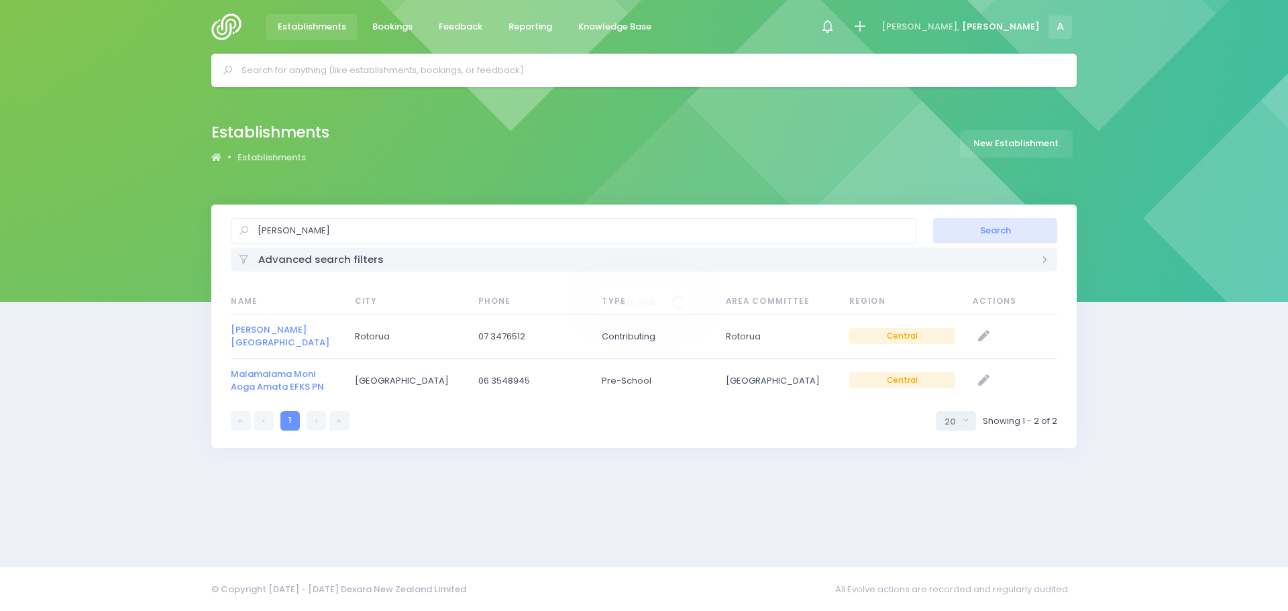
select select "20"
click at [276, 333] on link "[PERSON_NAME][GEOGRAPHIC_DATA]" at bounding box center [280, 336] width 99 height 26
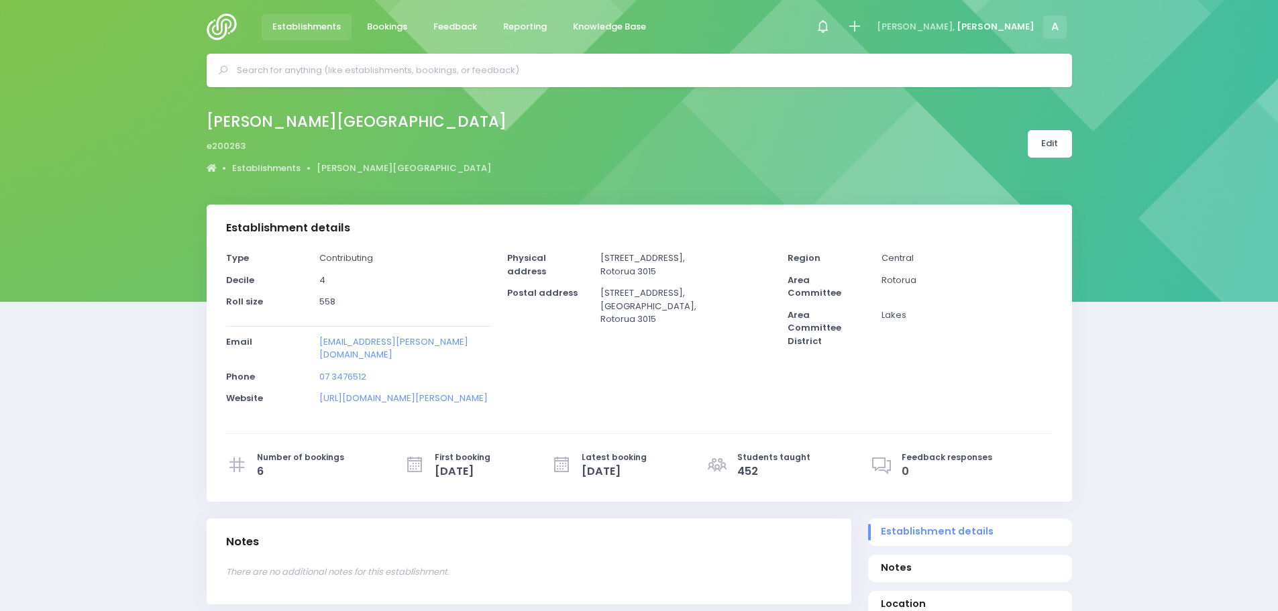
select select "5"
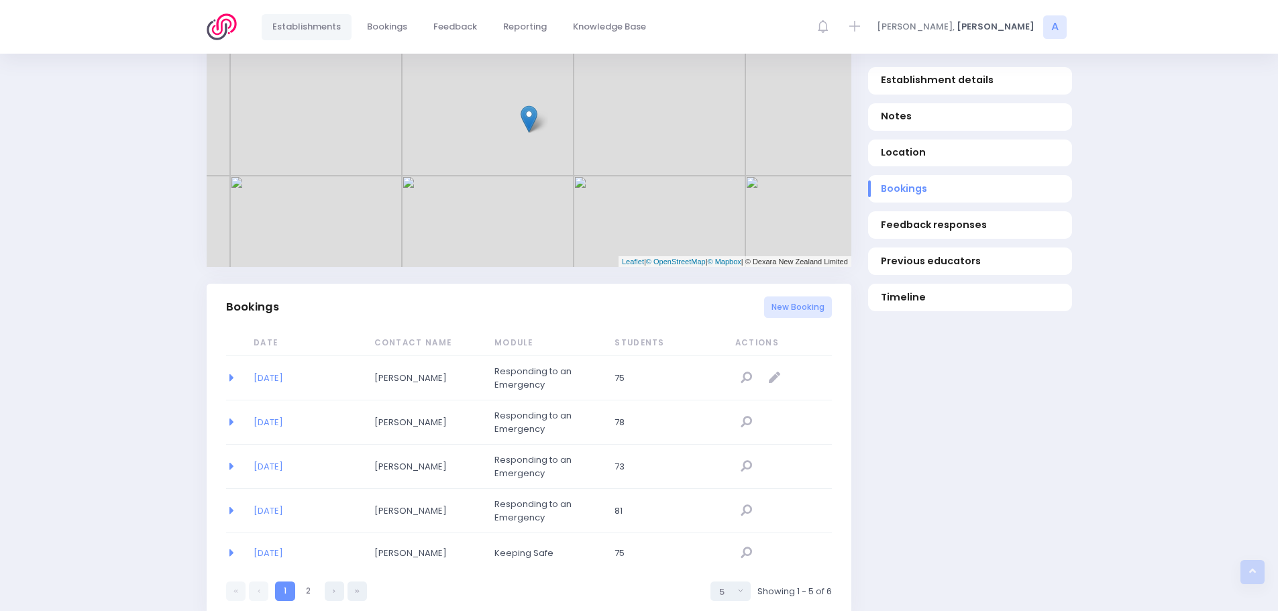
scroll to position [671, 0]
click at [271, 355] on td "24/11/2025" at bounding box center [305, 377] width 120 height 44
click at [271, 370] on link "24/11/2025" at bounding box center [269, 376] width 30 height 13
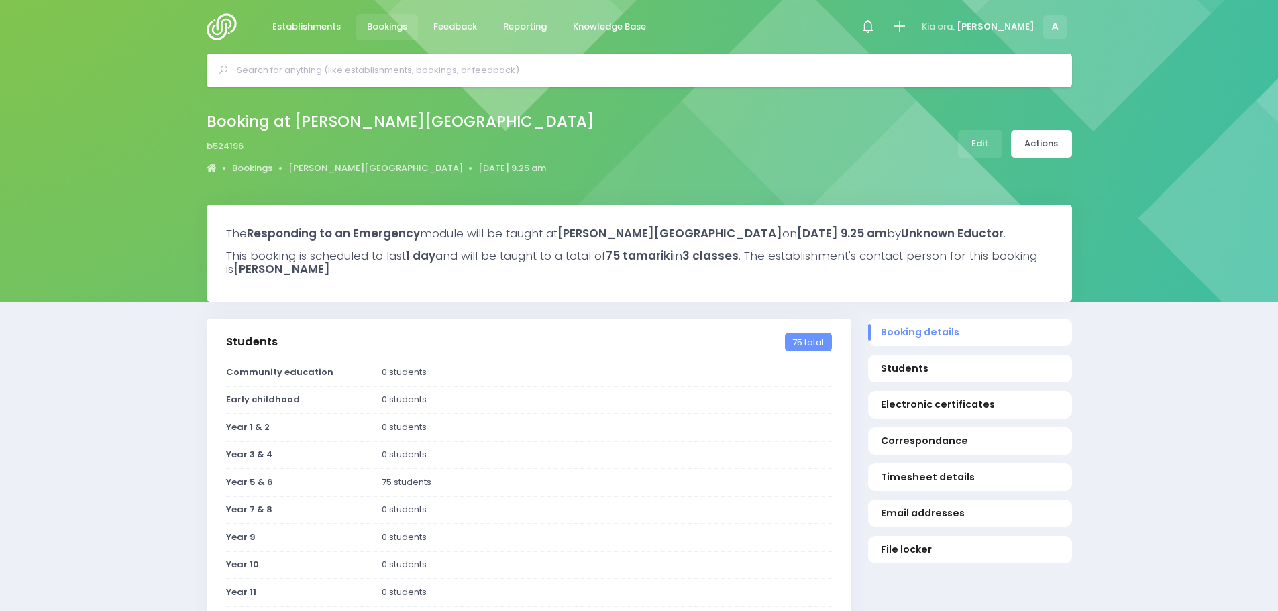
select select "5"
click at [1037, 146] on link "Actions" at bounding box center [1041, 143] width 61 height 27
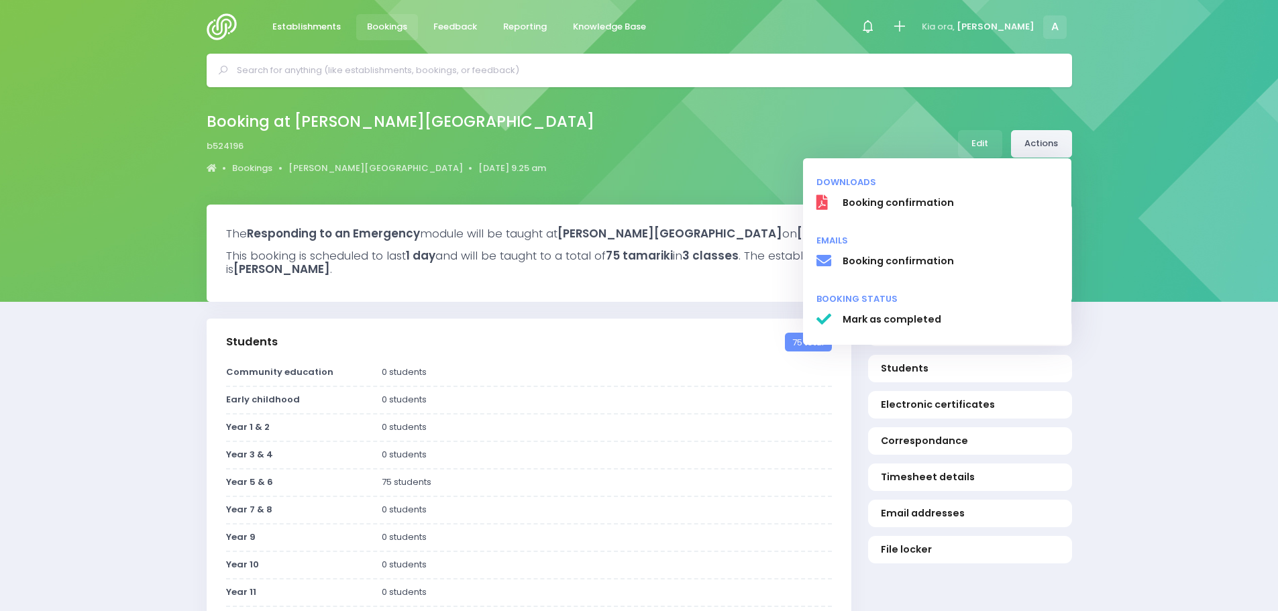
click at [1037, 146] on link "Actions" at bounding box center [1041, 143] width 61 height 27
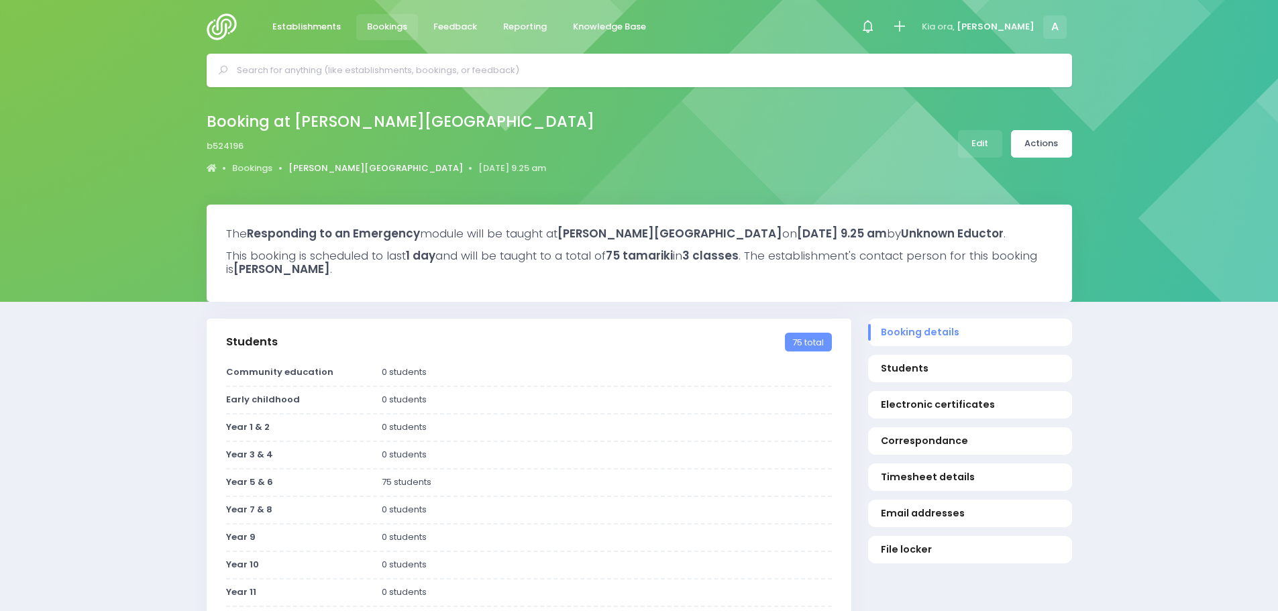
click at [308, 165] on link "[PERSON_NAME][GEOGRAPHIC_DATA]" at bounding box center [375, 168] width 174 height 13
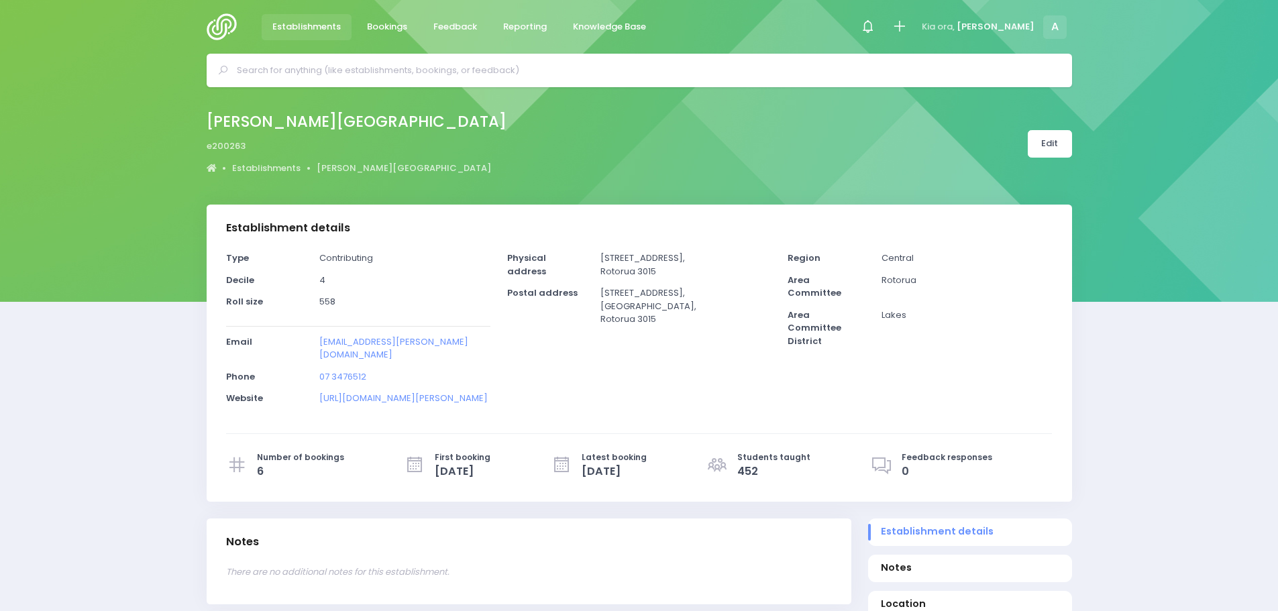
select select "5"
click at [1057, 142] on link "Edit" at bounding box center [1049, 143] width 44 height 27
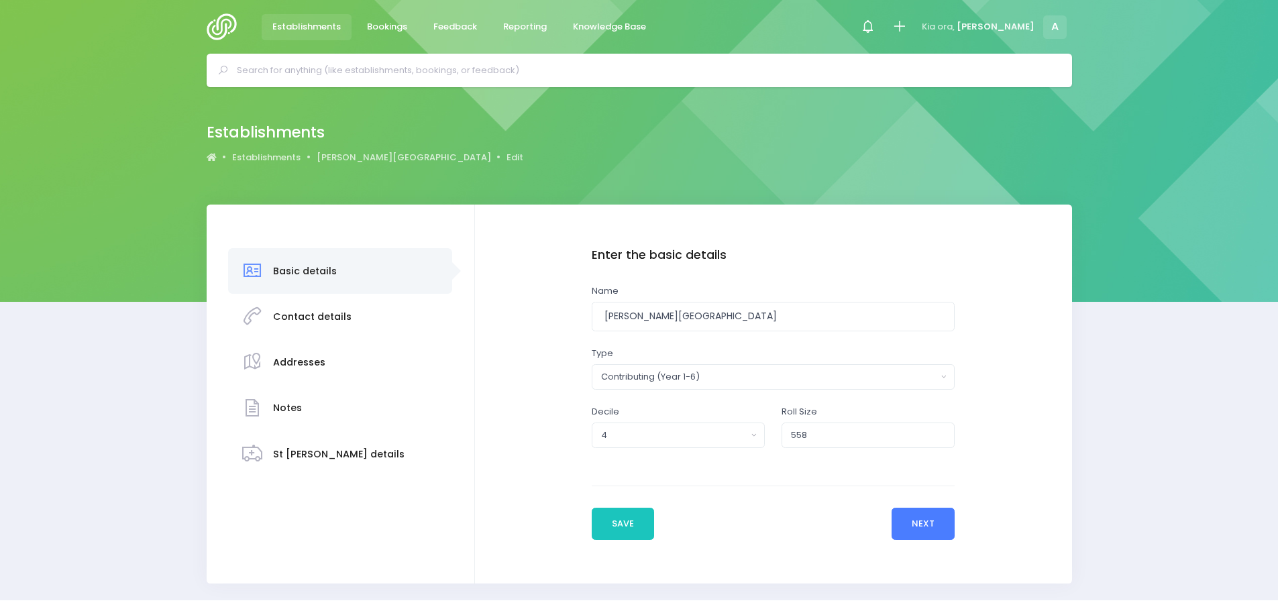
click at [930, 526] on button "Next" at bounding box center [923, 524] width 64 height 32
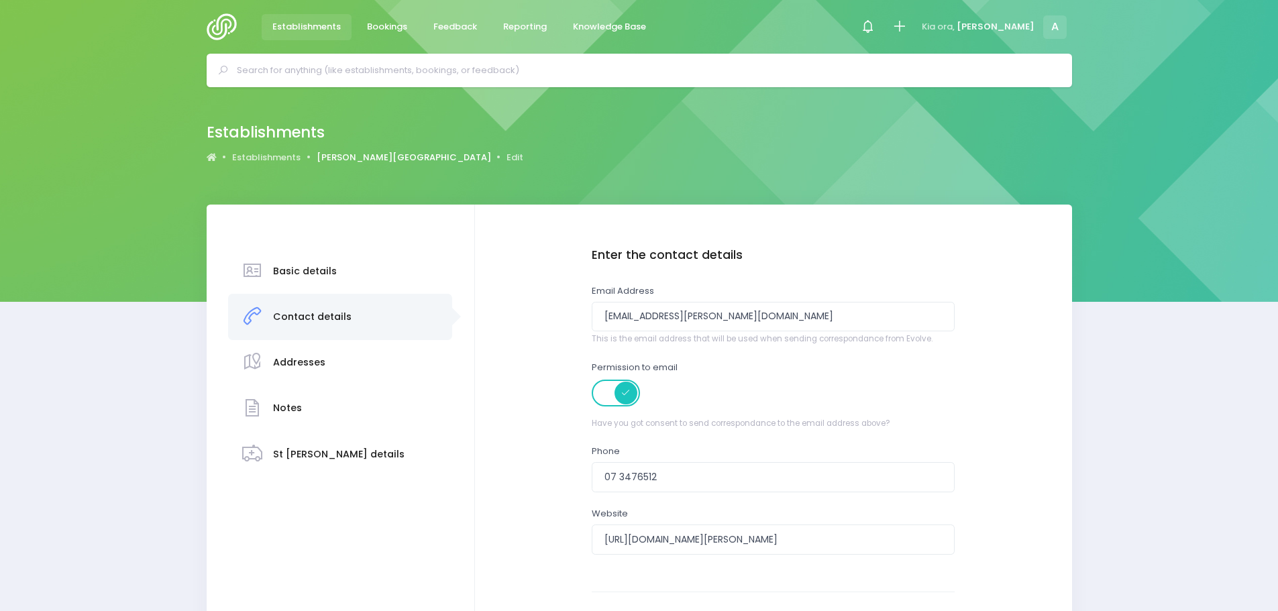
click at [346, 154] on link "[PERSON_NAME][GEOGRAPHIC_DATA]" at bounding box center [404, 157] width 174 height 13
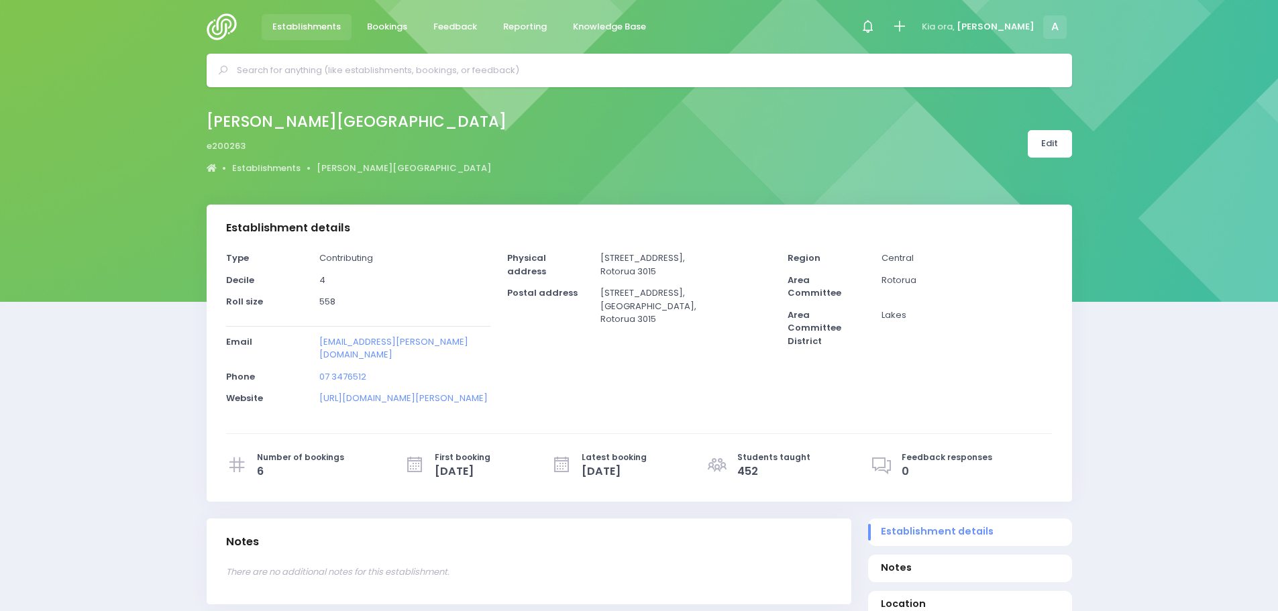
select select "5"
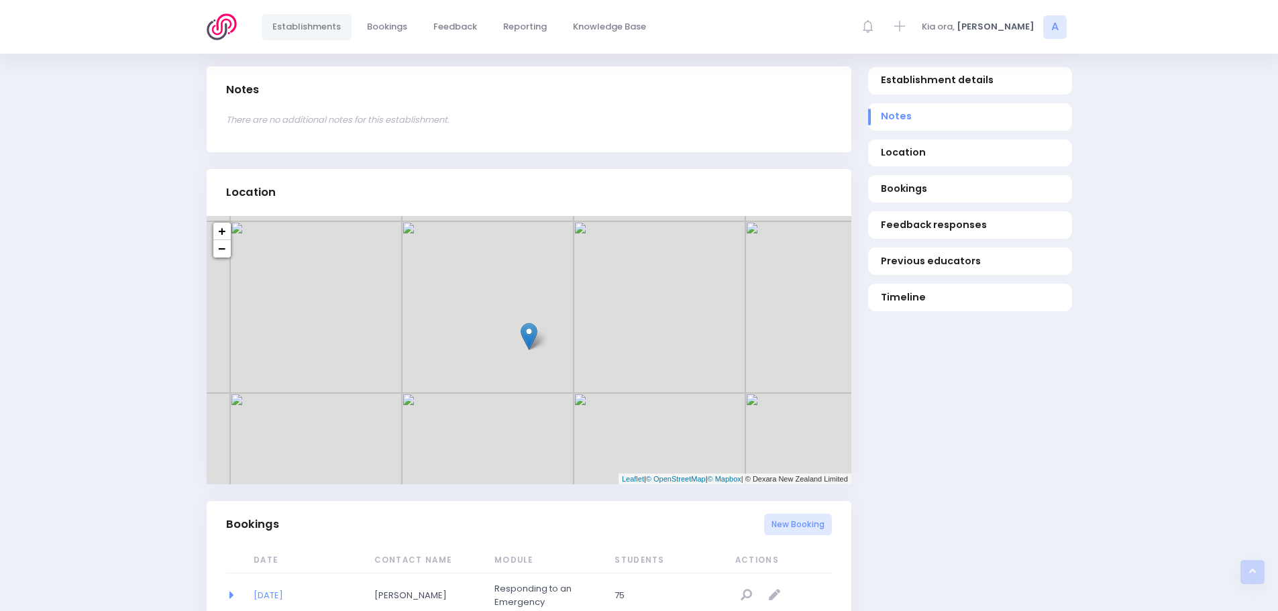
scroll to position [604, 0]
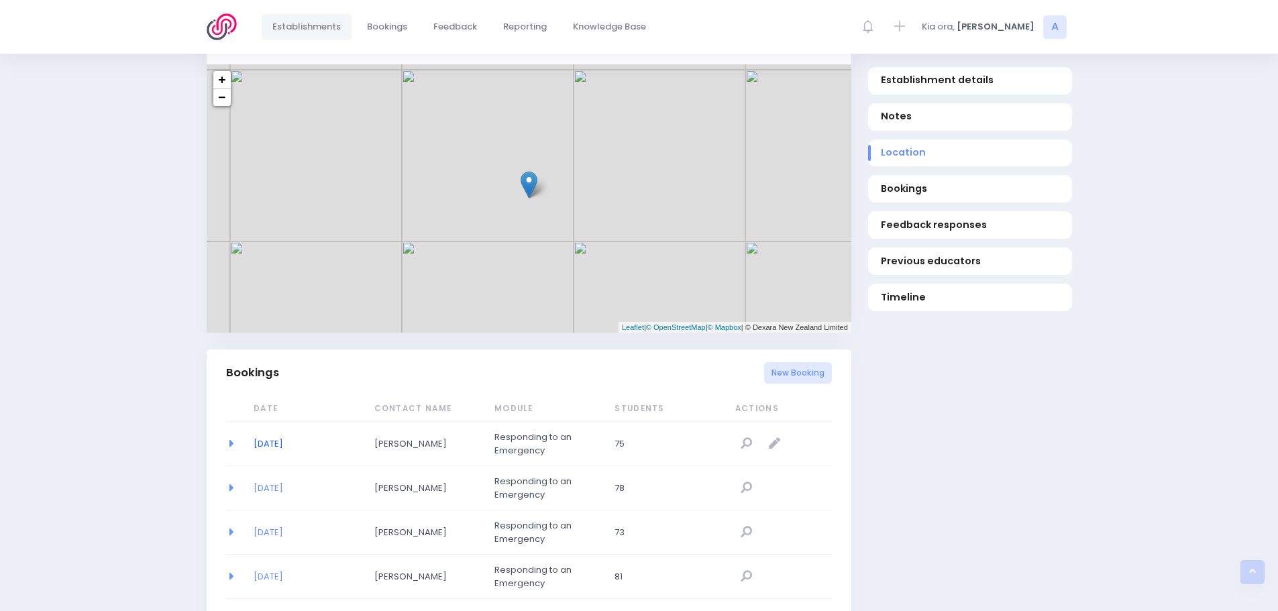
click at [258, 437] on link "[DATE]" at bounding box center [269, 443] width 30 height 13
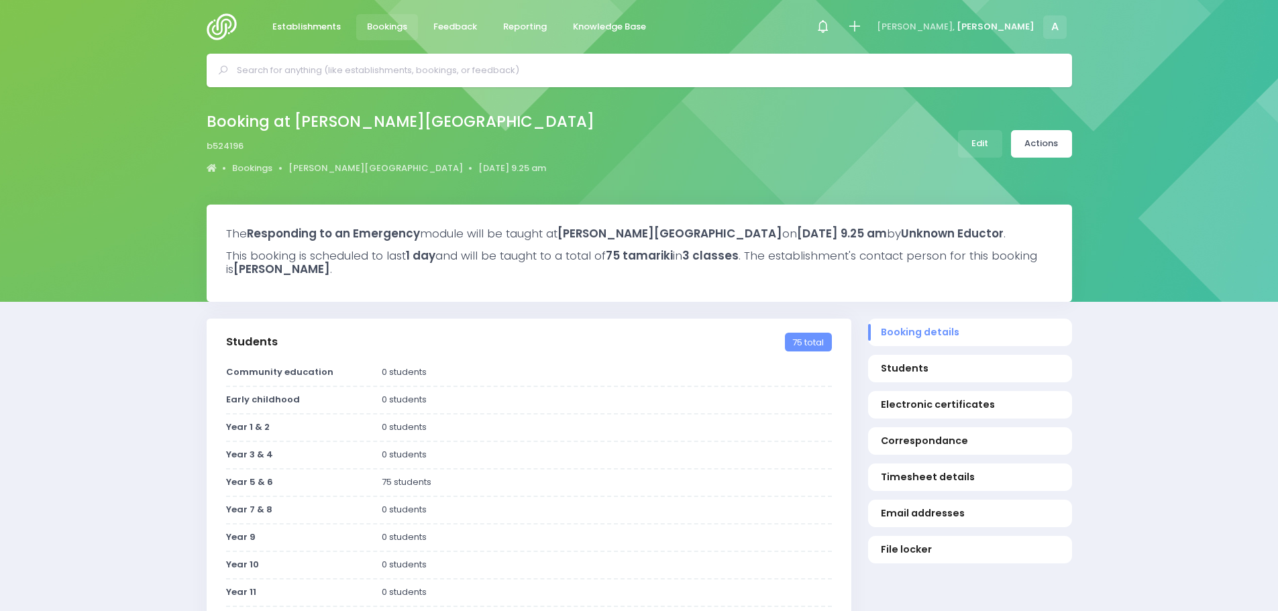
select select "5"
click at [985, 148] on link "Edit" at bounding box center [980, 143] width 44 height 27
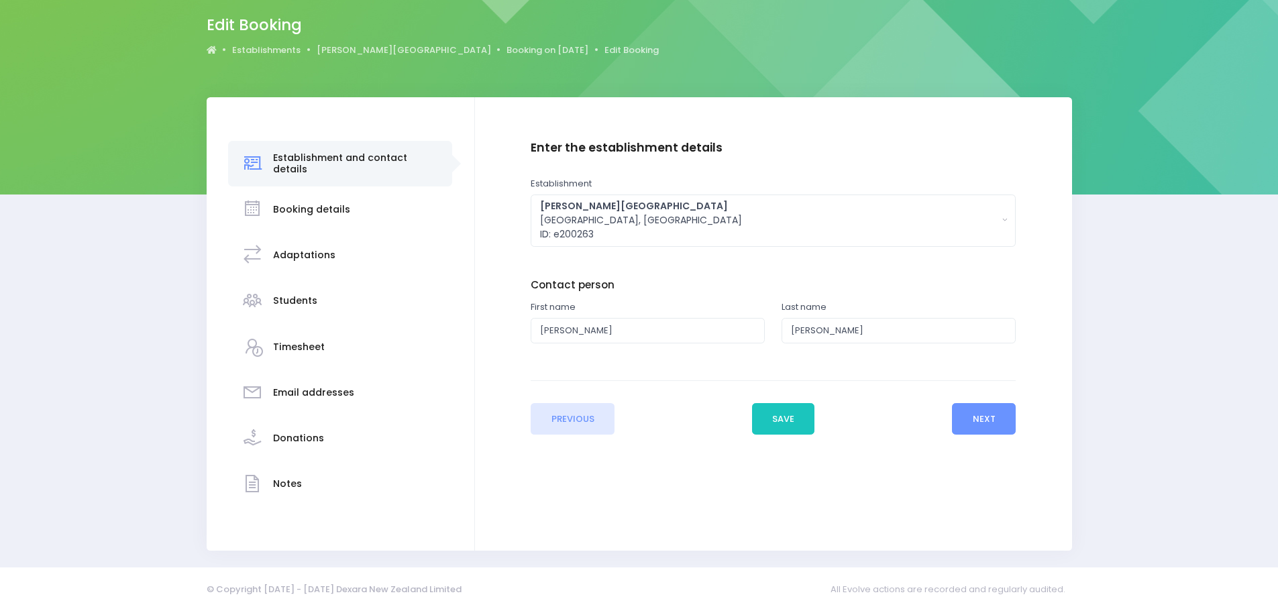
scroll to position [107, 0]
click at [989, 424] on button "Next" at bounding box center [984, 419] width 64 height 32
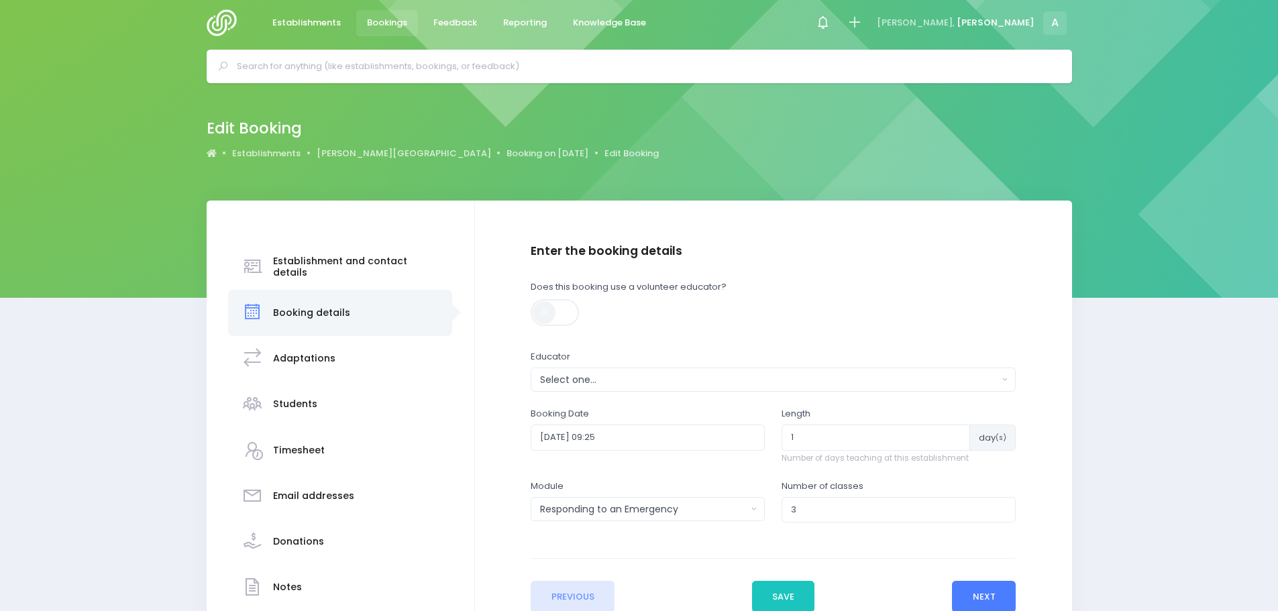
scroll to position [0, 0]
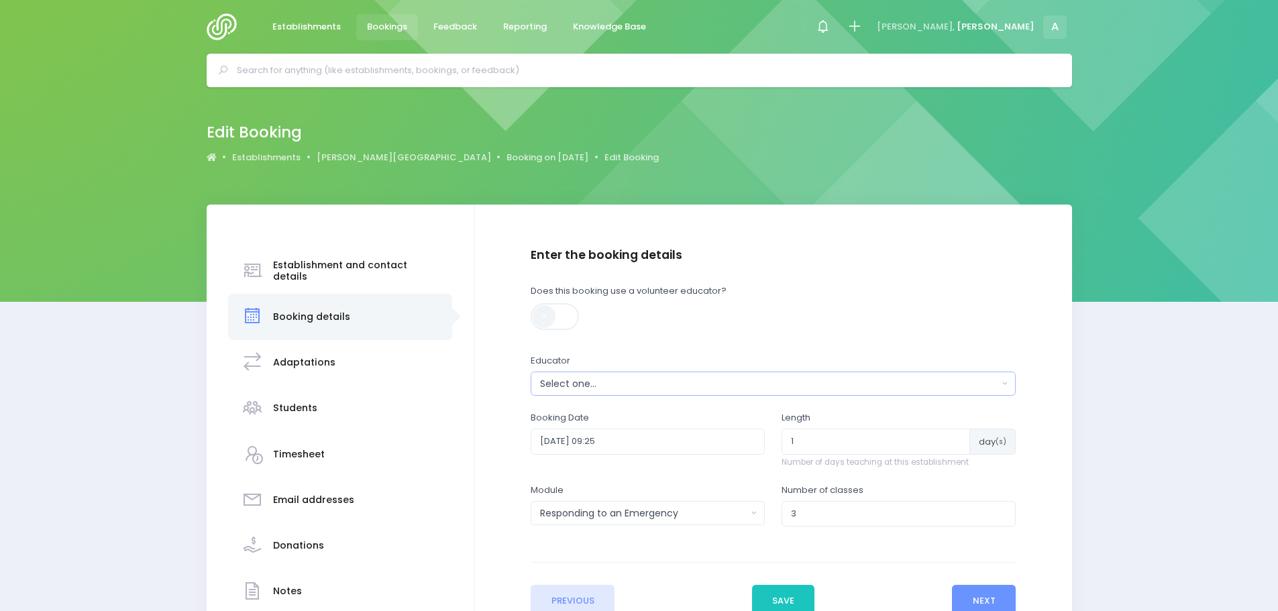
click at [549, 386] on div "Select one..." at bounding box center [768, 384] width 457 height 14
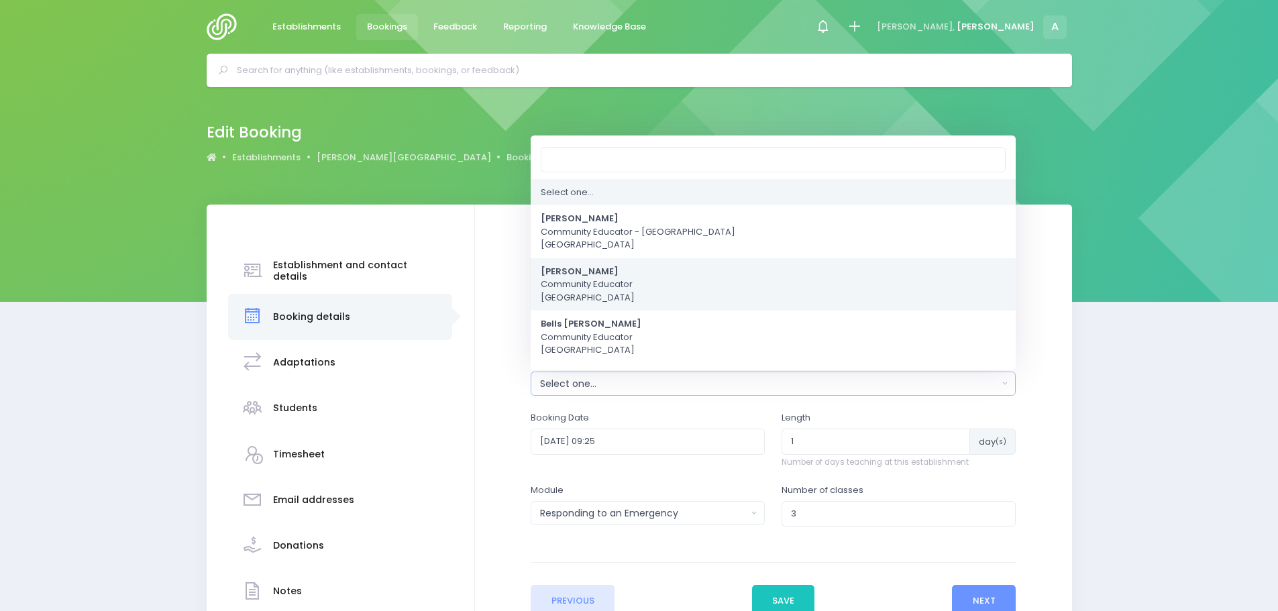
click at [565, 291] on span "[PERSON_NAME] Community Educator [GEOGRAPHIC_DATA]" at bounding box center [588, 285] width 94 height 40
select select "202878"
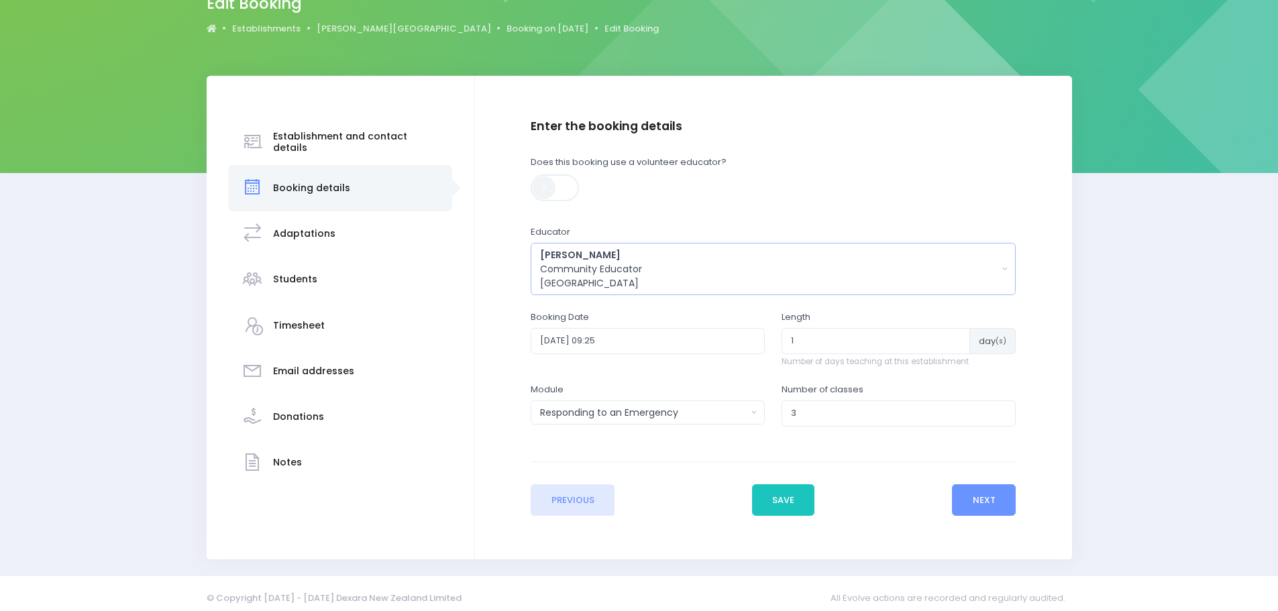
scroll to position [134, 0]
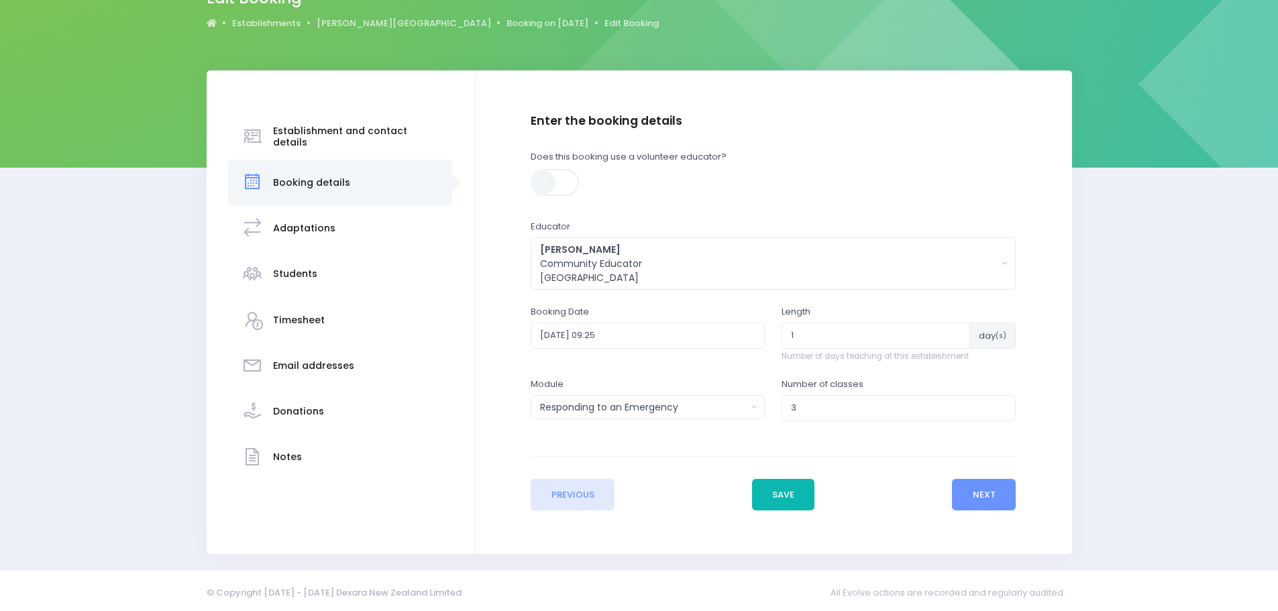
click at [767, 495] on button "Save" at bounding box center [783, 495] width 63 height 32
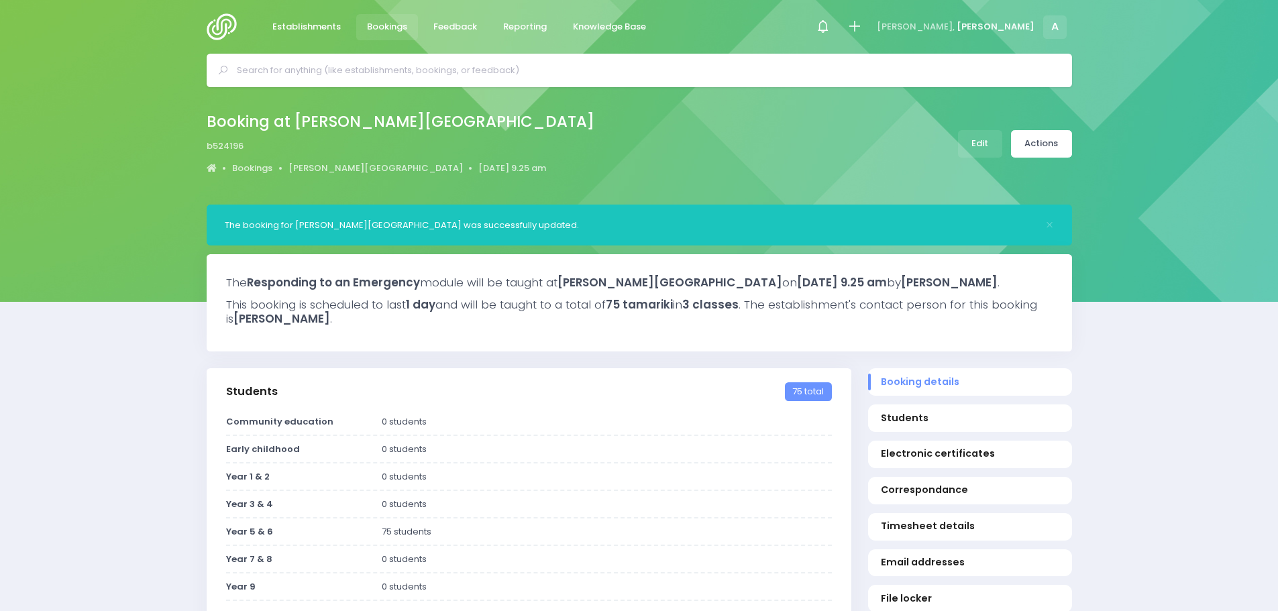
select select "5"
select select
click at [1062, 143] on link "Actions" at bounding box center [1041, 143] width 61 height 27
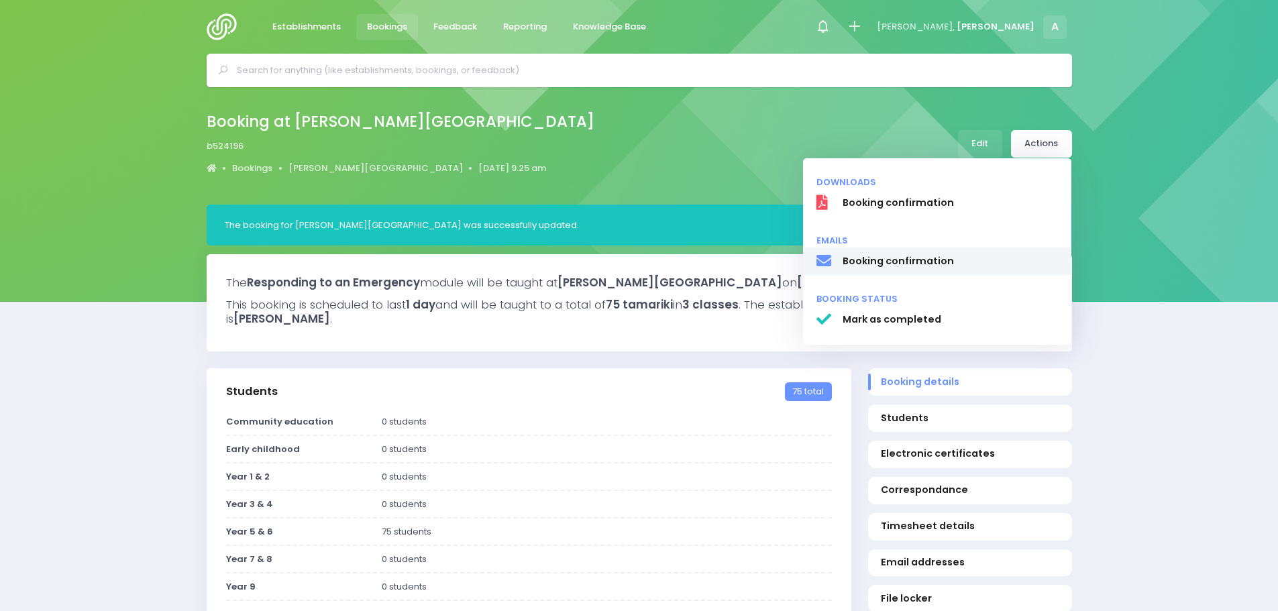
click at [871, 258] on span "Booking confirmation" at bounding box center [950, 261] width 216 height 14
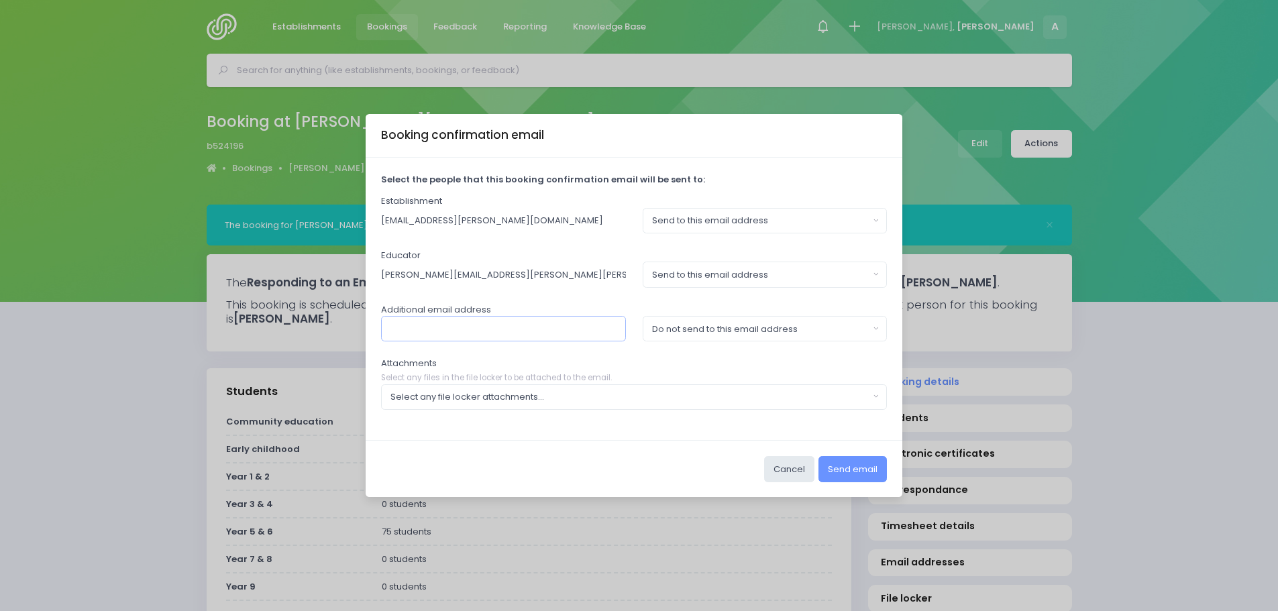
click at [394, 336] on input "text" at bounding box center [503, 328] width 245 height 25
paste input "mclaughlinj@westbrook.school.nz"
type input "mclaughlinj@westbrook.school.nz"
click at [732, 335] on div "Do not send to this email address" at bounding box center [760, 329] width 217 height 13
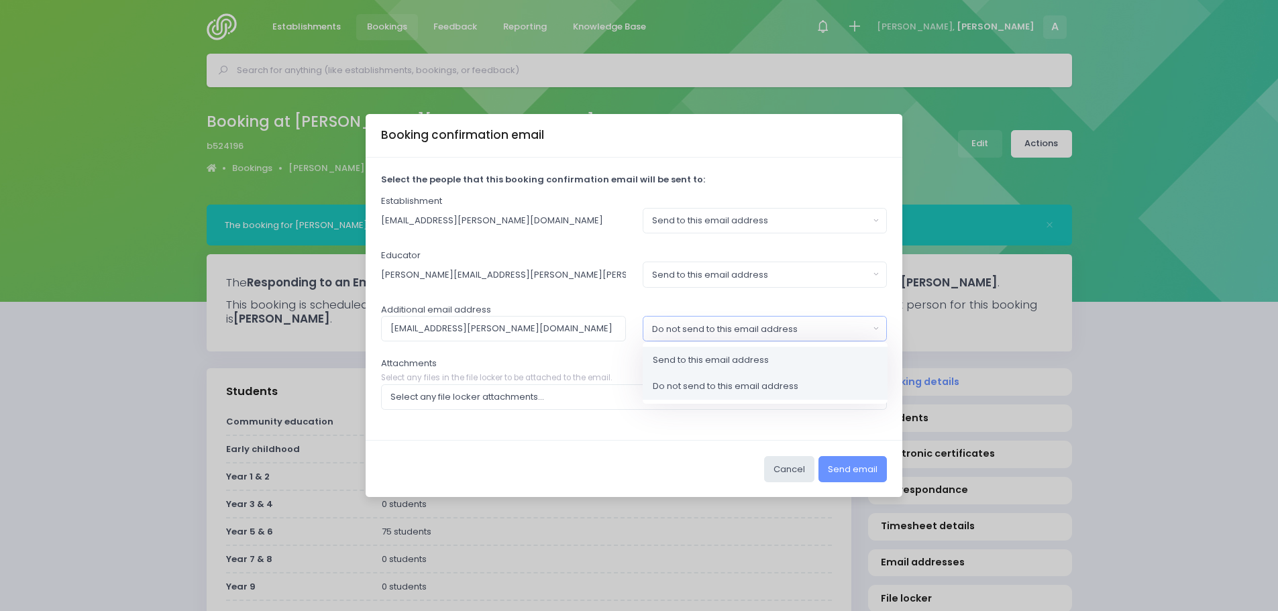
click at [670, 368] on link "Send to this email address" at bounding box center [765, 360] width 245 height 27
select select "send"
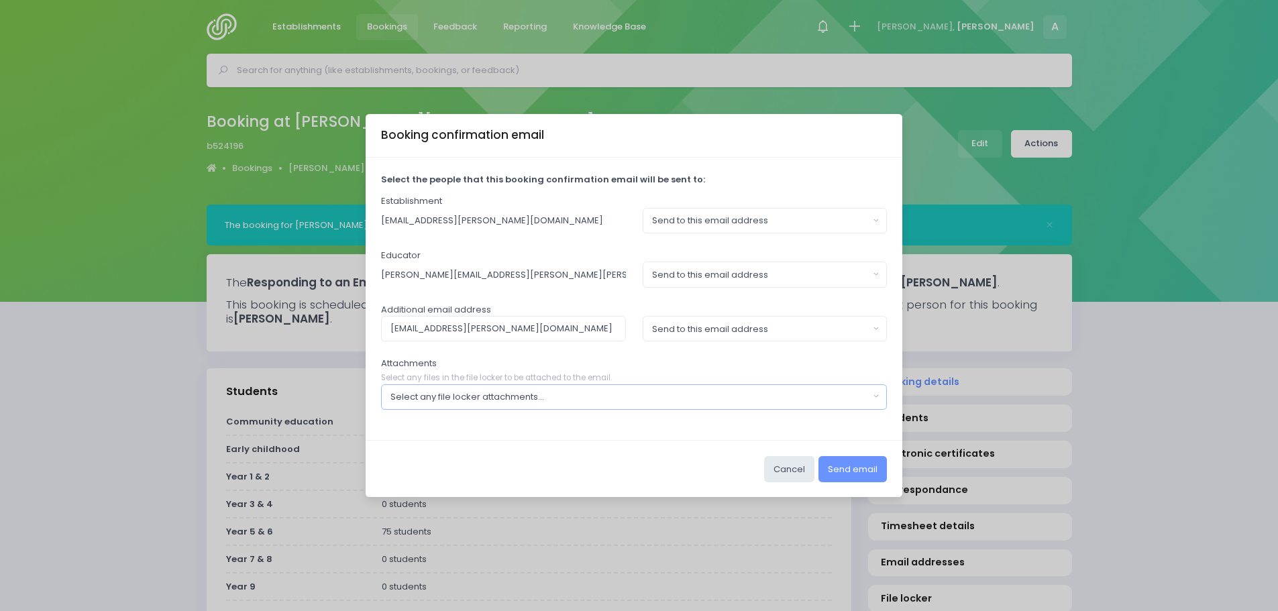
click at [456, 401] on div "Select any file locker attachments..." at bounding box center [629, 396] width 479 height 13
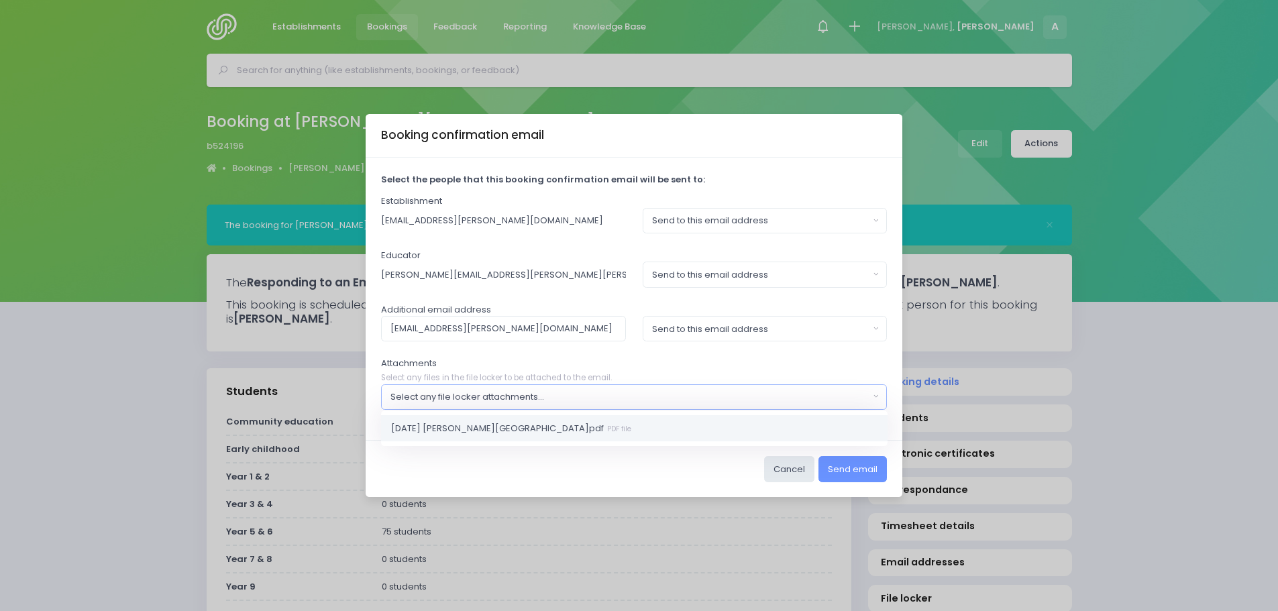
click at [427, 436] on link "2025 11 24 Westbrook.pdf PDF file" at bounding box center [634, 427] width 506 height 27
select select "11303"
click at [870, 223] on button "Send to this email address" at bounding box center [765, 220] width 245 height 25
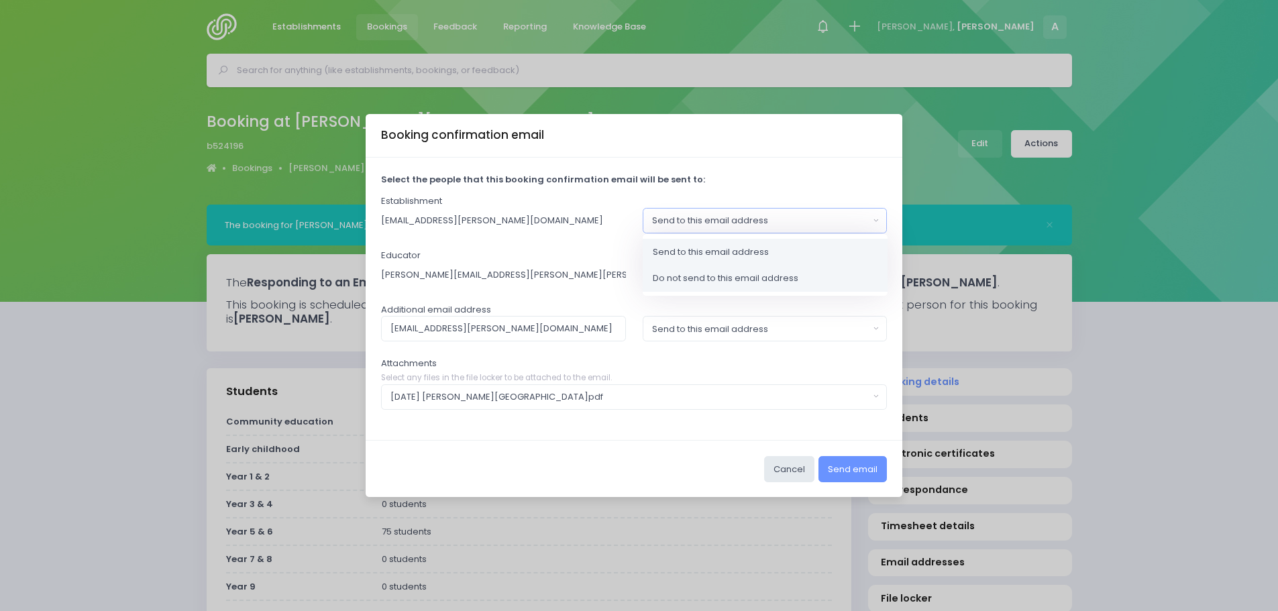
click at [729, 278] on span "Do not send to this email address" at bounding box center [726, 278] width 146 height 13
select select "no_email"
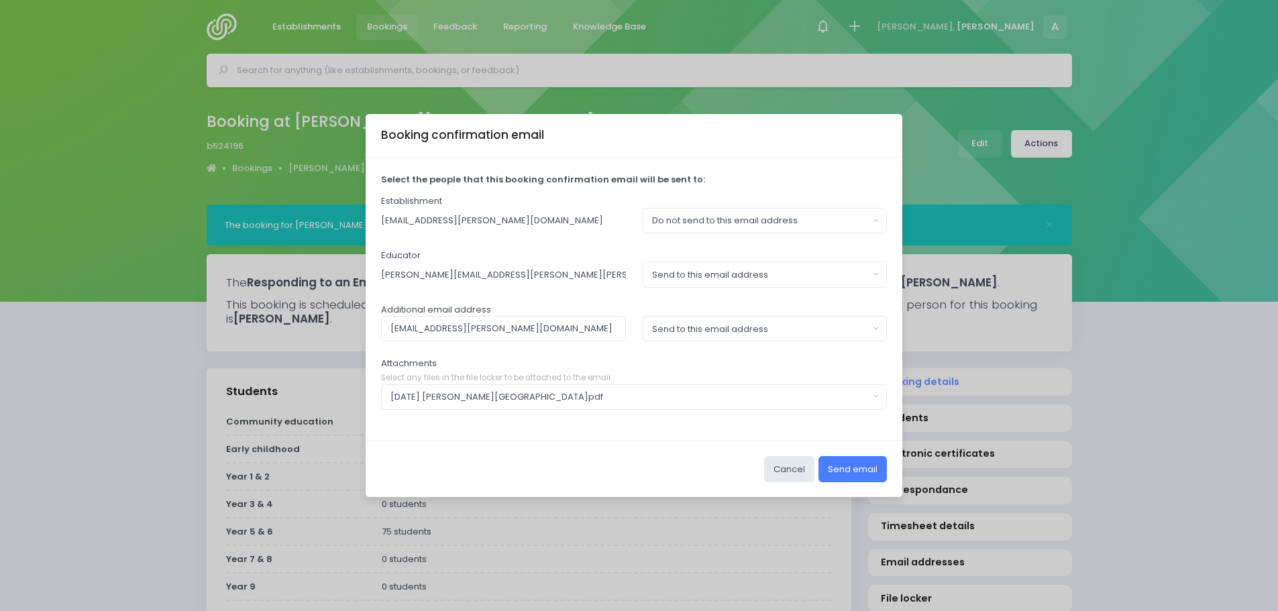
click at [850, 466] on button "Send email" at bounding box center [852, 468] width 68 height 25
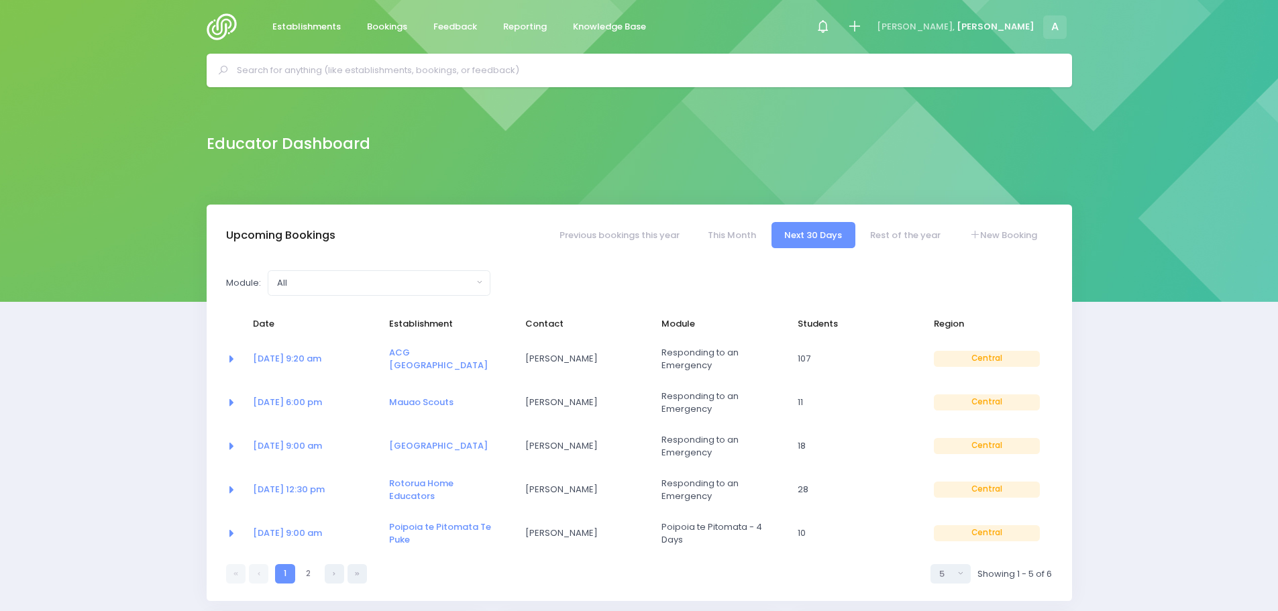
select select "5"
click at [917, 227] on link "Rest of the year" at bounding box center [905, 235] width 97 height 26
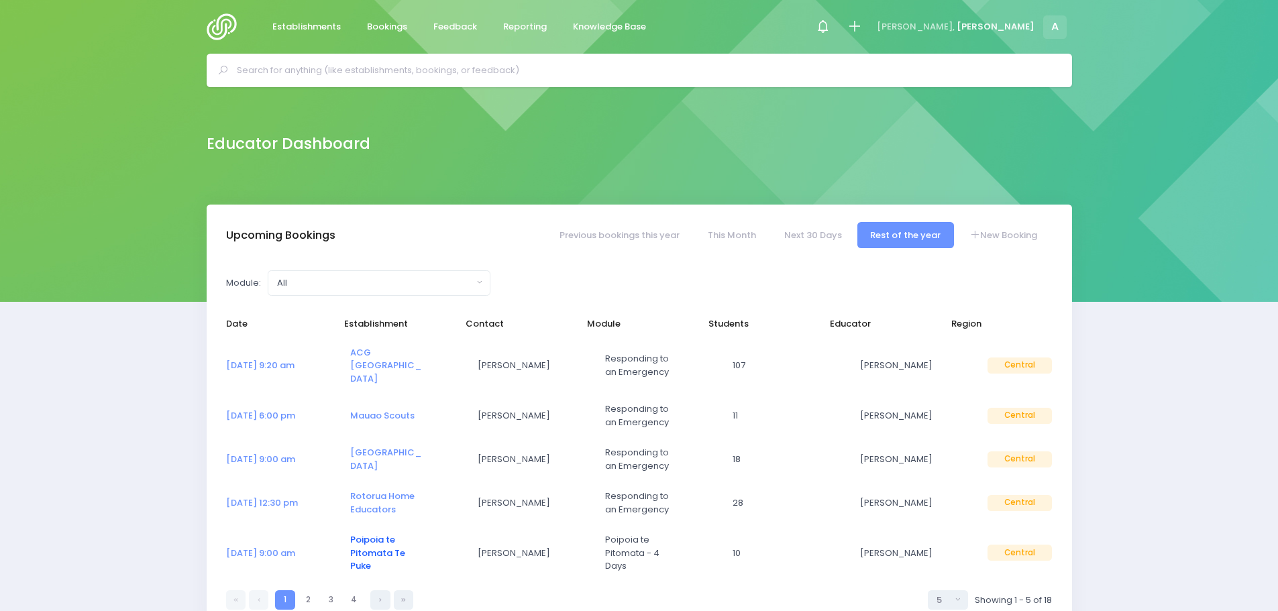
select select "5"
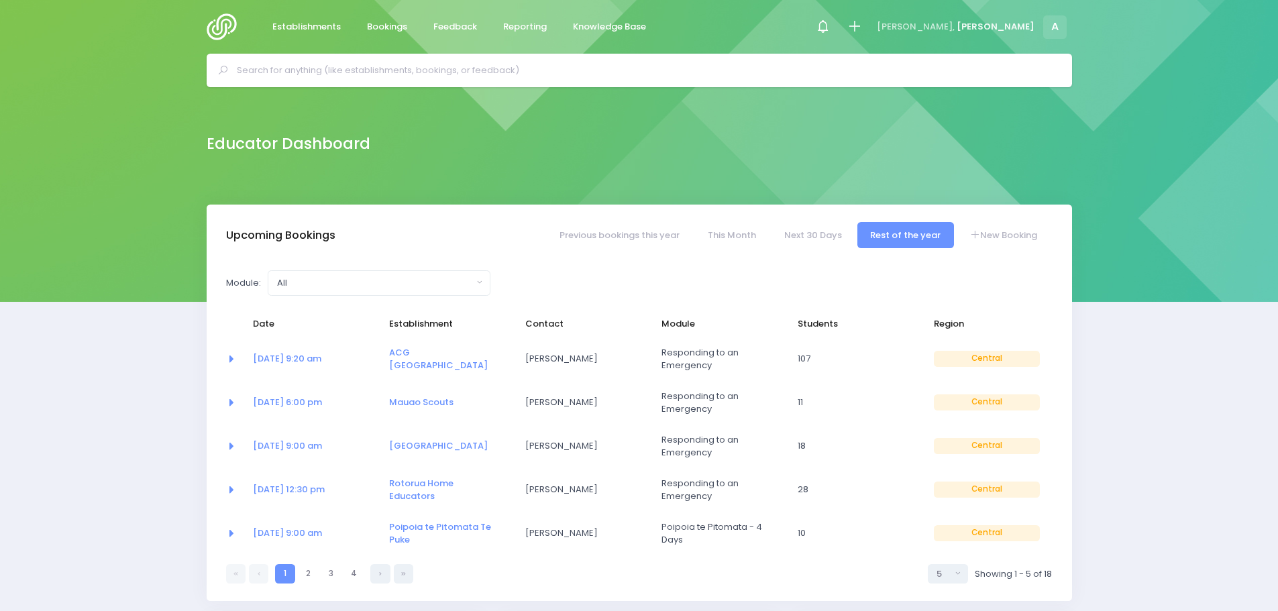
click at [343, 569] on ul "1 1 2 3 4" at bounding box center [319, 573] width 187 height 19
click at [338, 571] on link "3" at bounding box center [330, 573] width 19 height 19
select select "5"
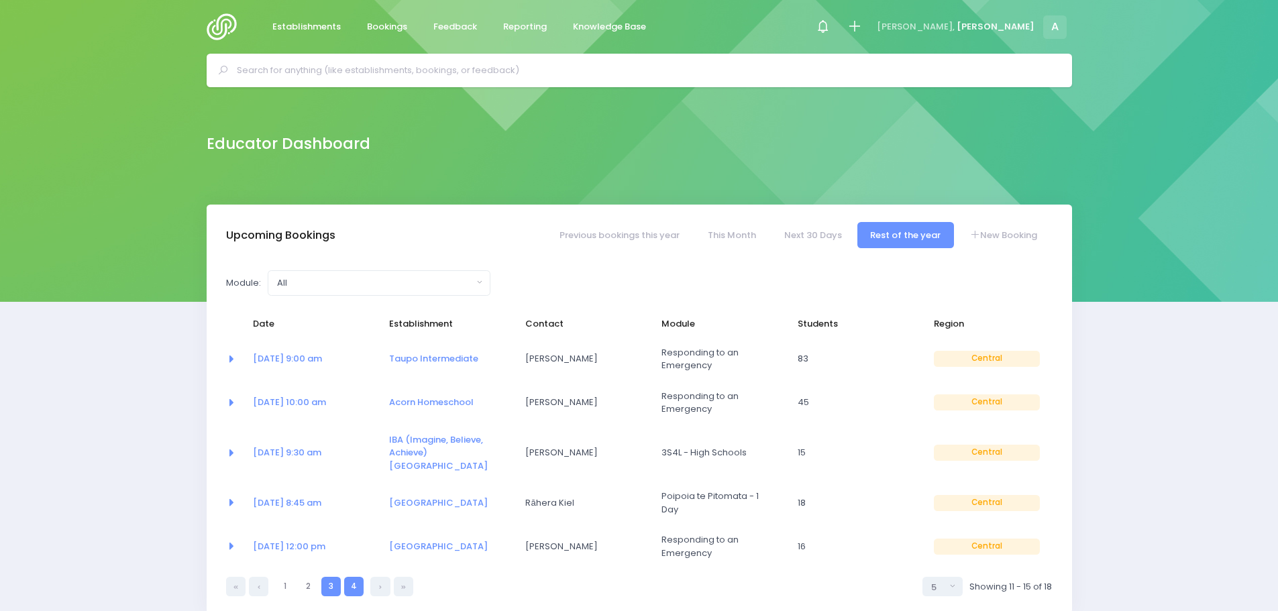
click at [347, 577] on link "4" at bounding box center [353, 586] width 19 height 19
select select "5"
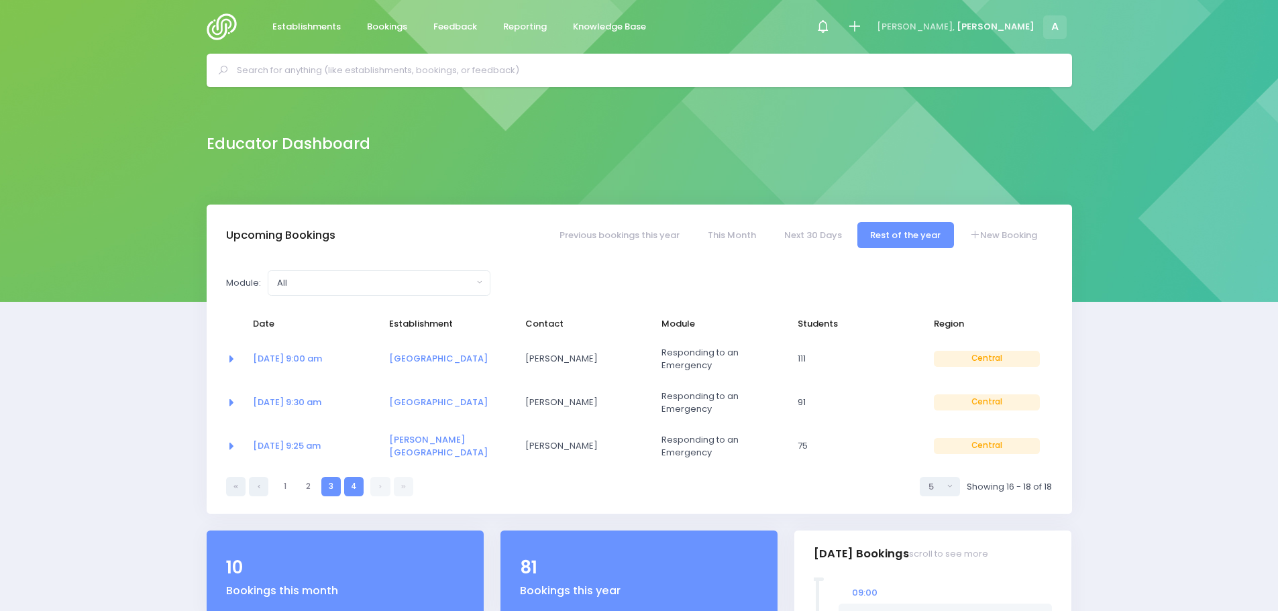
click at [323, 482] on link "3" at bounding box center [330, 486] width 19 height 19
select select "5"
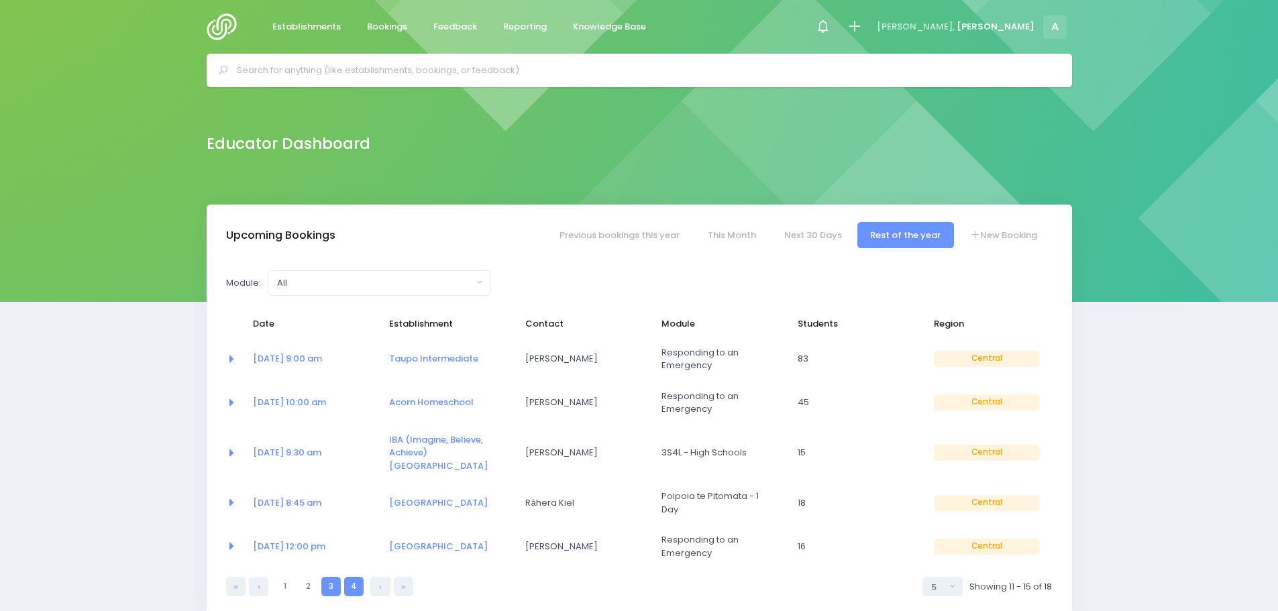
click at [359, 577] on link "4" at bounding box center [353, 586] width 19 height 19
select select "5"
